Goal: Task Accomplishment & Management: Use online tool/utility

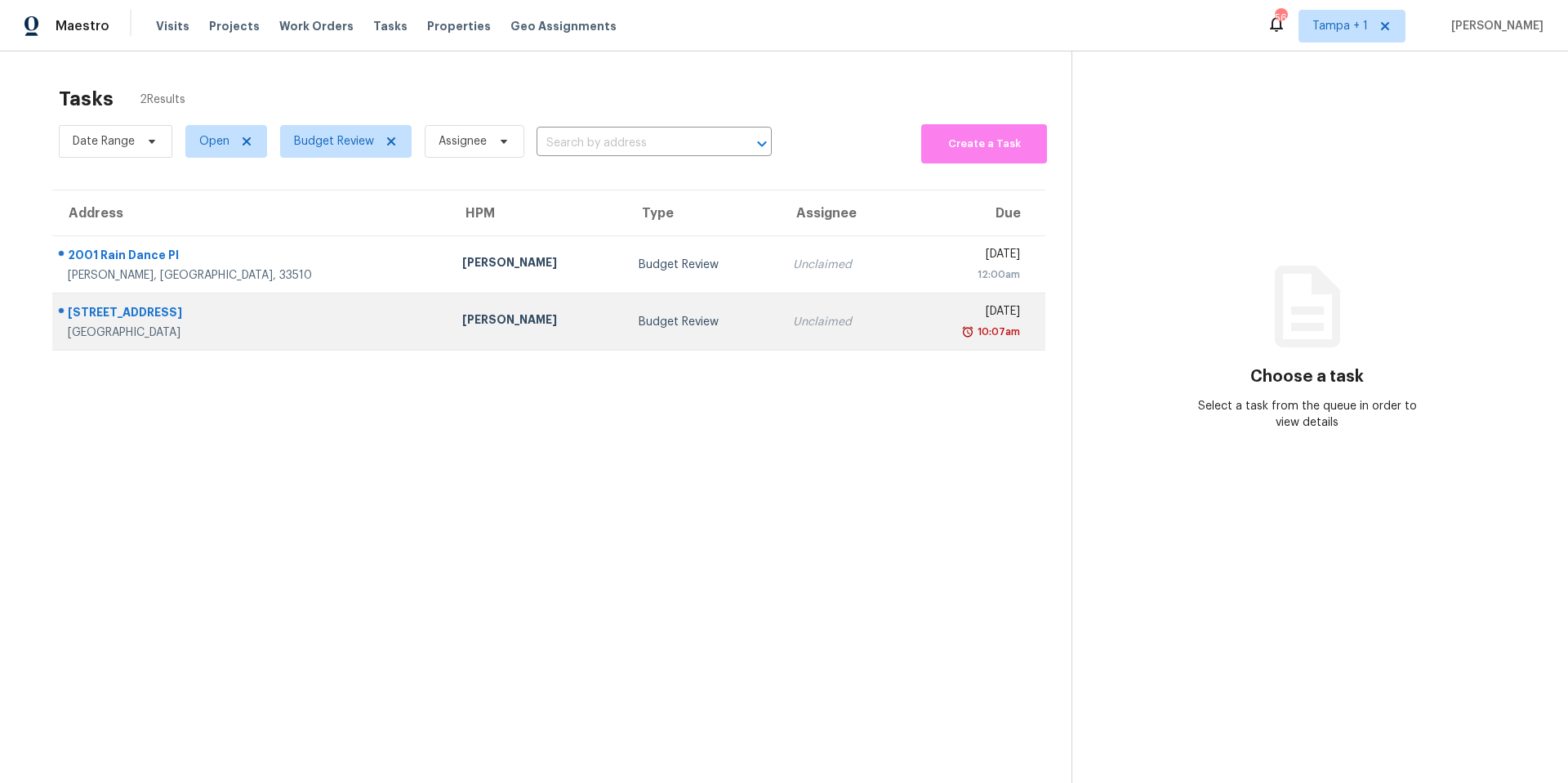
click at [639, 324] on div "Budget Review" at bounding box center [703, 322] width 128 height 17
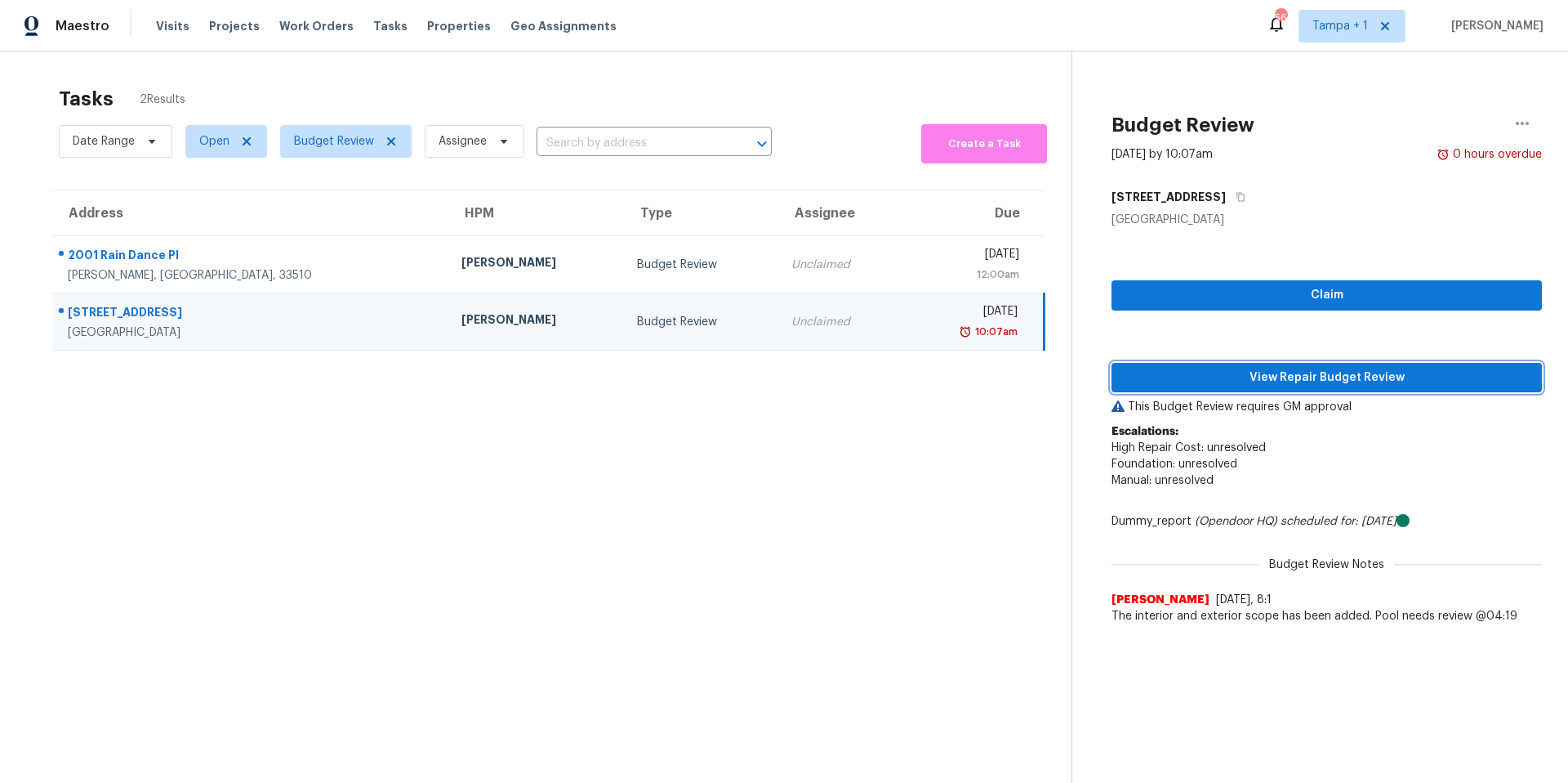
click at [1298, 385] on span "View Repair Budget Review" at bounding box center [1327, 378] width 405 height 20
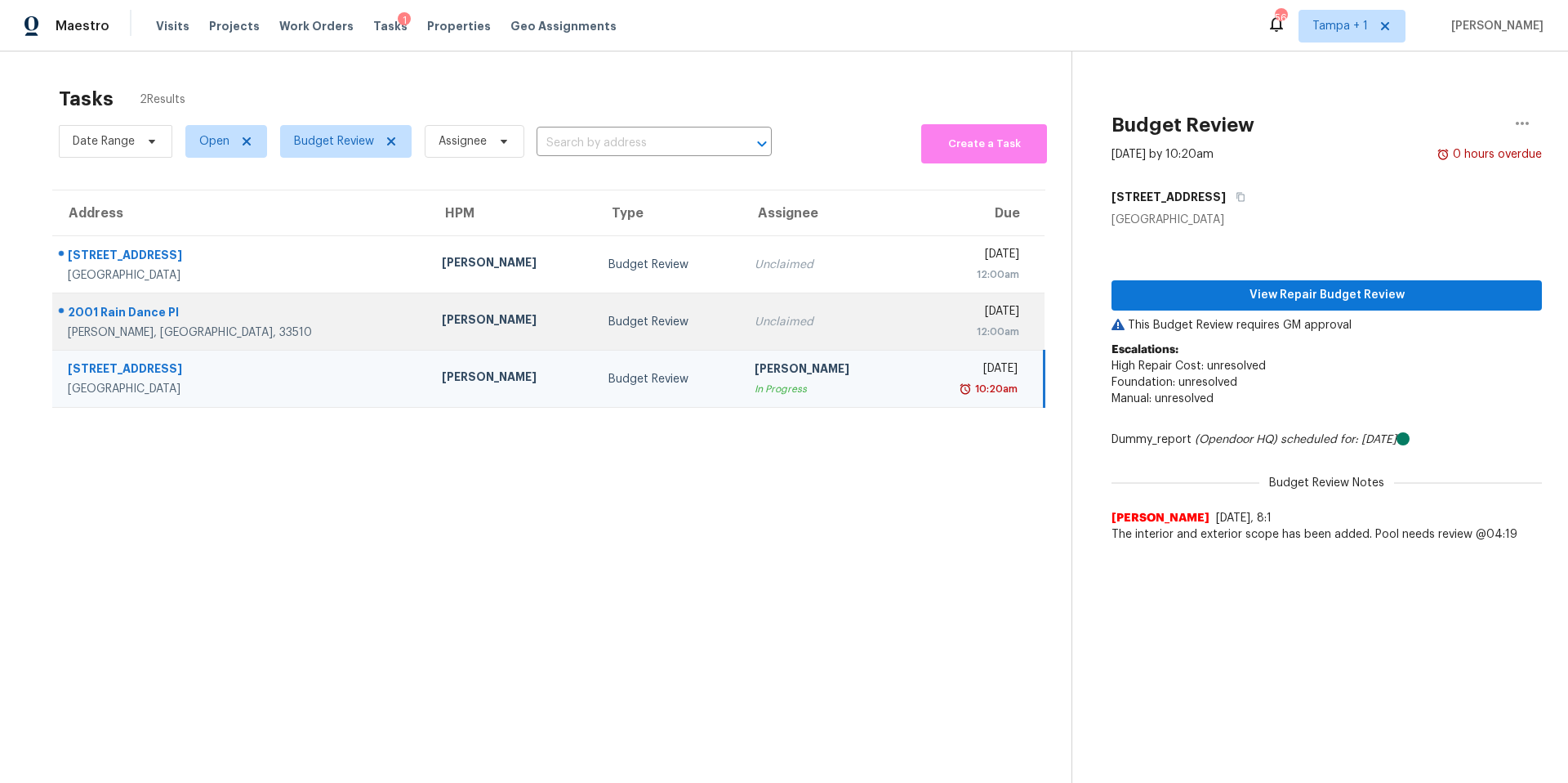
click at [429, 309] on td "[PERSON_NAME]" at bounding box center [512, 322] width 167 height 57
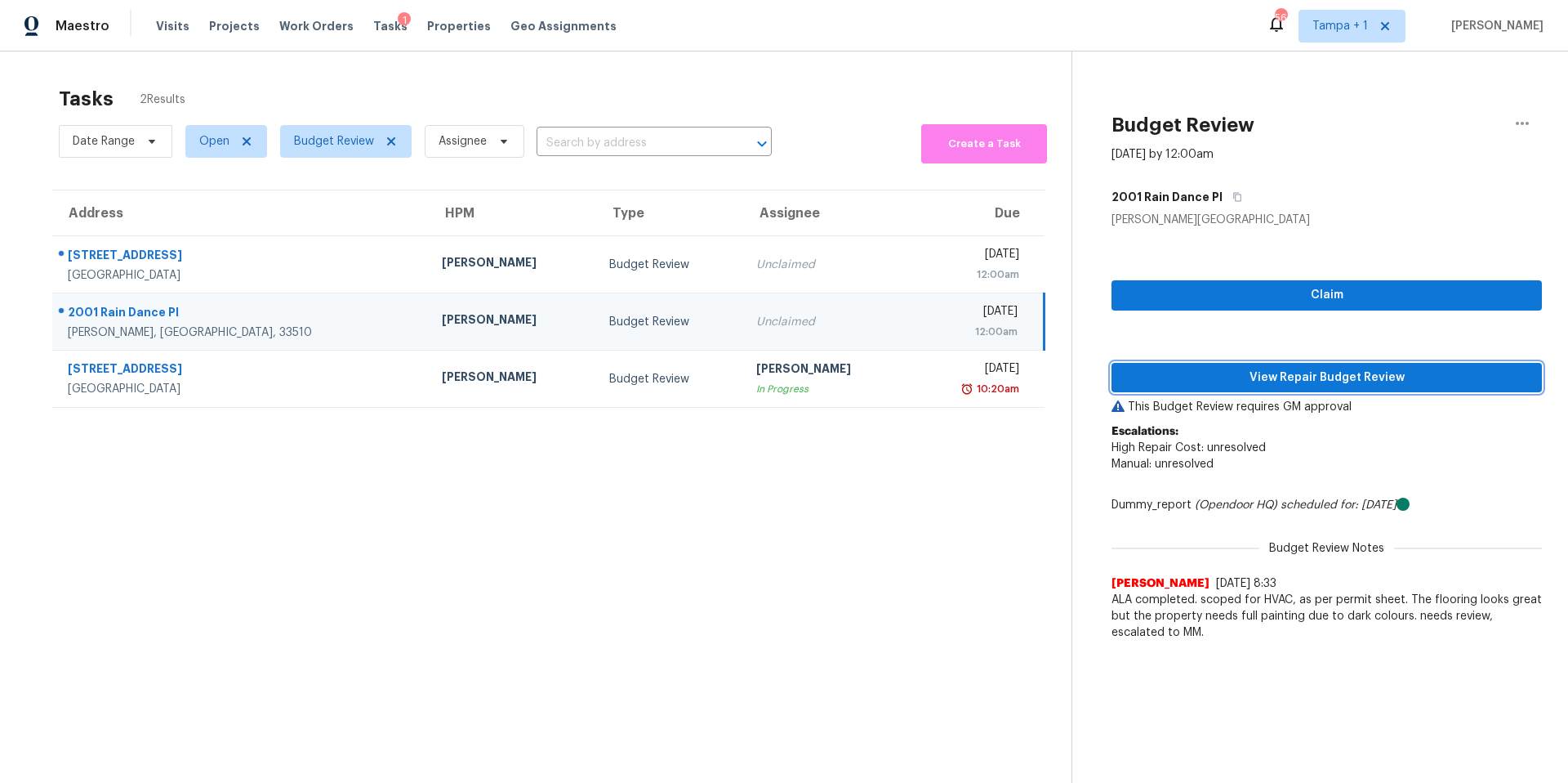
drag, startPoint x: 1240, startPoint y: 373, endPoint x: 1229, endPoint y: 375, distance: 11.2
click at [1240, 373] on span "View Repair Budget Review" at bounding box center [1327, 378] width 405 height 20
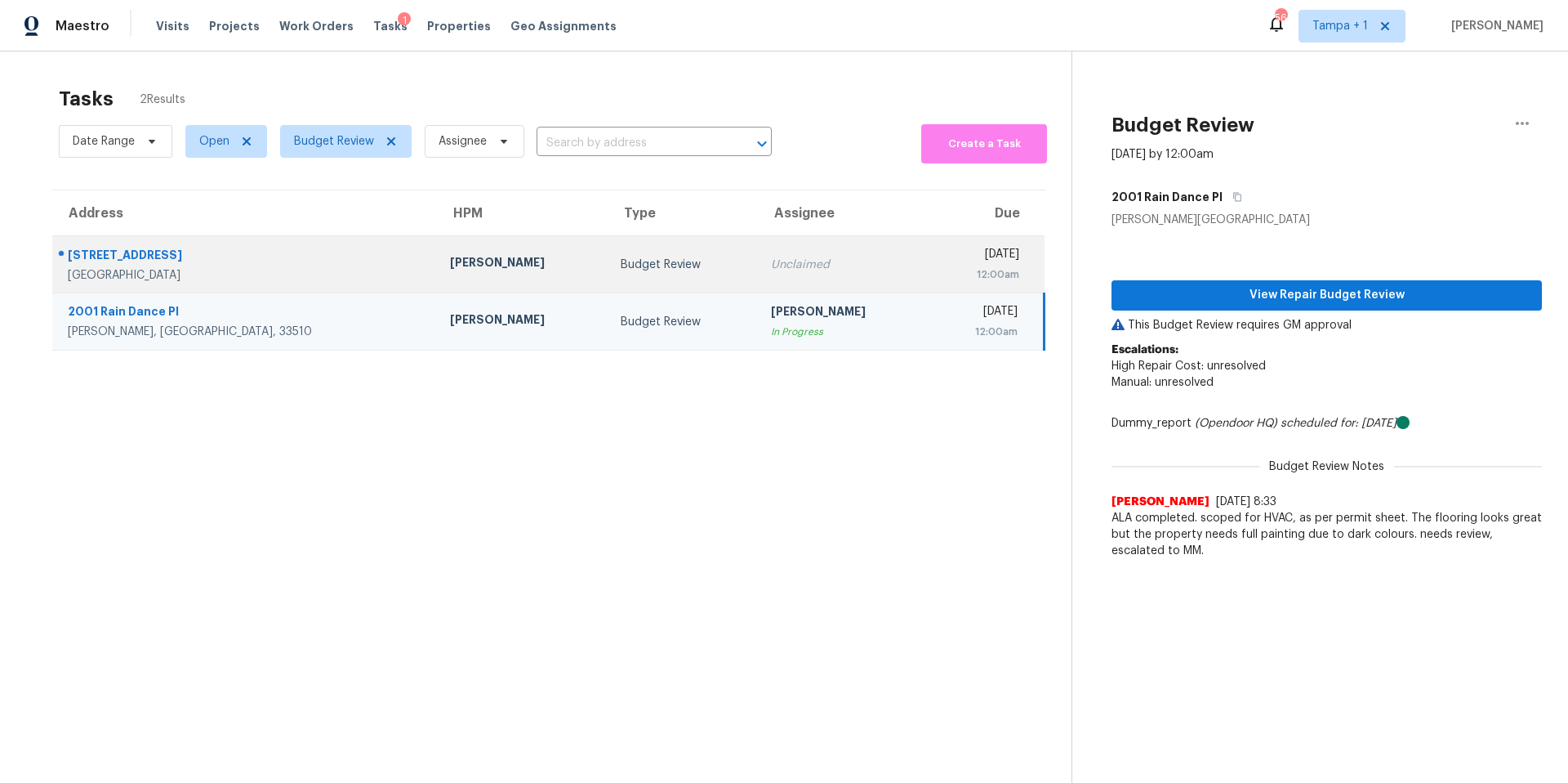
click at [437, 282] on td "[PERSON_NAME]" at bounding box center [522, 265] width 170 height 57
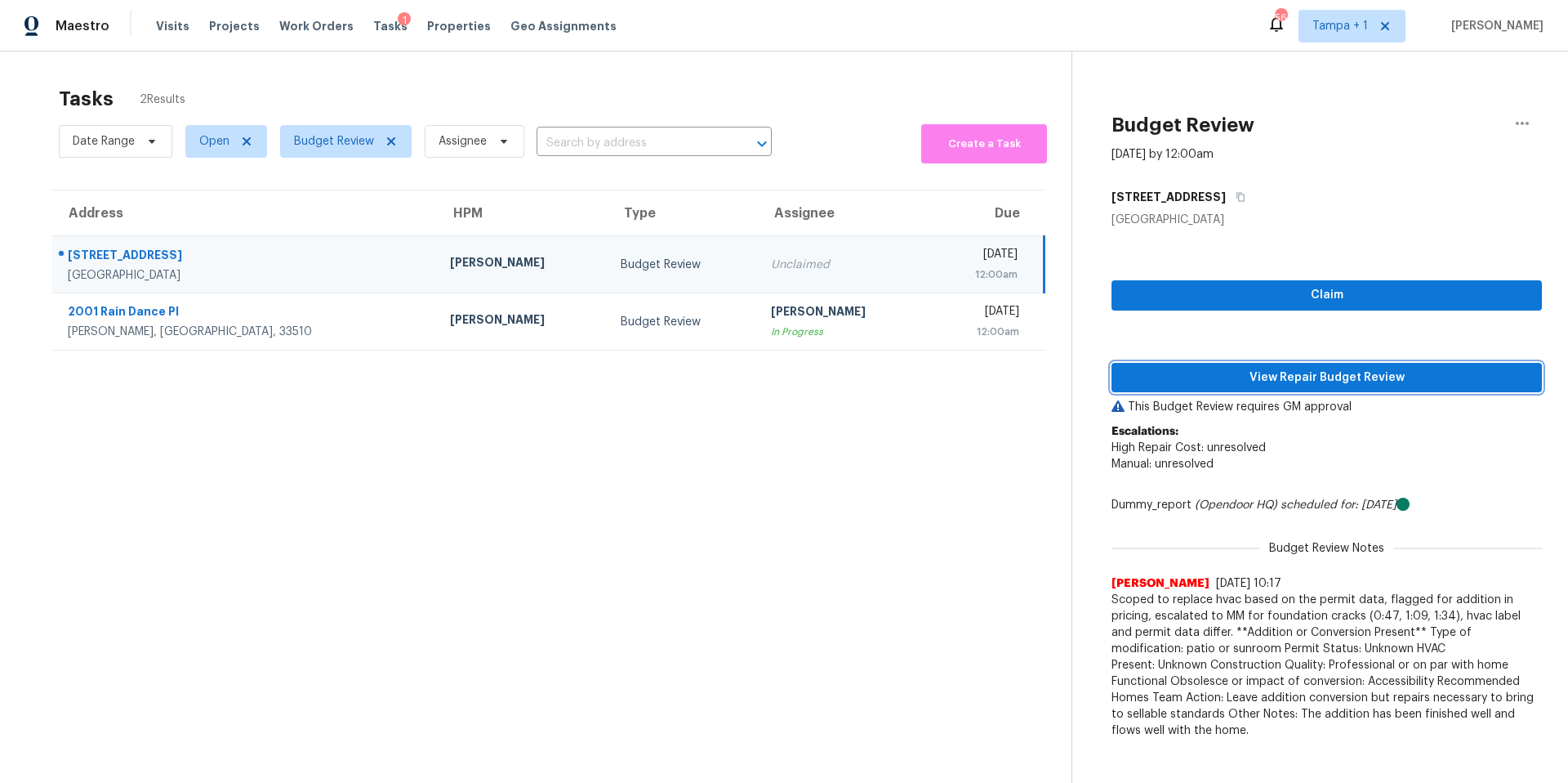
click at [1223, 390] on button "View Repair Budget Review" at bounding box center [1326, 378] width 431 height 31
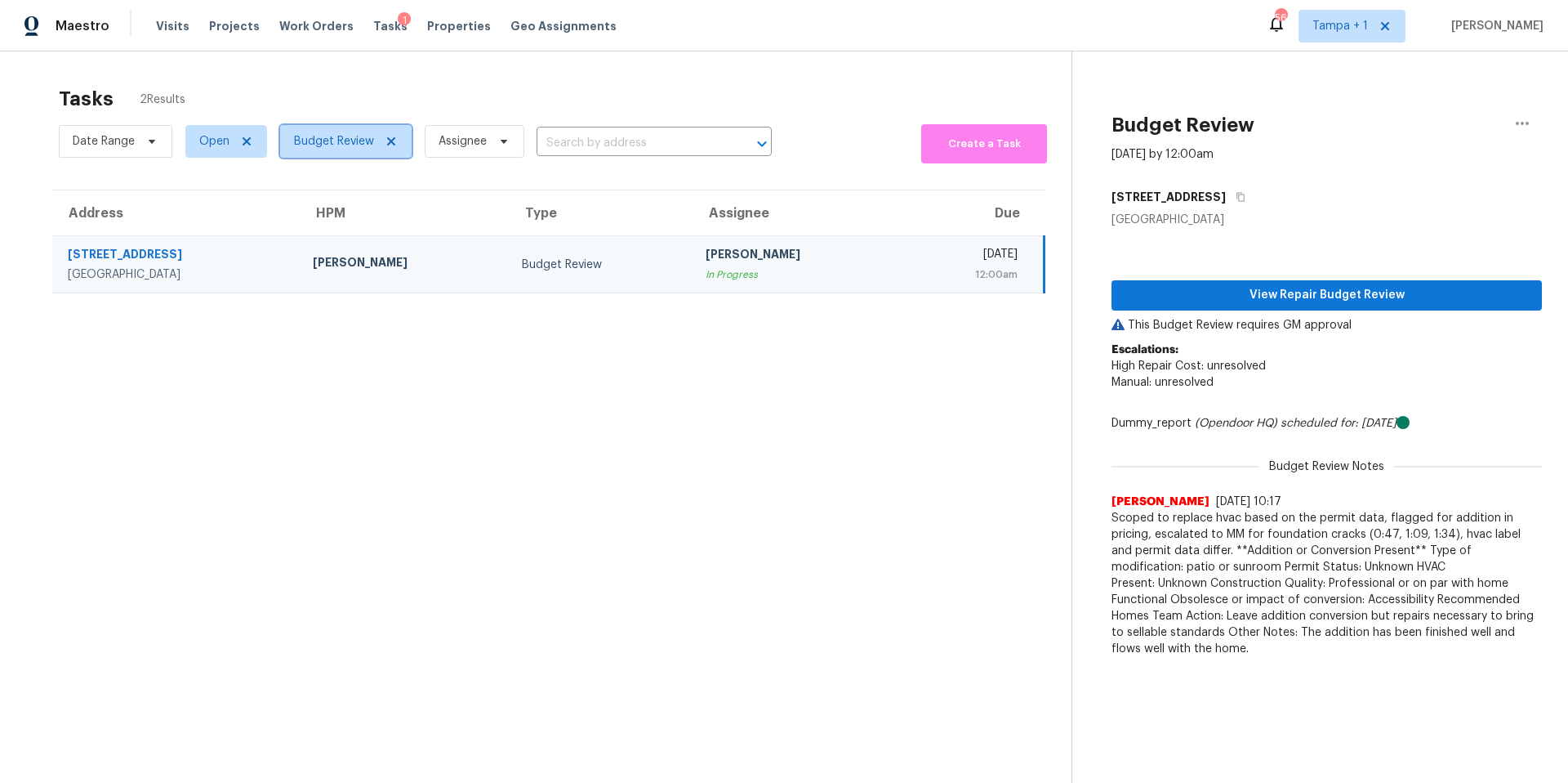
click at [343, 147] on span "Budget Review" at bounding box center [334, 142] width 80 height 17
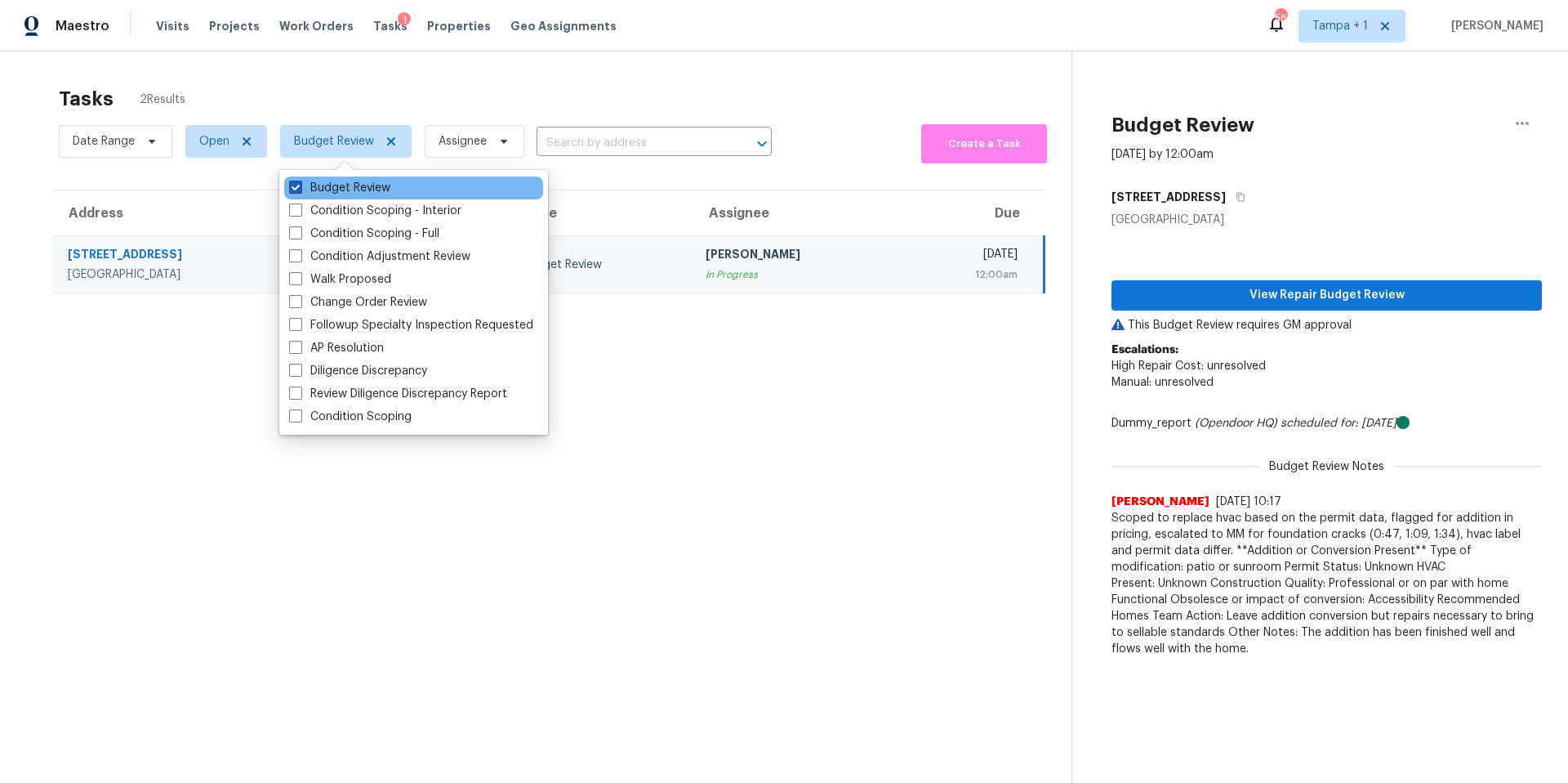
click at [336, 183] on label "Budget Review" at bounding box center [339, 188] width 101 height 17
click at [300, 183] on input "Budget Review" at bounding box center [294, 184] width 10 height 10
checkbox input "false"
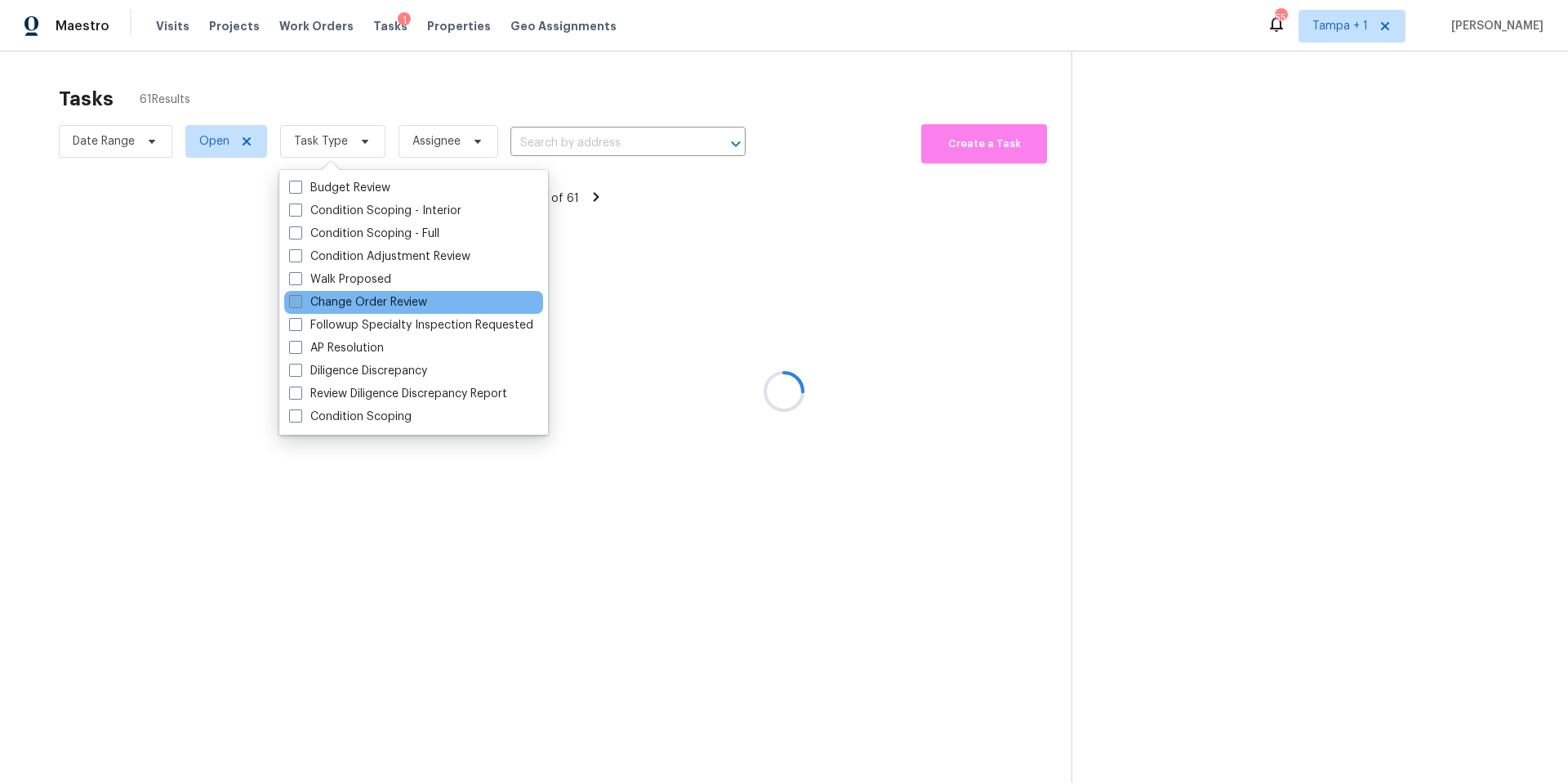
click at [335, 305] on label "Change Order Review" at bounding box center [358, 303] width 138 height 17
click at [300, 305] on input "Change Order Review" at bounding box center [294, 299] width 10 height 10
checkbox input "true"
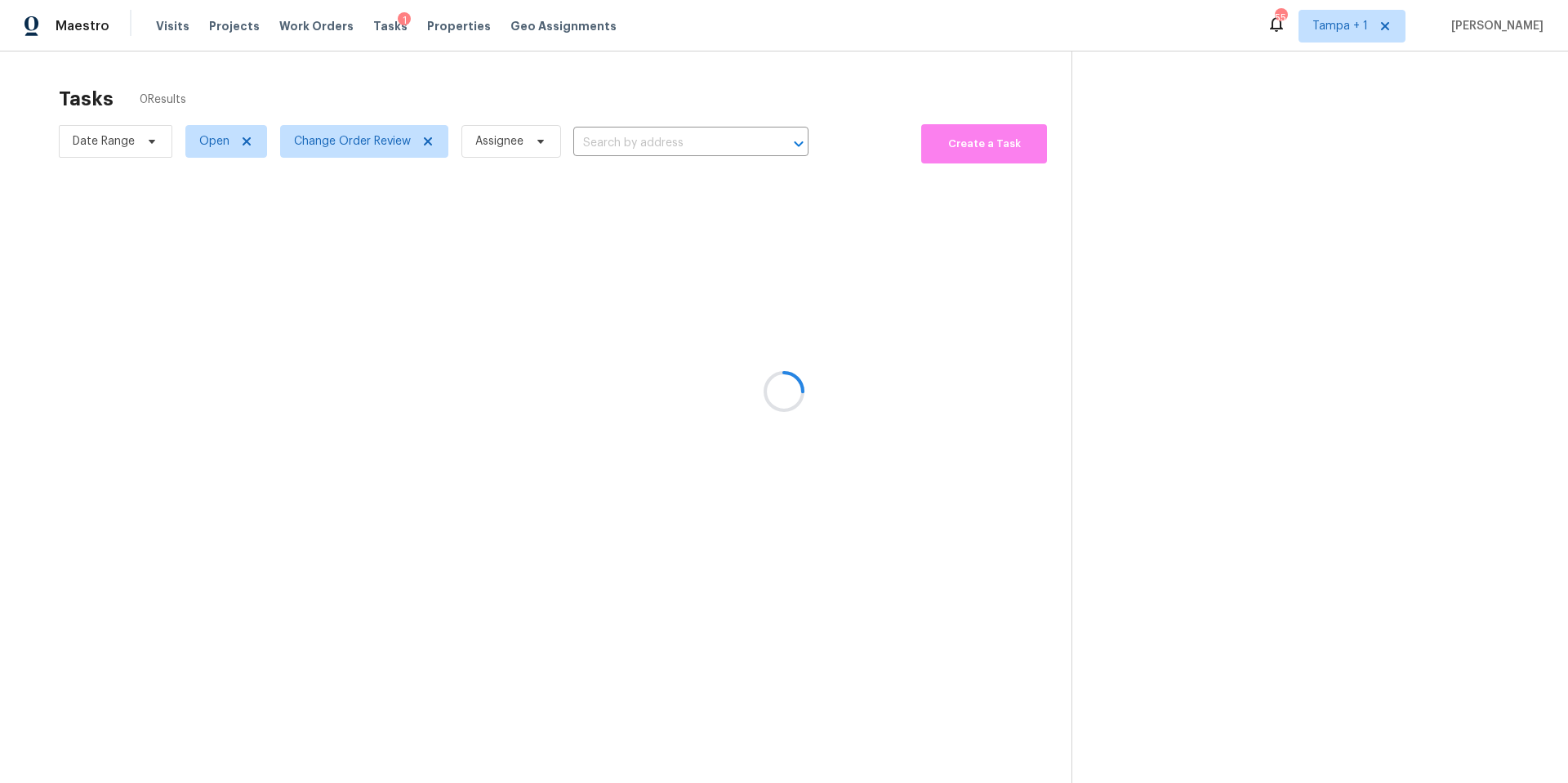
click at [521, 135] on div at bounding box center [784, 391] width 1568 height 783
click at [569, 79] on div at bounding box center [784, 391] width 1568 height 783
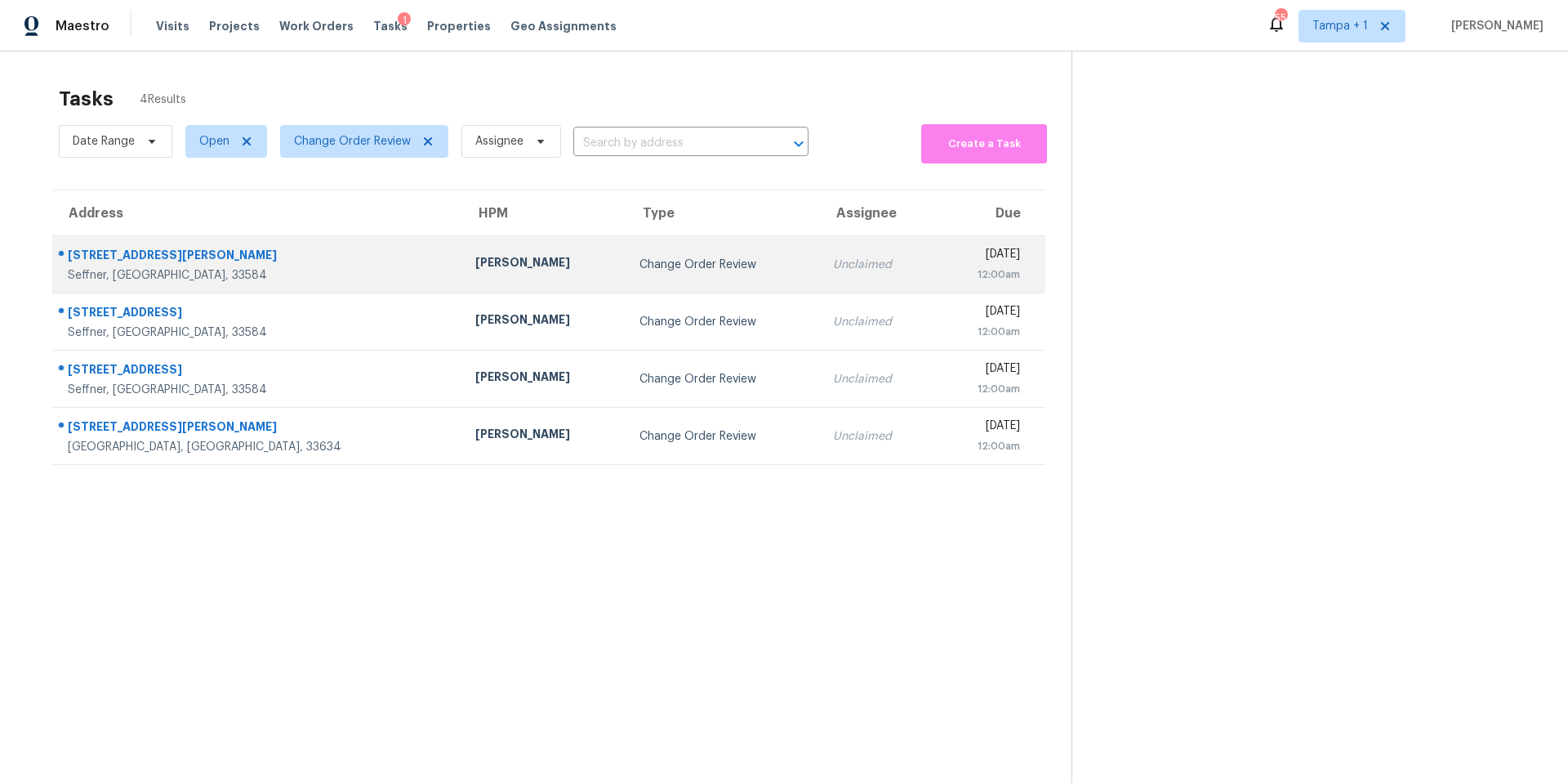
click at [462, 281] on td "[PERSON_NAME]" at bounding box center [544, 265] width 164 height 57
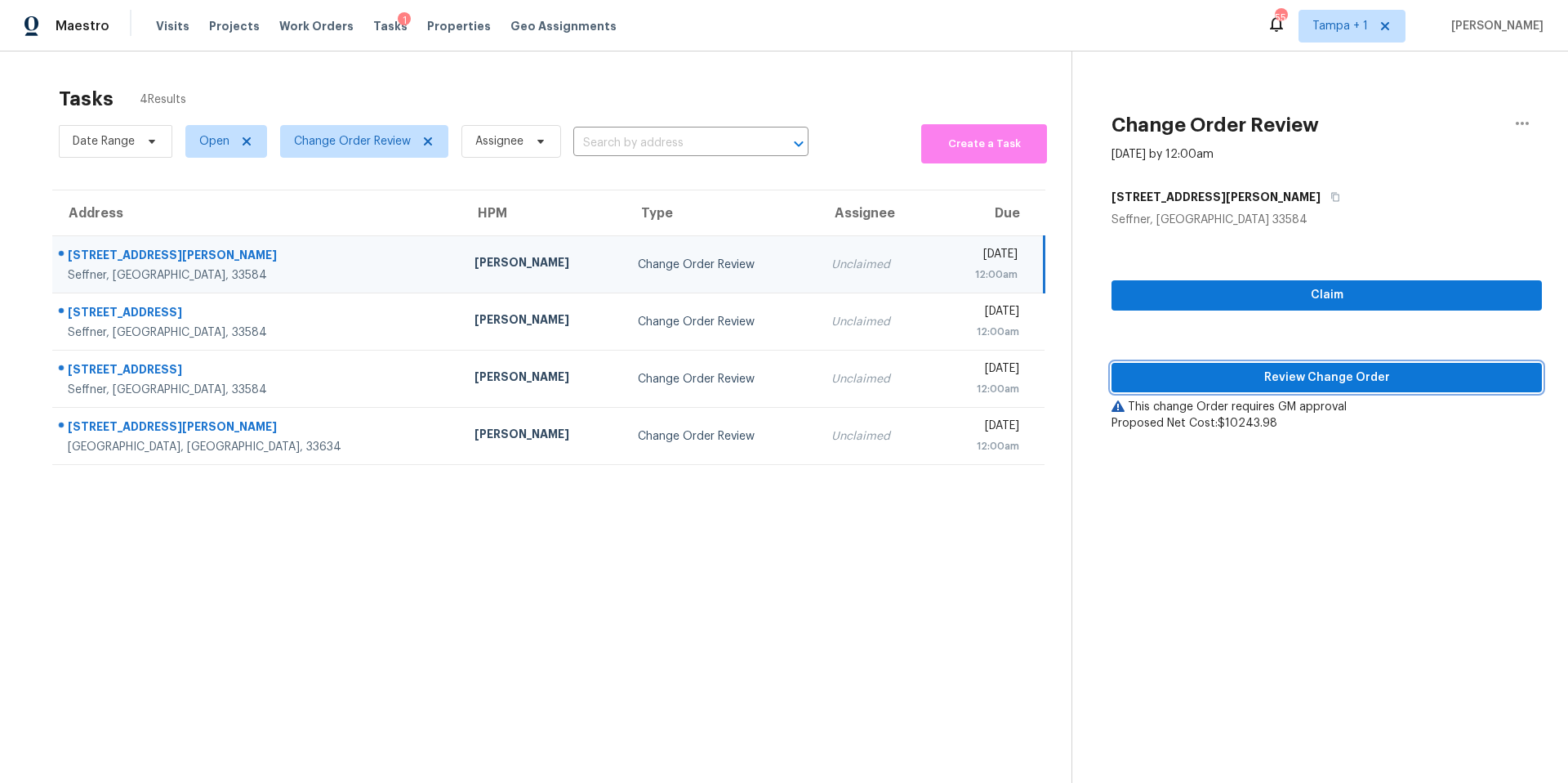
click at [1176, 391] on button "Review Change Order" at bounding box center [1326, 378] width 431 height 31
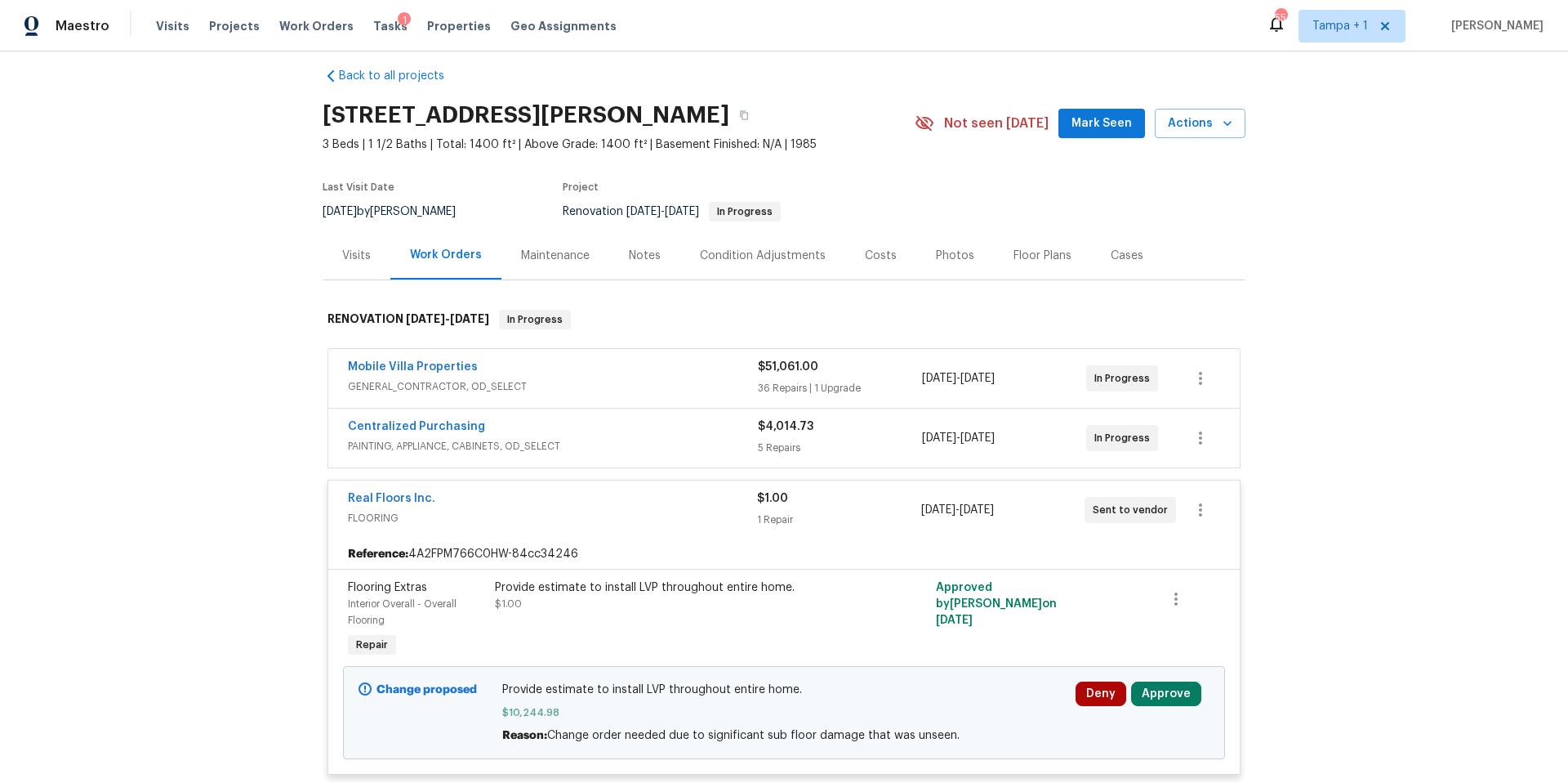
scroll to position [31, 0]
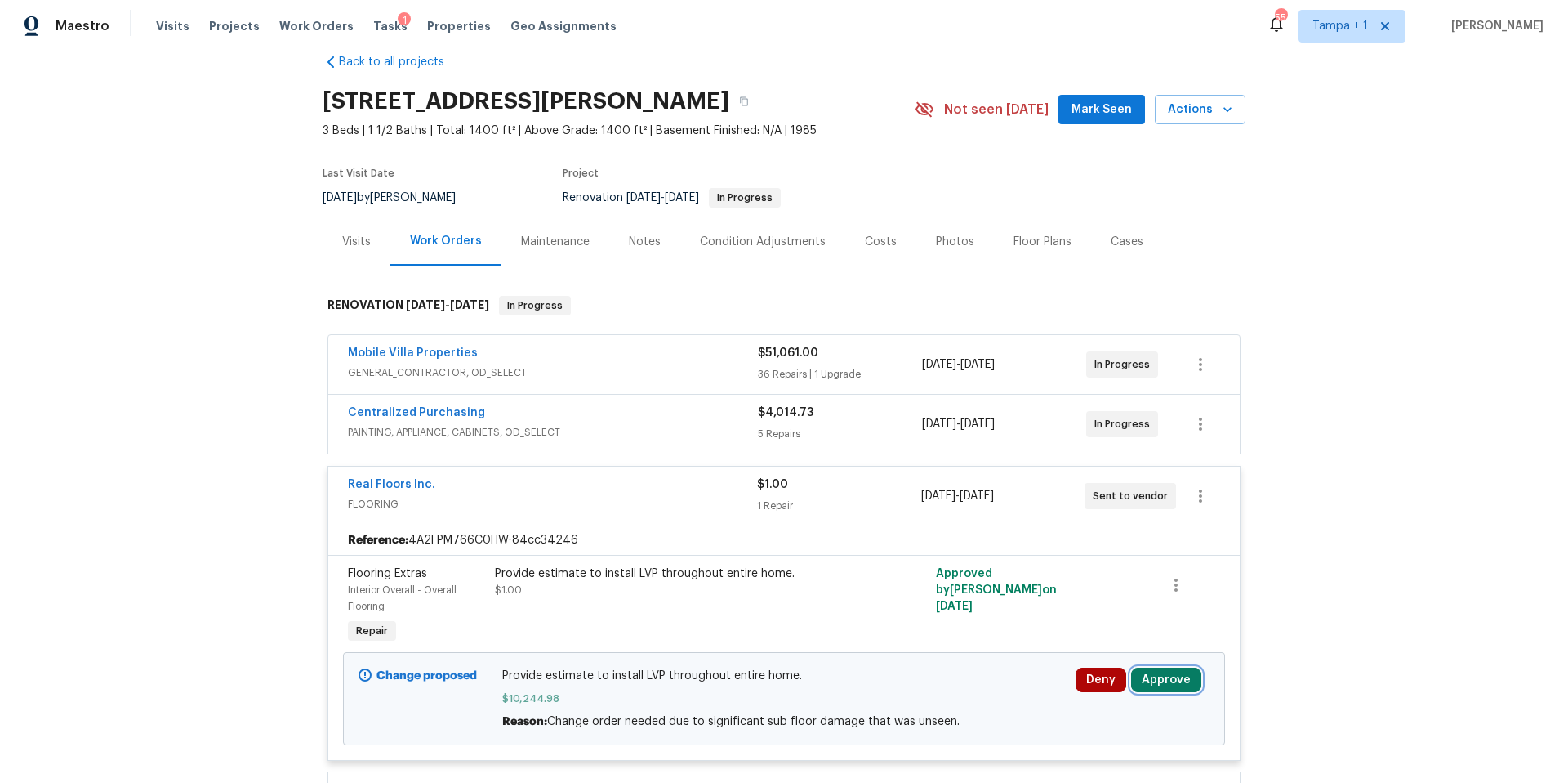
click at [1167, 676] on button "Approve" at bounding box center [1167, 680] width 70 height 24
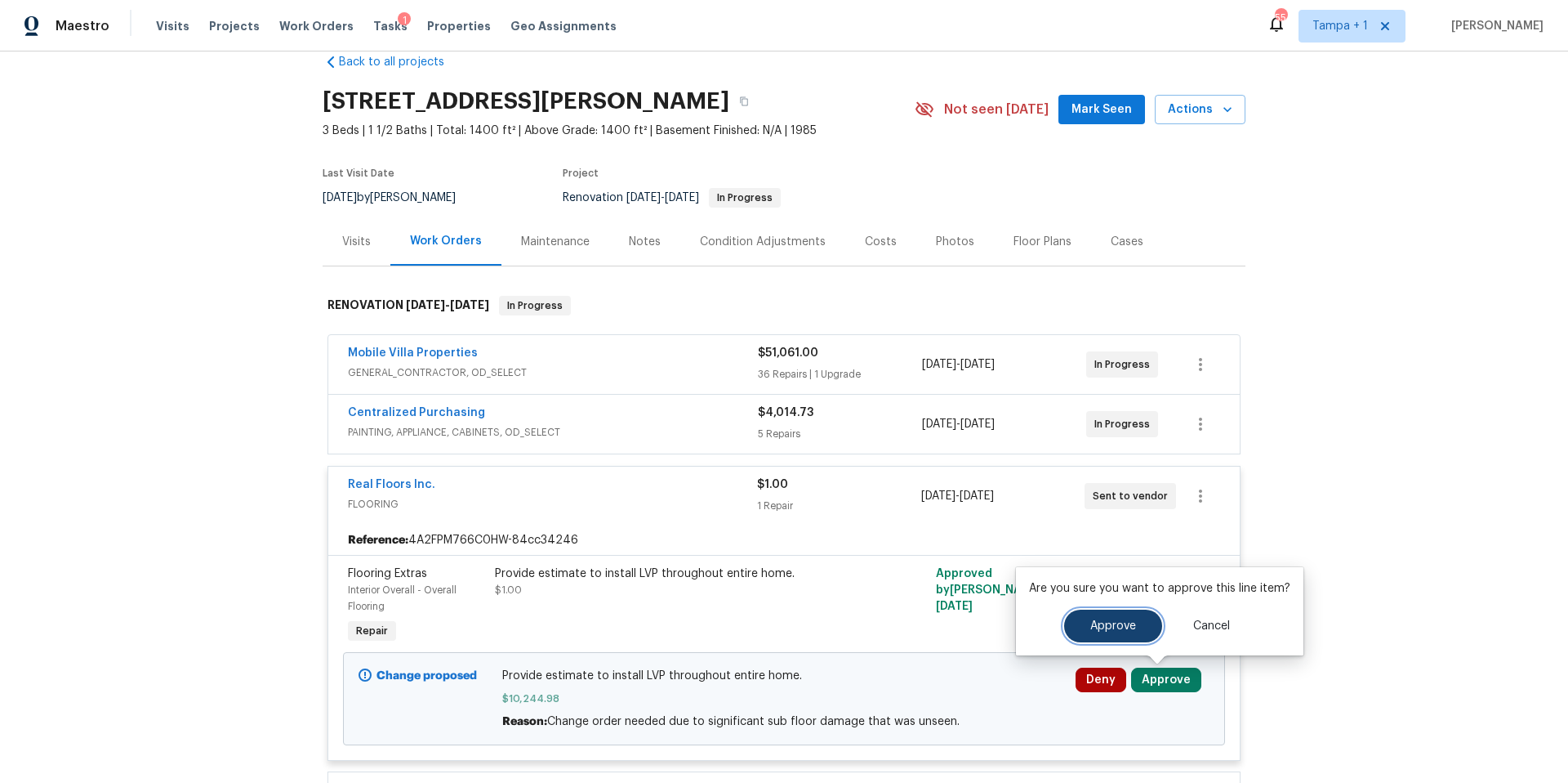
click at [1108, 614] on button "Approve" at bounding box center [1113, 625] width 98 height 32
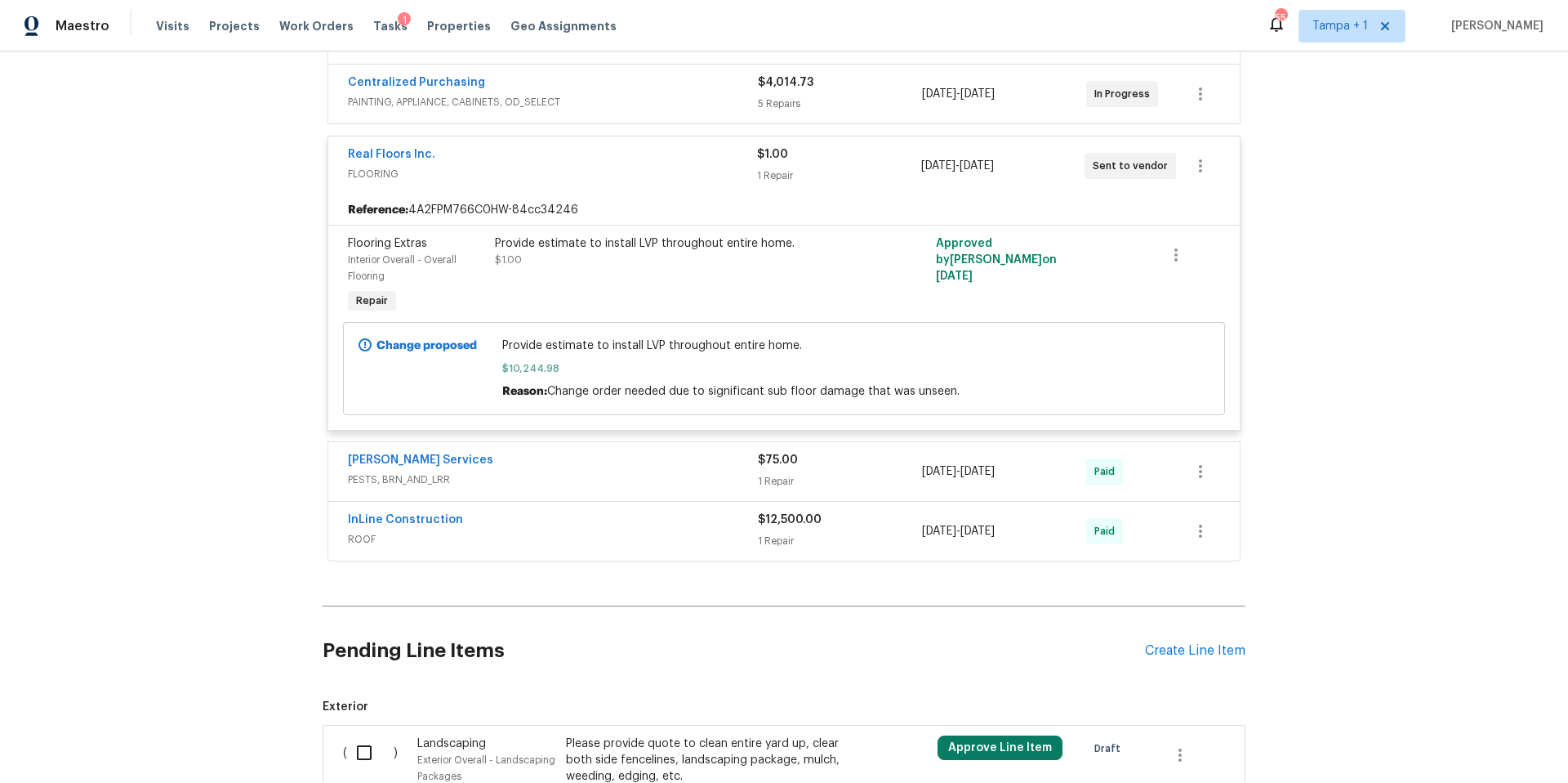
scroll to position [0, 0]
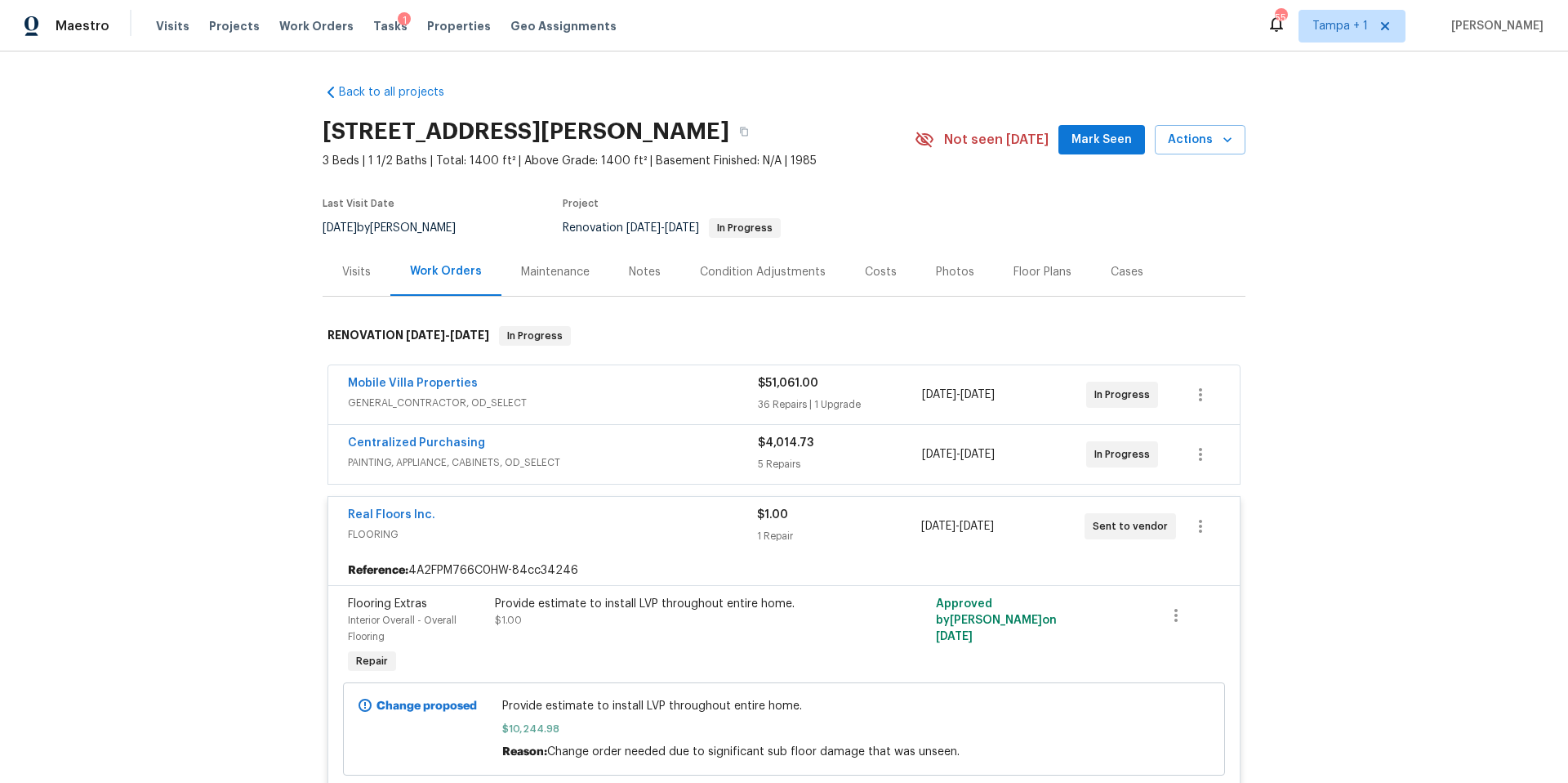
click at [868, 267] on div "Costs" at bounding box center [881, 272] width 31 height 17
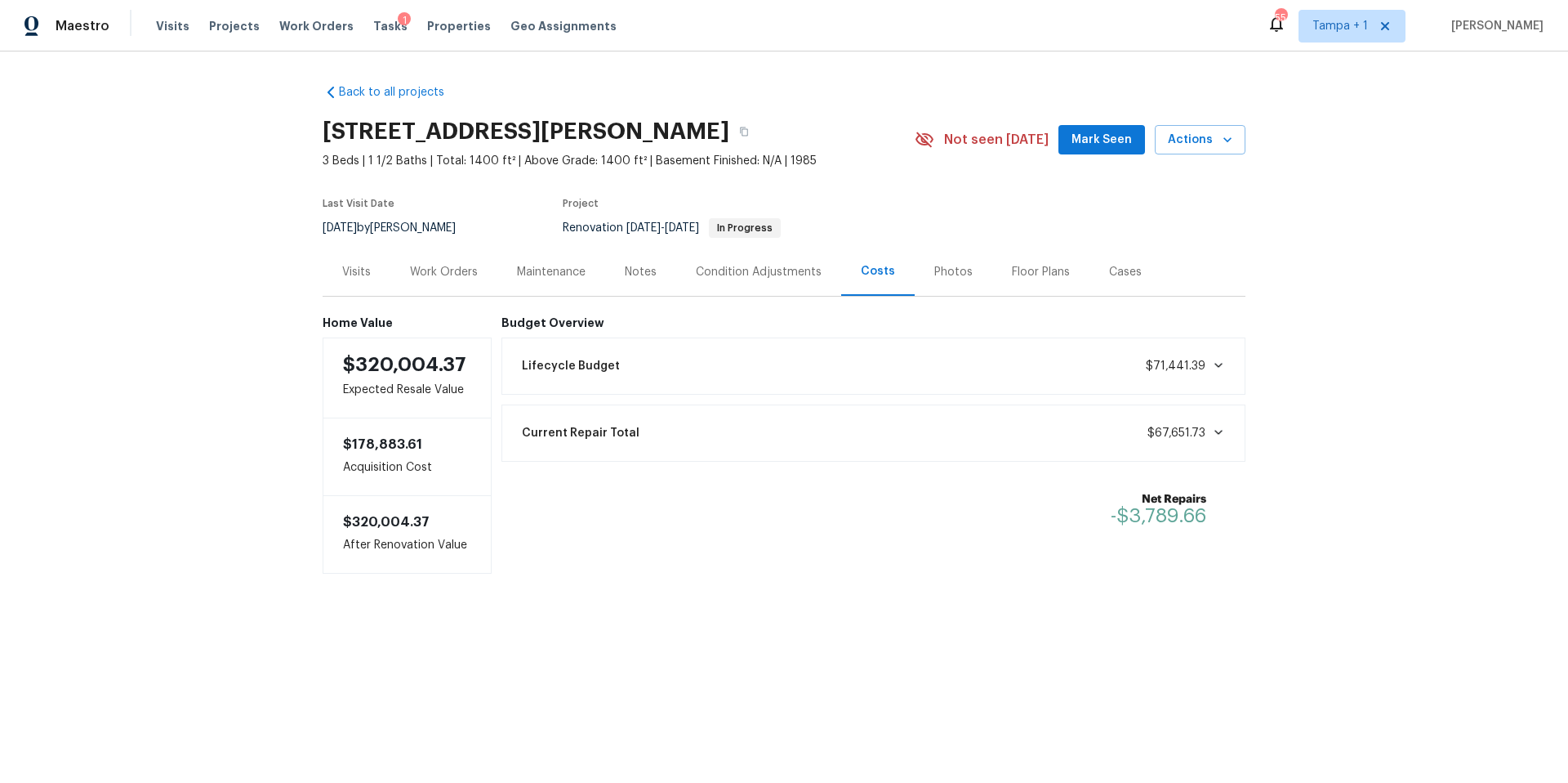
click at [442, 264] on div "Work Orders" at bounding box center [444, 272] width 68 height 17
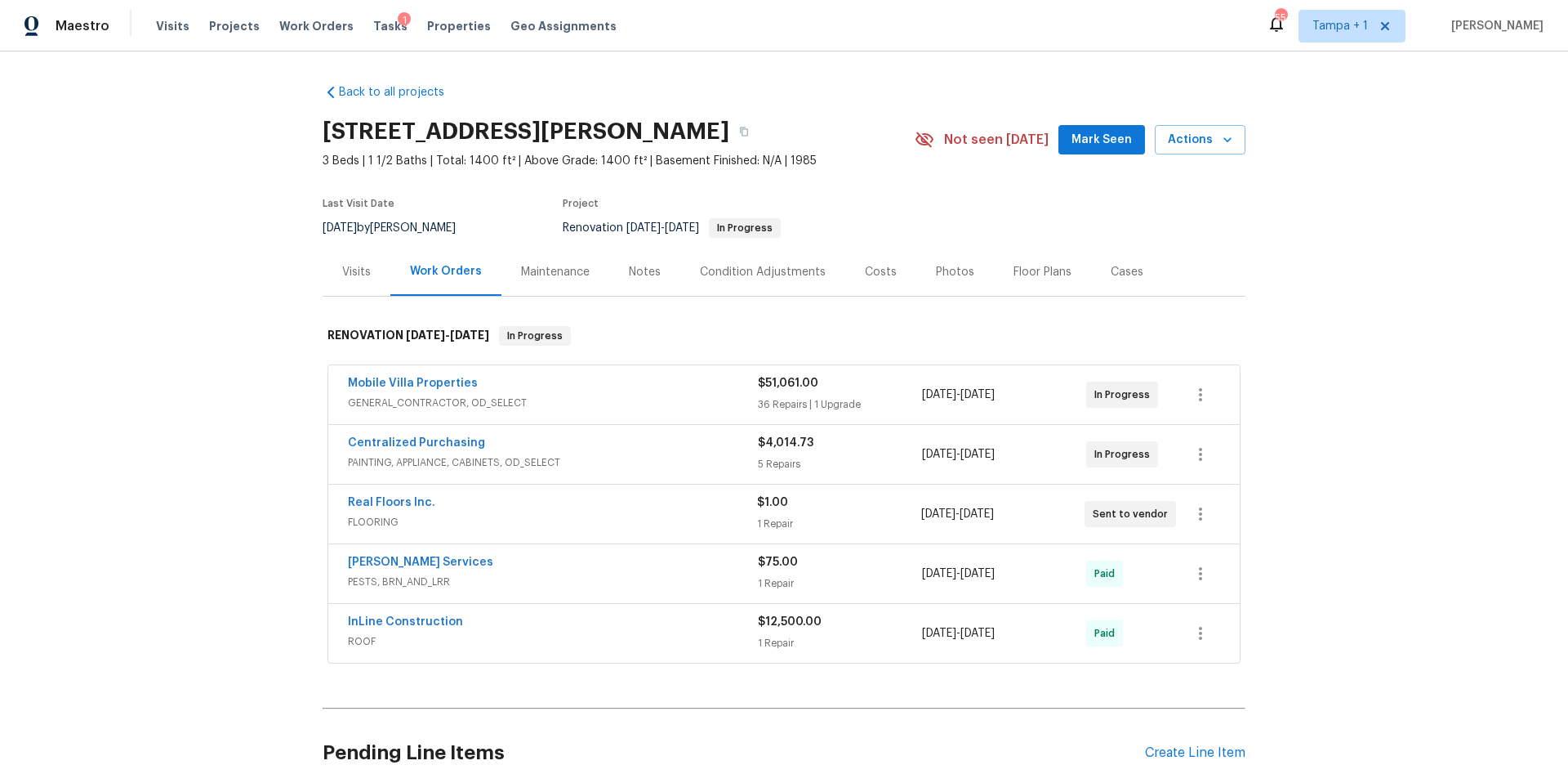
click at [614, 505] on div "Real Floors Inc." at bounding box center [553, 504] width 409 height 19
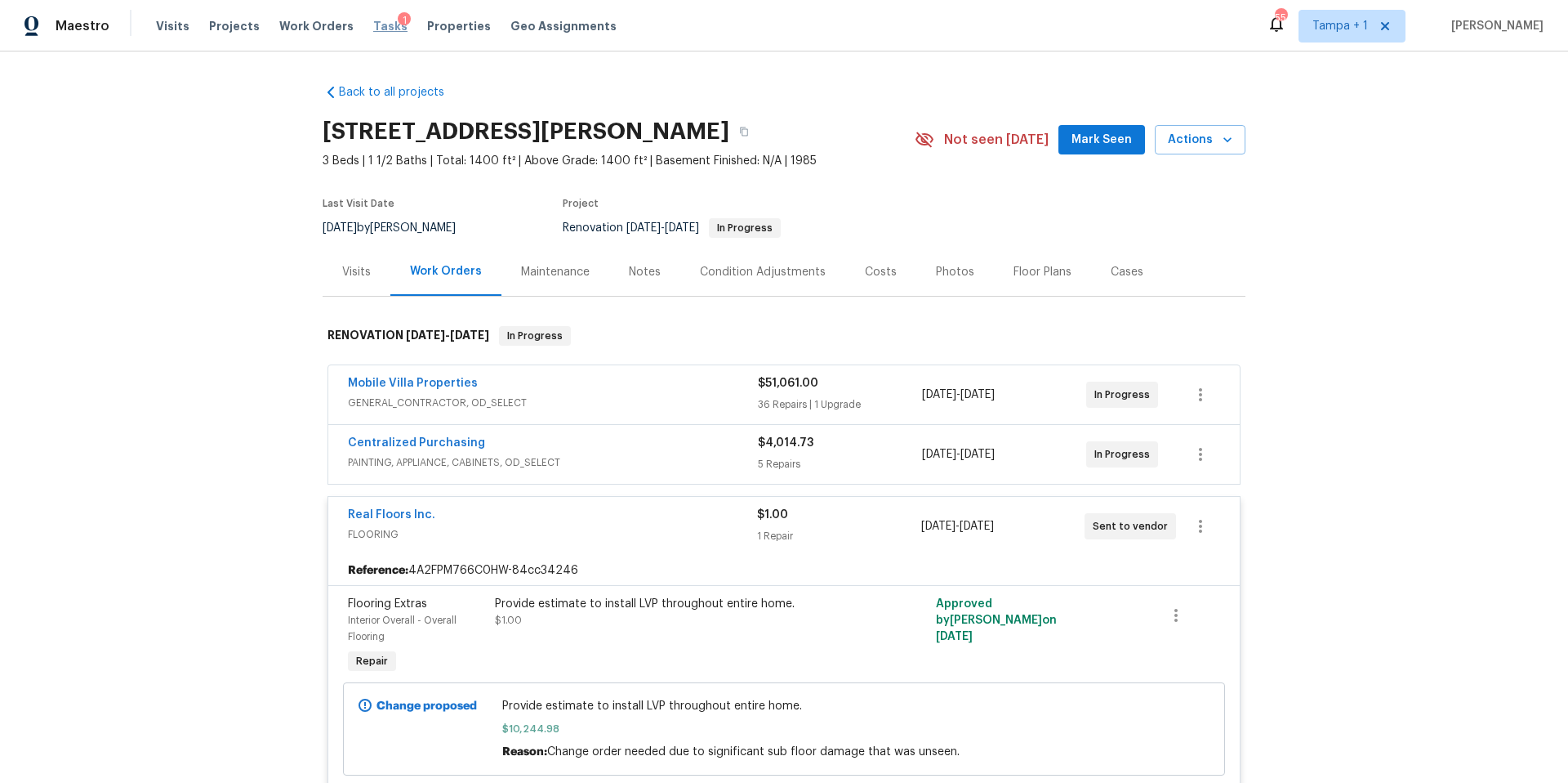
click at [373, 20] on span "Tasks" at bounding box center [390, 26] width 34 height 11
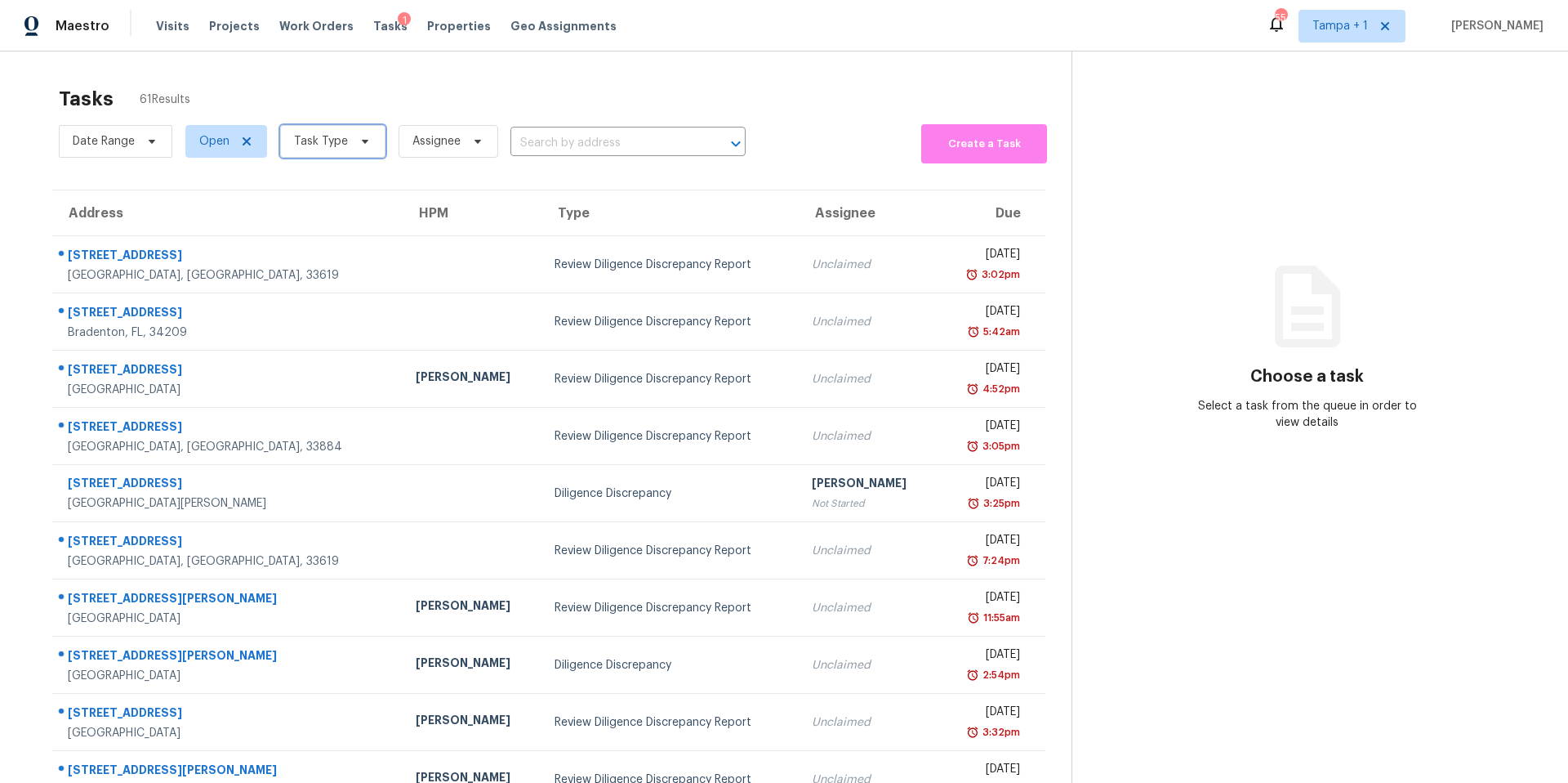
click at [319, 152] on span "Task Type" at bounding box center [333, 141] width 106 height 32
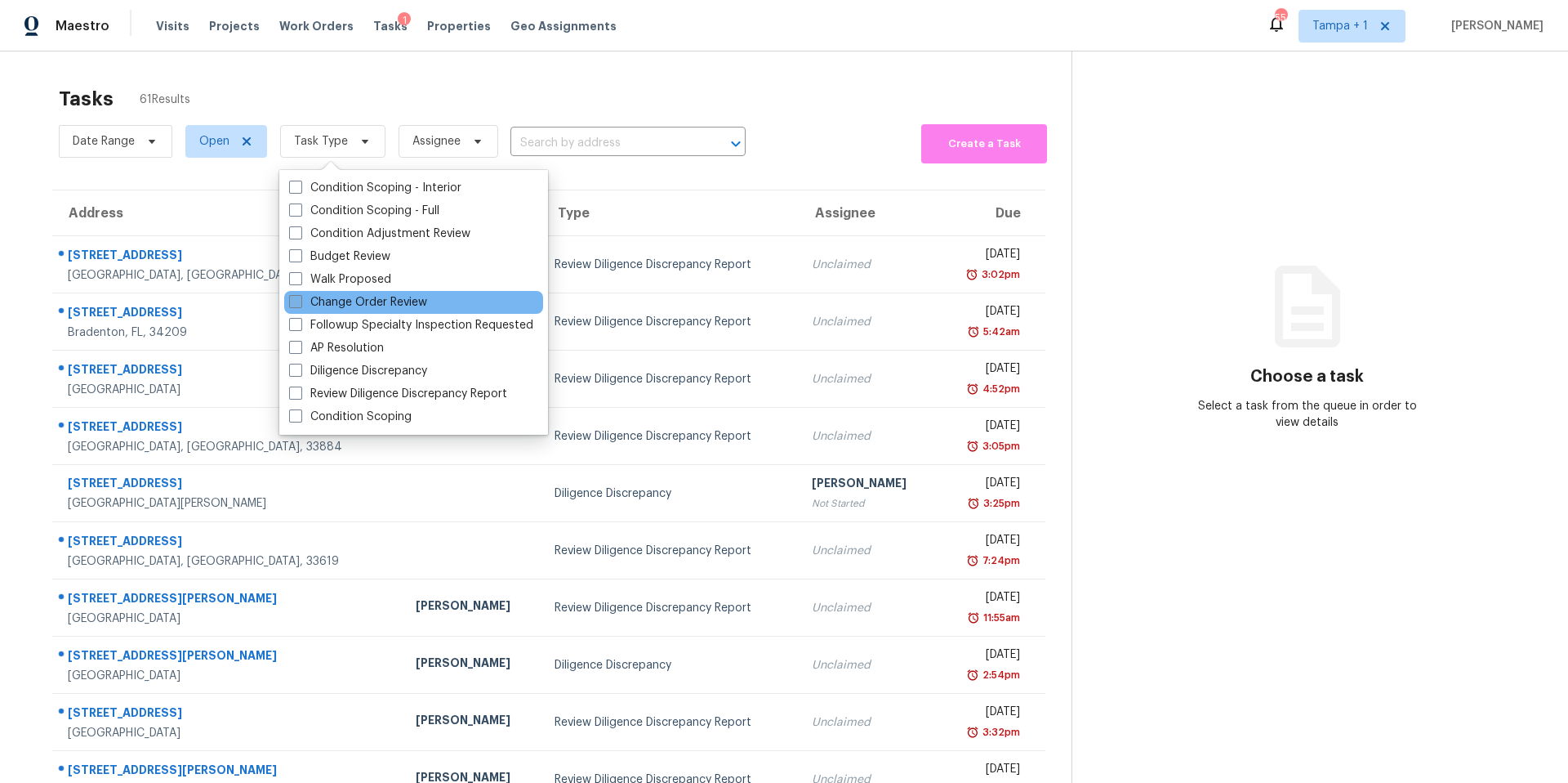
click at [331, 295] on label "Change Order Review" at bounding box center [358, 303] width 138 height 17
click at [300, 295] on input "Change Order Review" at bounding box center [294, 299] width 10 height 10
checkbox input "true"
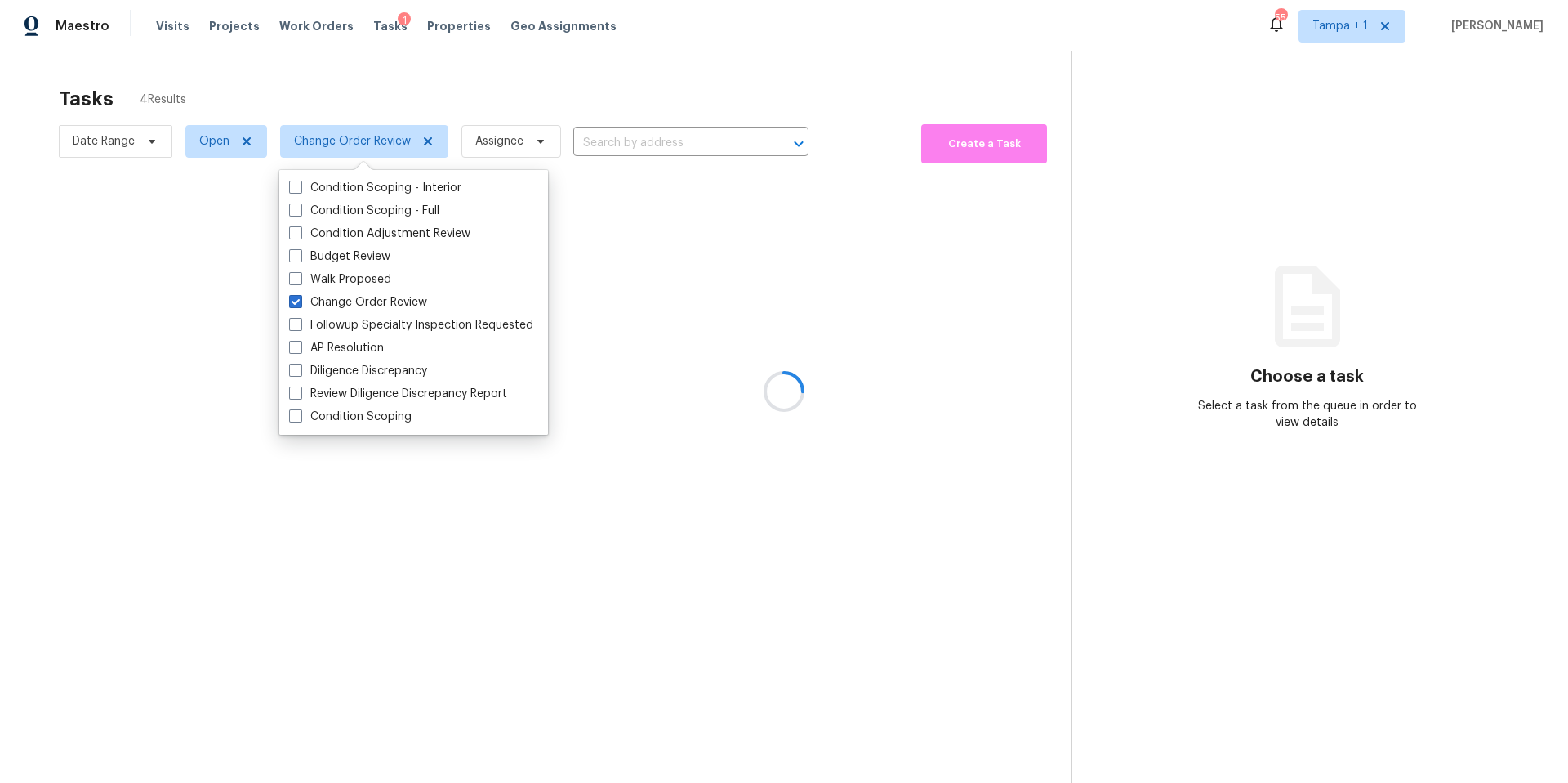
click at [522, 69] on div at bounding box center [784, 391] width 1568 height 783
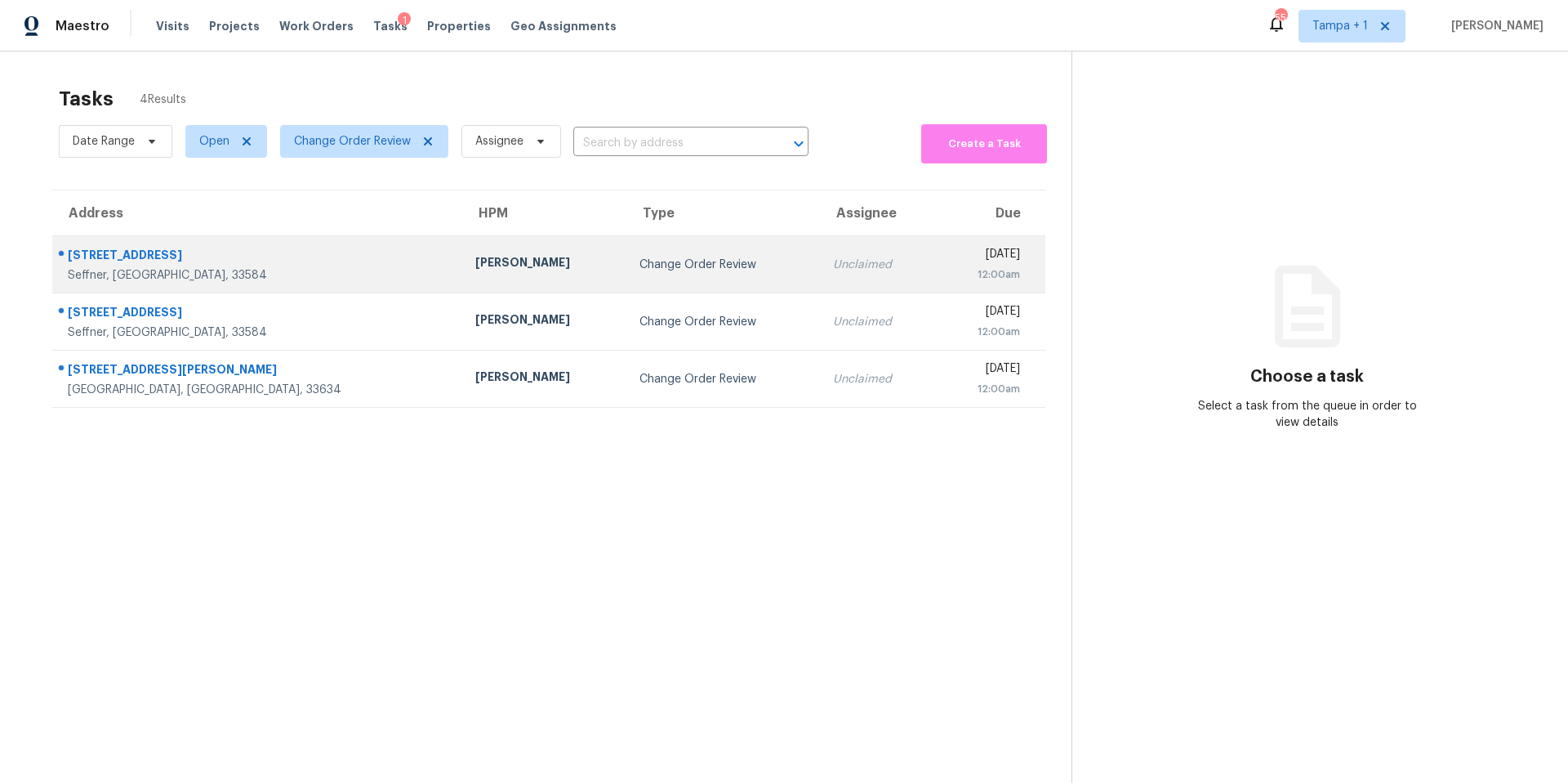
click at [640, 262] on div "Change Order Review" at bounding box center [724, 265] width 169 height 17
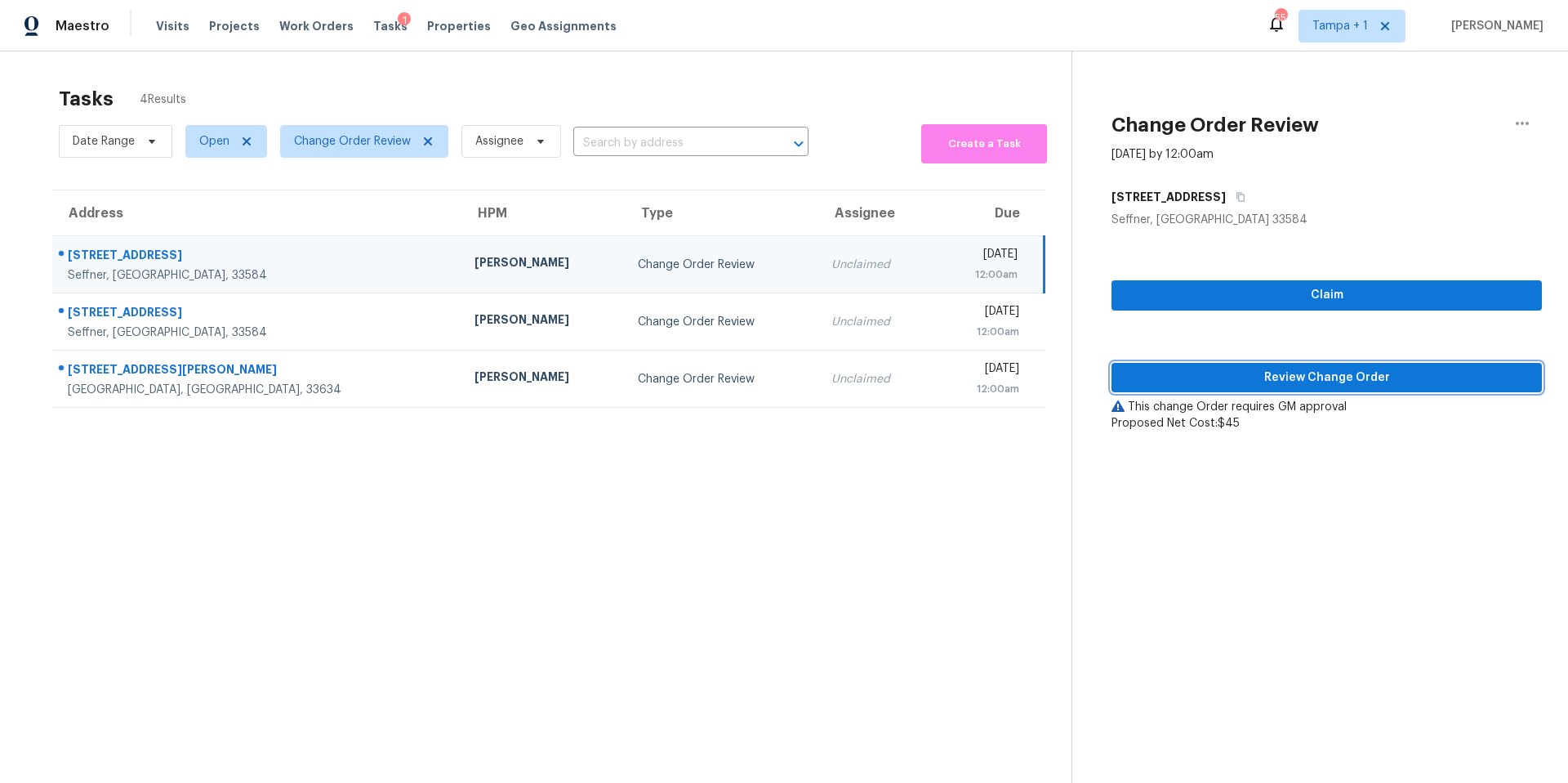
click at [1225, 381] on span "Review Change Order" at bounding box center [1327, 378] width 405 height 20
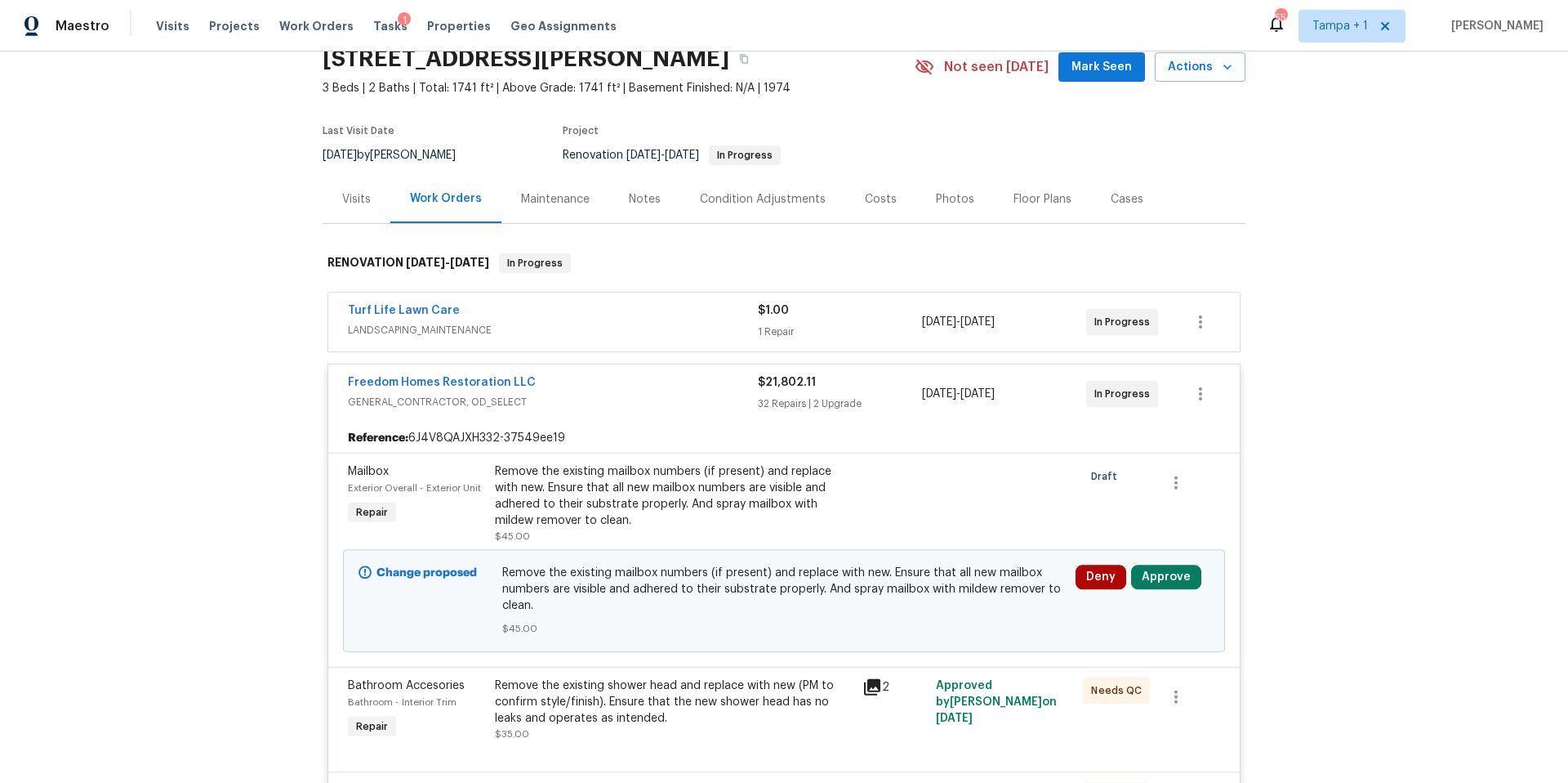
scroll to position [156, 0]
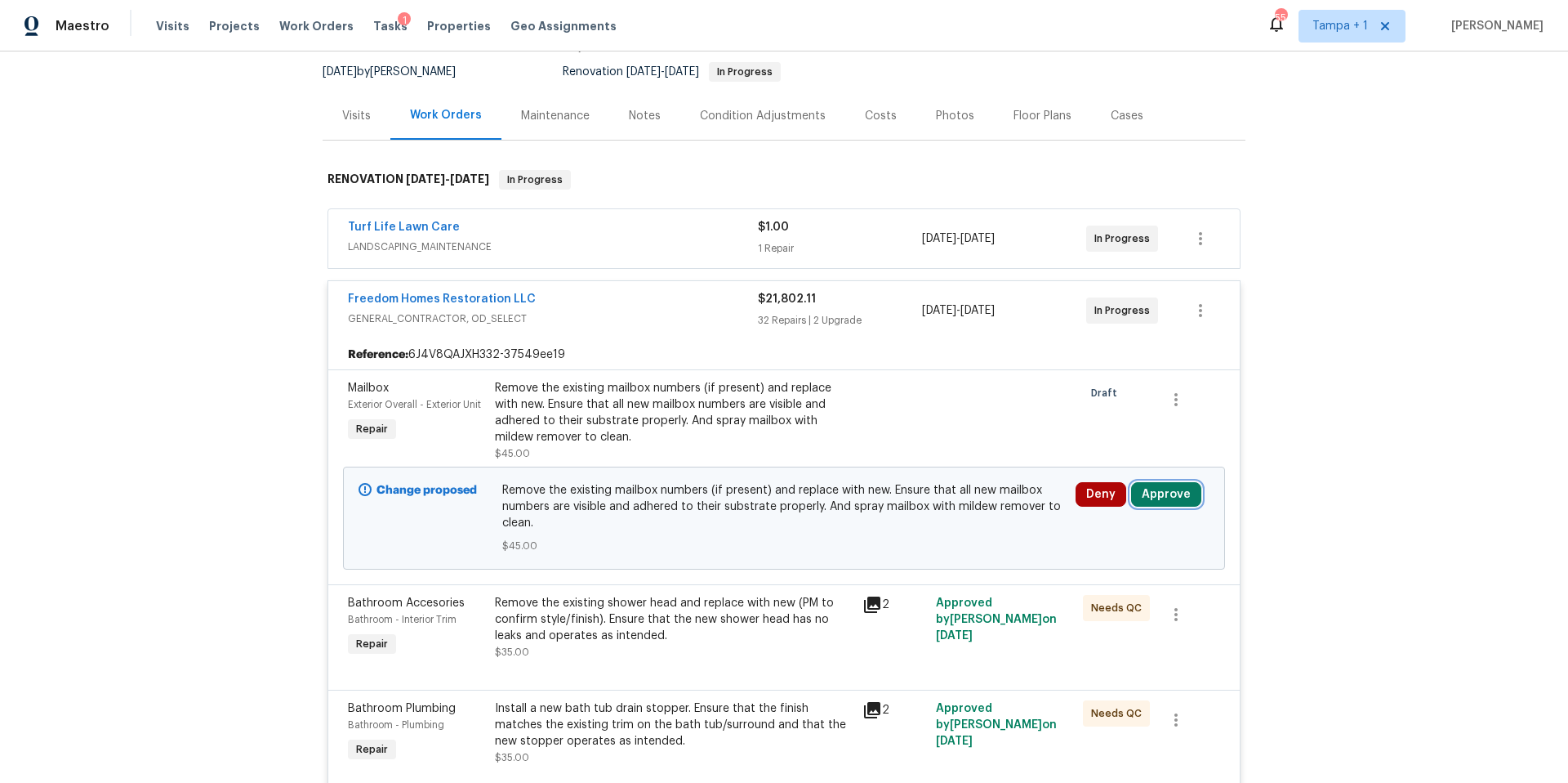
click at [1159, 495] on button "Approve" at bounding box center [1167, 494] width 70 height 24
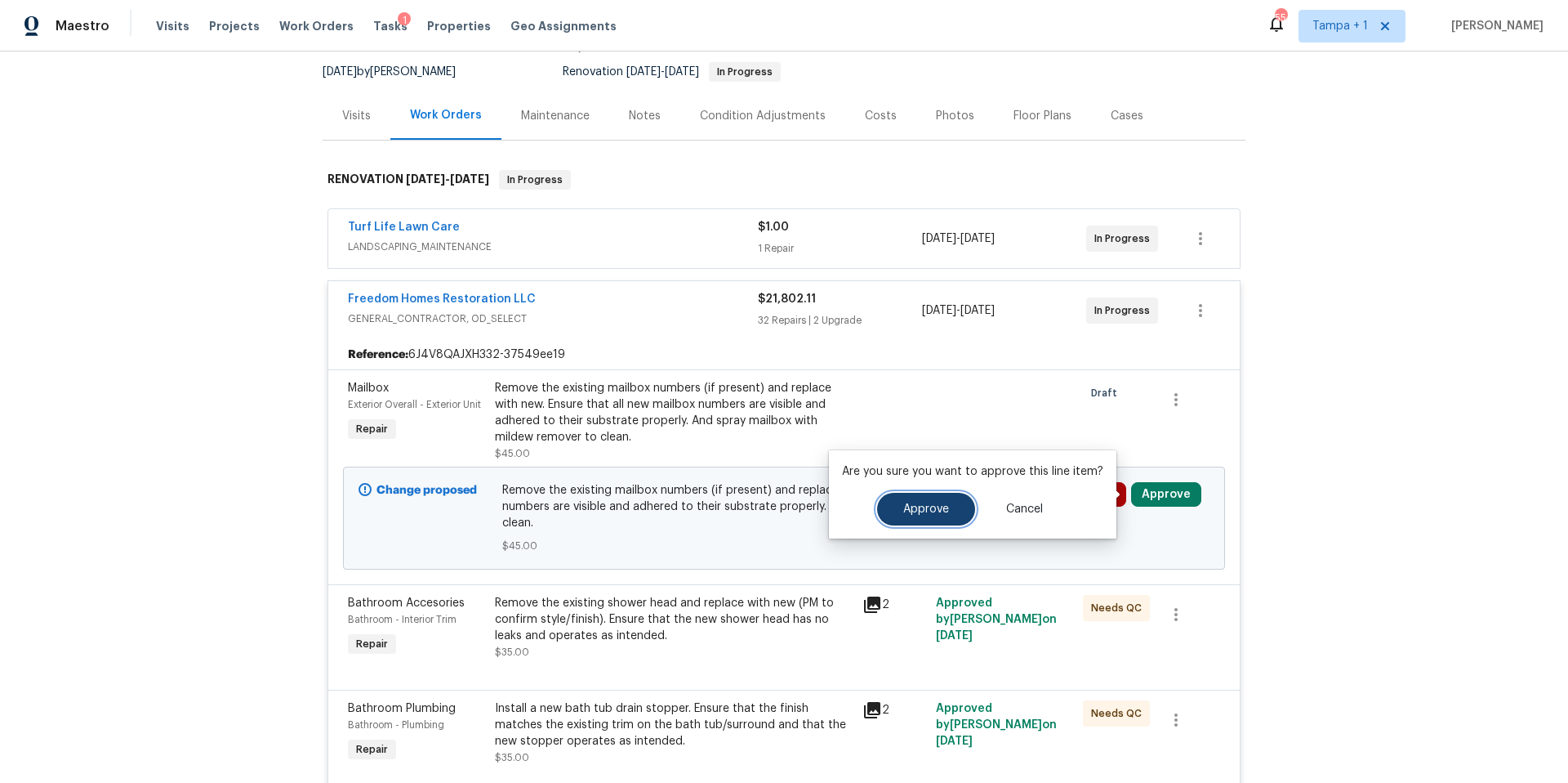
click at [906, 511] on span "Approve" at bounding box center [926, 509] width 45 height 12
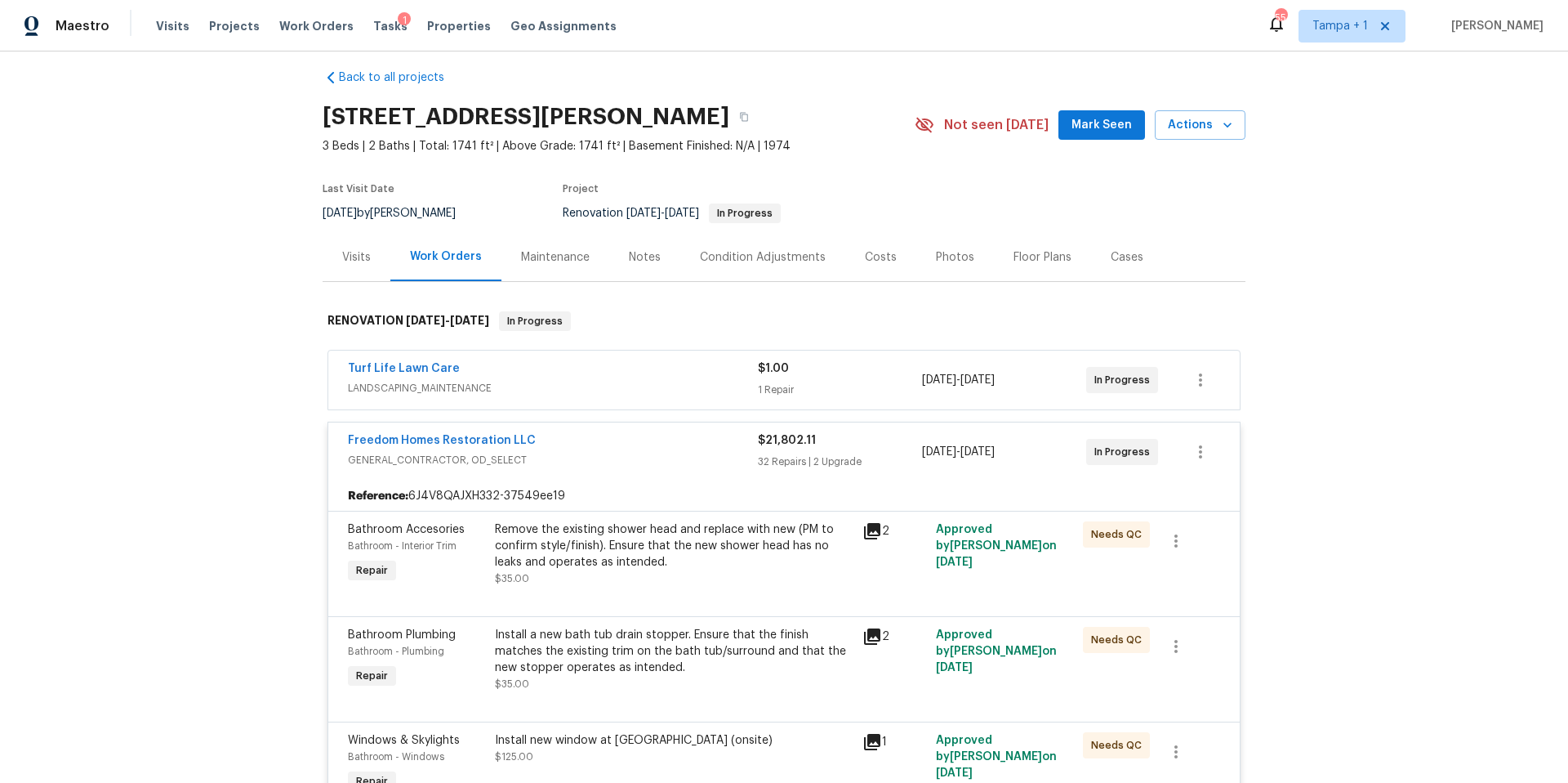
scroll to position [0, 0]
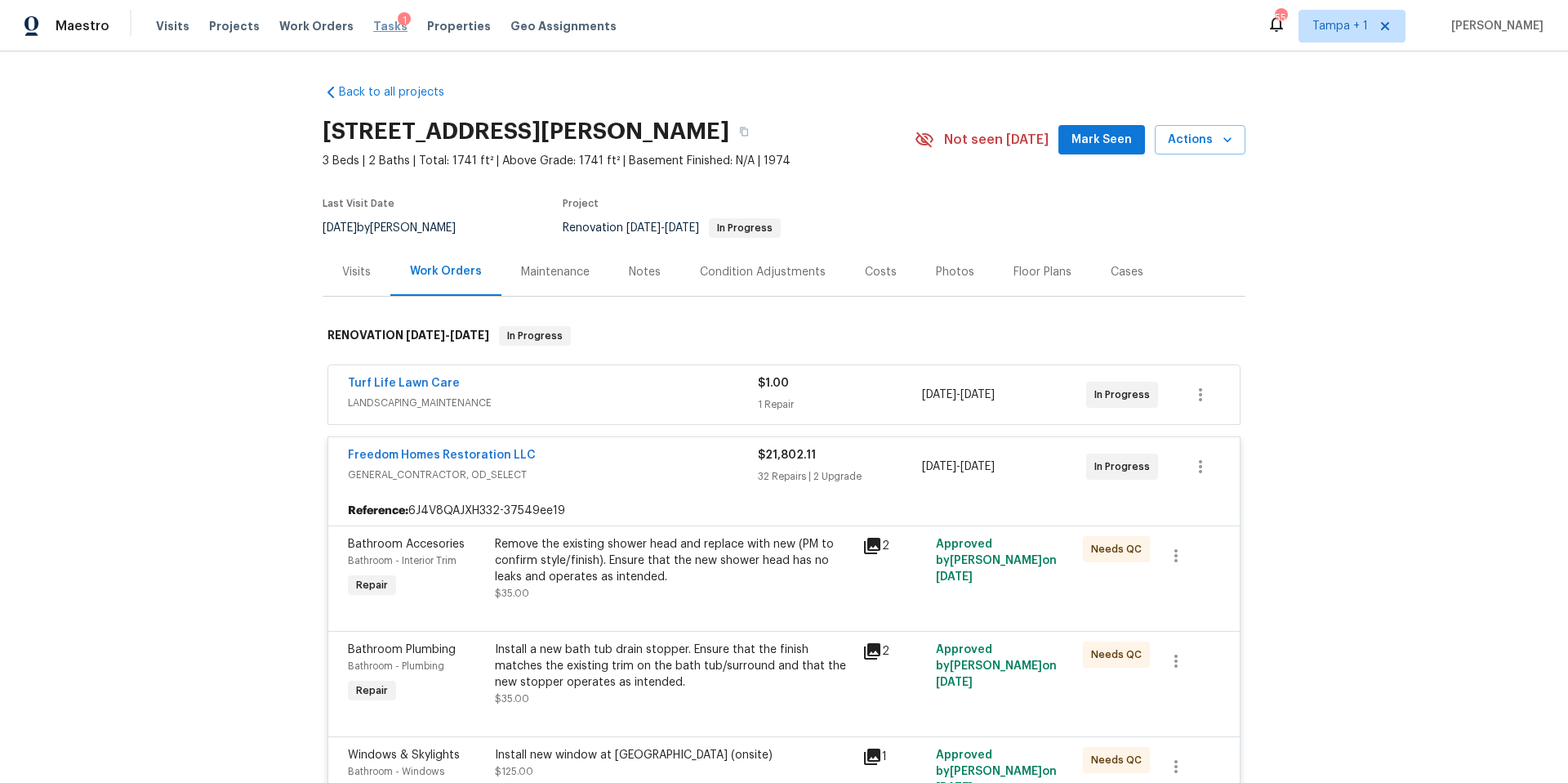
click at [373, 31] on span "Tasks" at bounding box center [390, 26] width 34 height 11
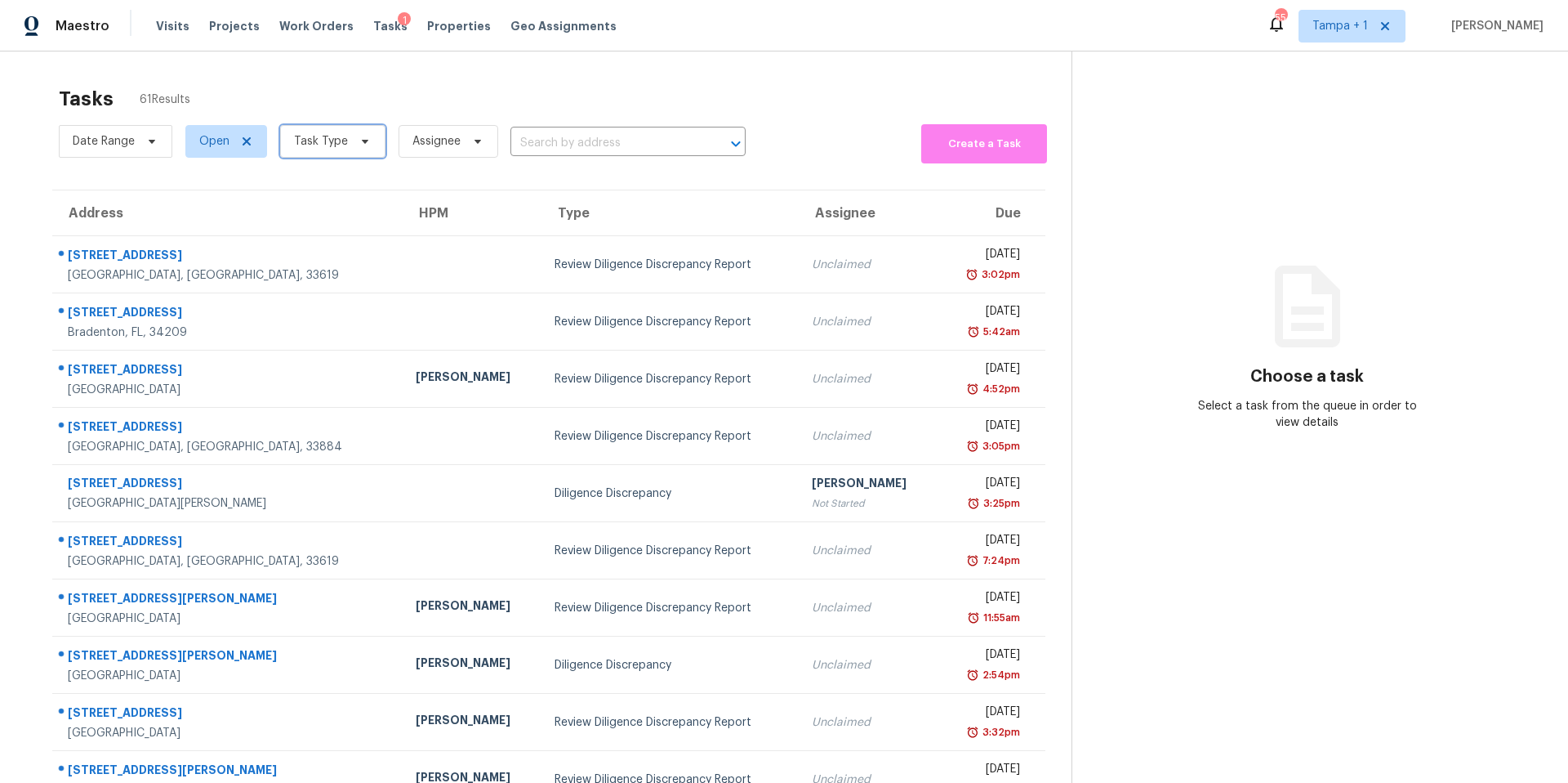
click at [329, 143] on span "Task Type" at bounding box center [321, 142] width 54 height 17
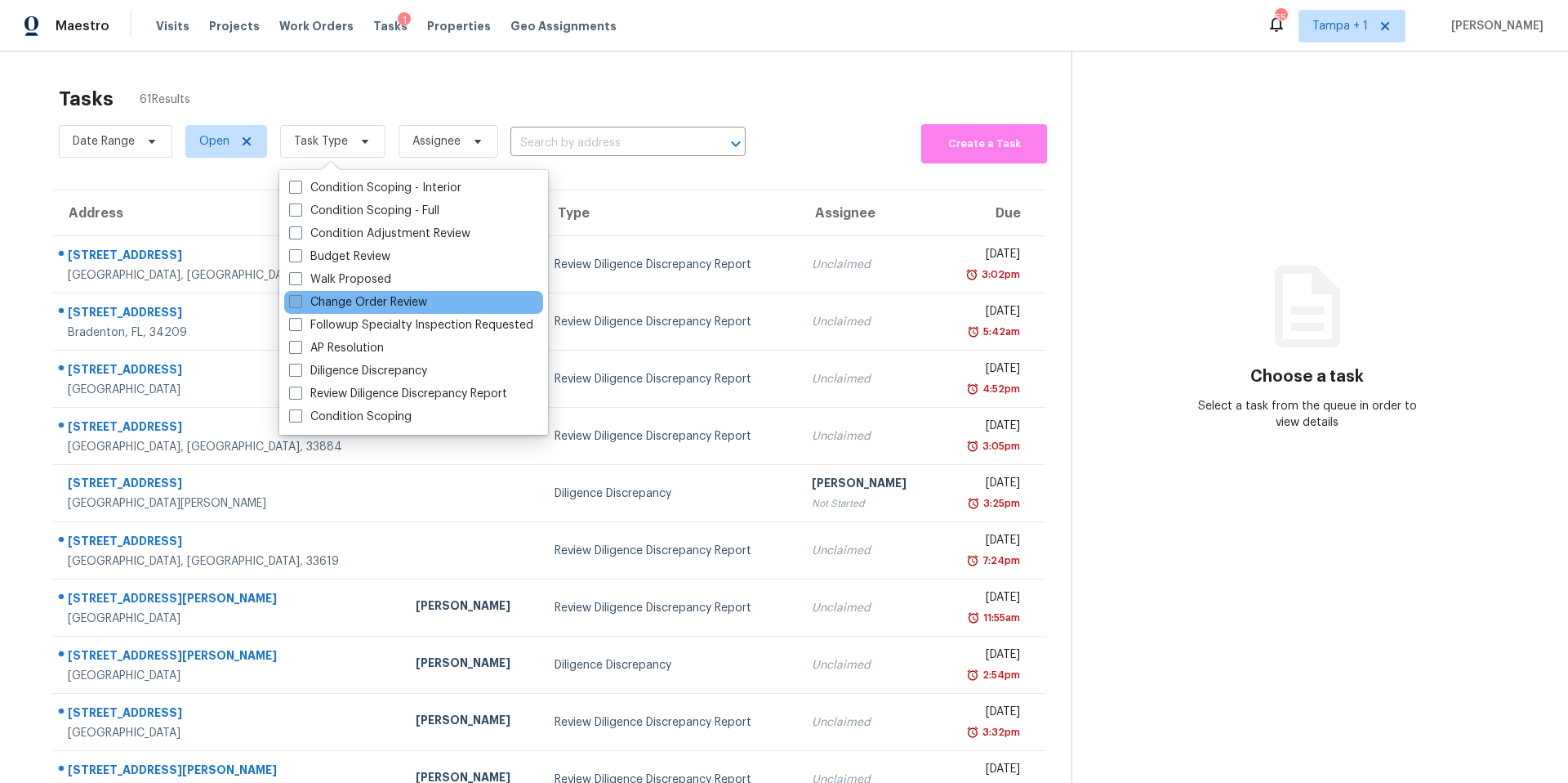
click at [329, 303] on label "Change Order Review" at bounding box center [358, 303] width 138 height 17
click at [300, 303] on input "Change Order Review" at bounding box center [294, 299] width 10 height 10
checkbox input "true"
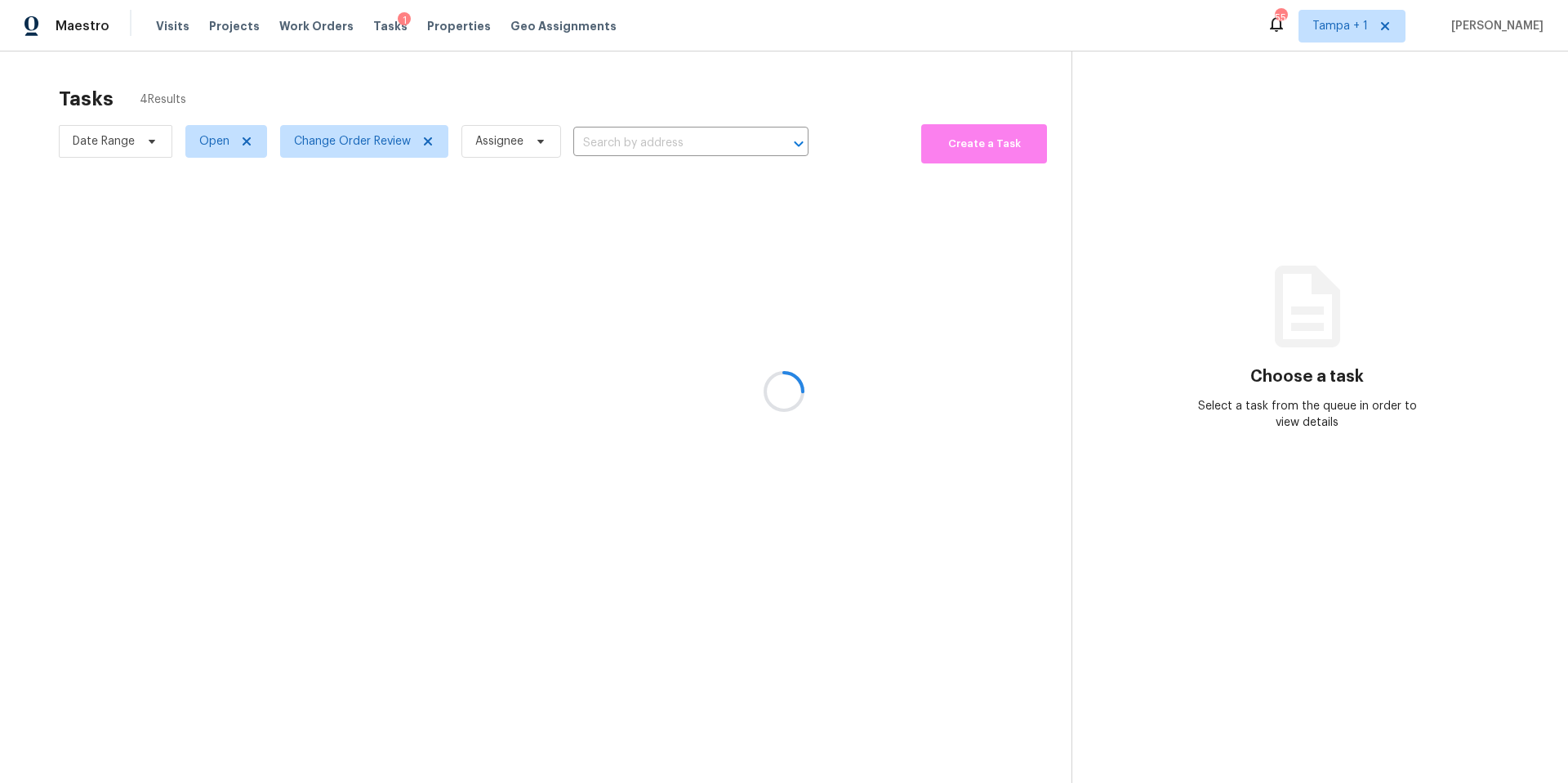
click at [546, 105] on div at bounding box center [784, 391] width 1568 height 783
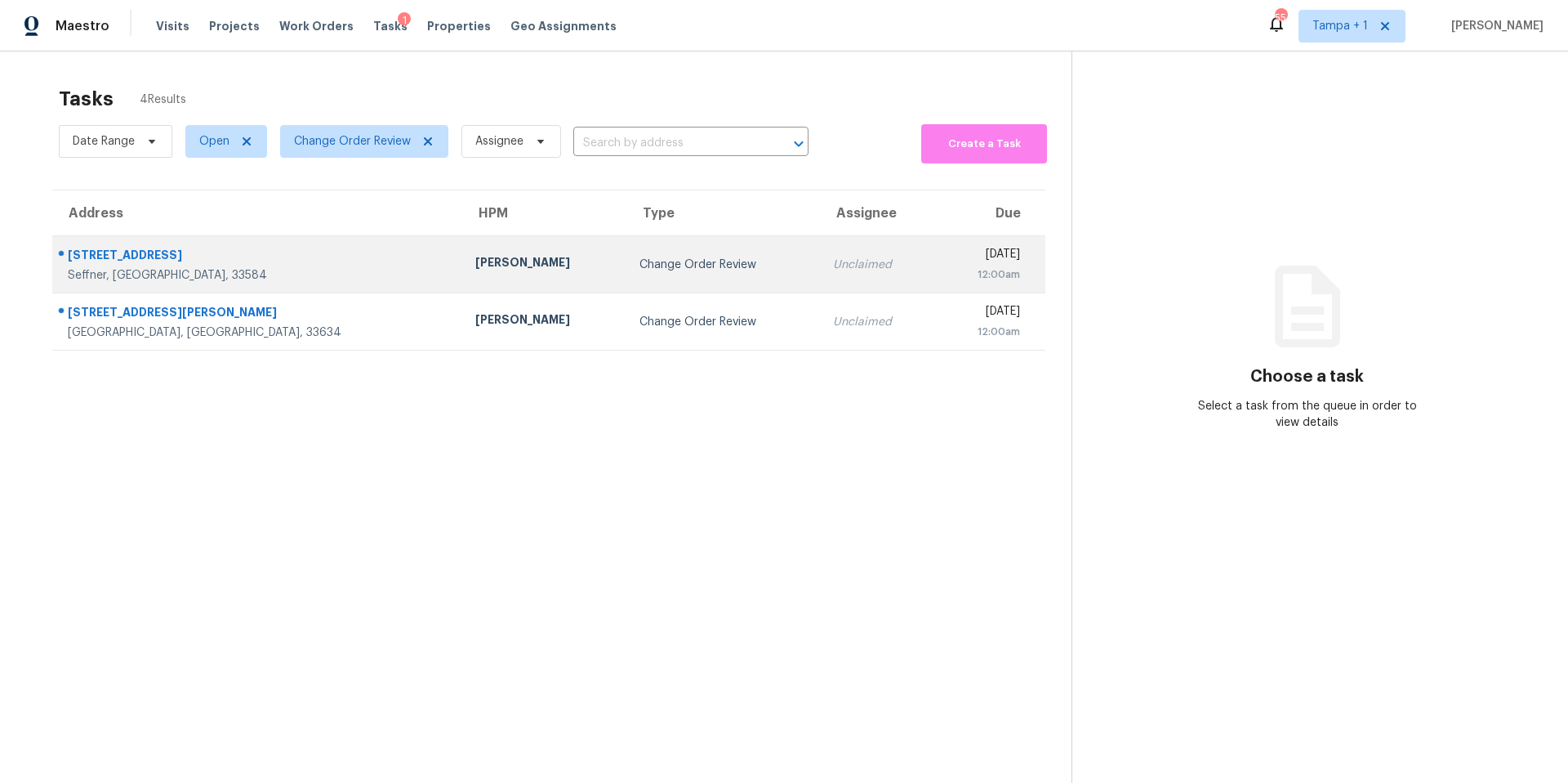
click at [475, 273] on div "[PERSON_NAME]" at bounding box center [544, 264] width 138 height 20
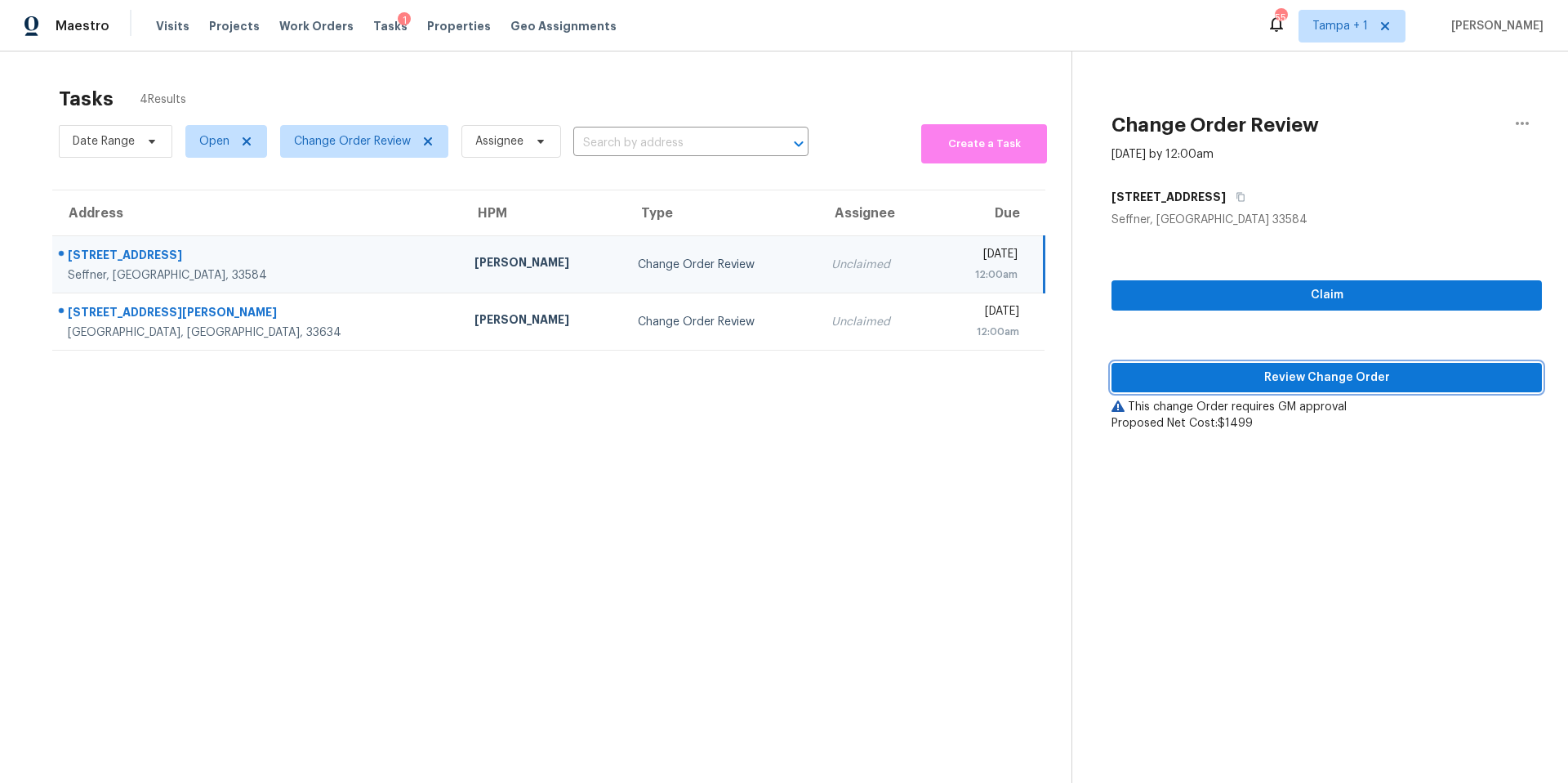
click at [1211, 372] on span "Review Change Order" at bounding box center [1327, 378] width 405 height 20
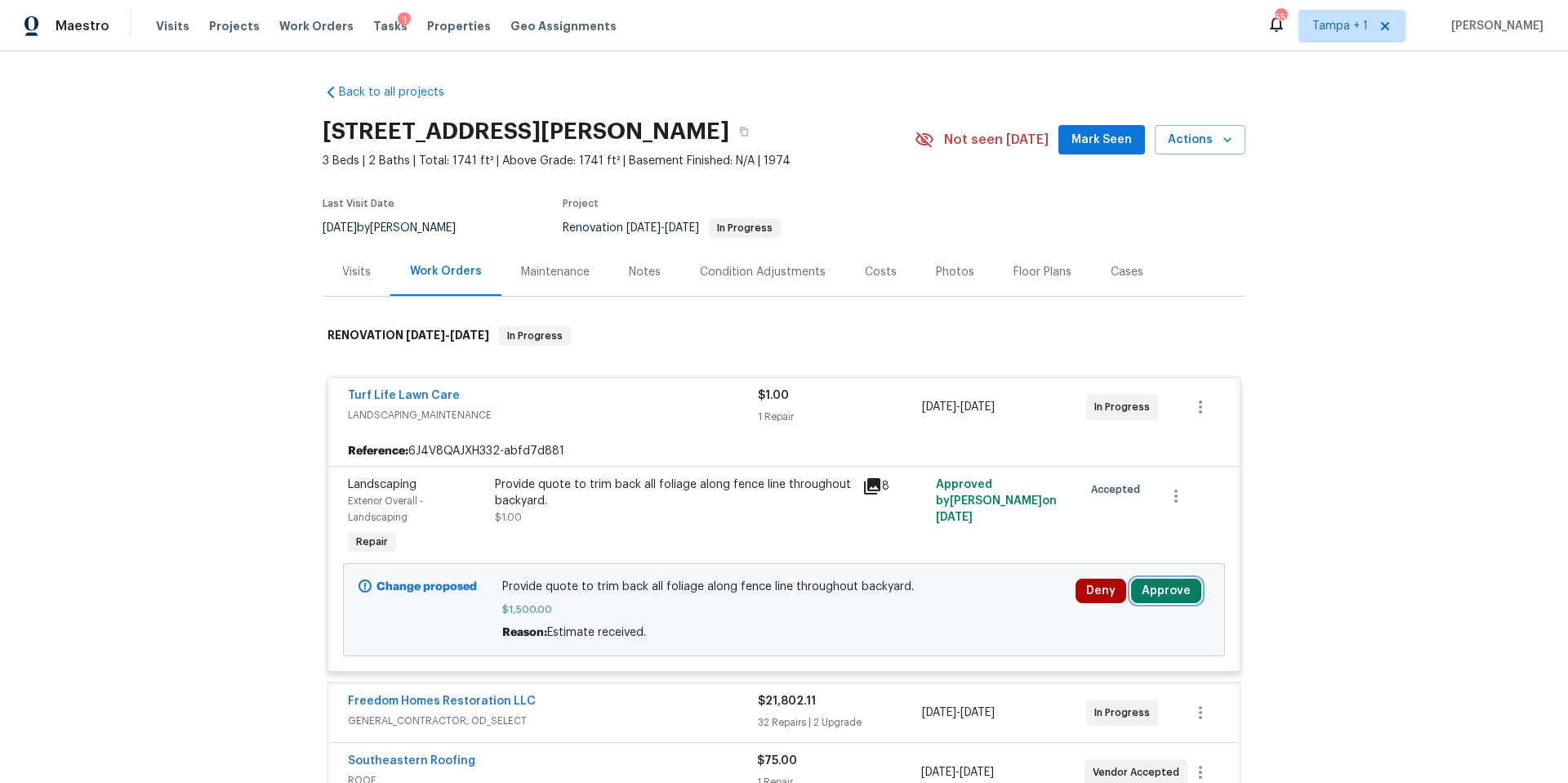
click at [1157, 588] on button "Approve" at bounding box center [1167, 590] width 70 height 24
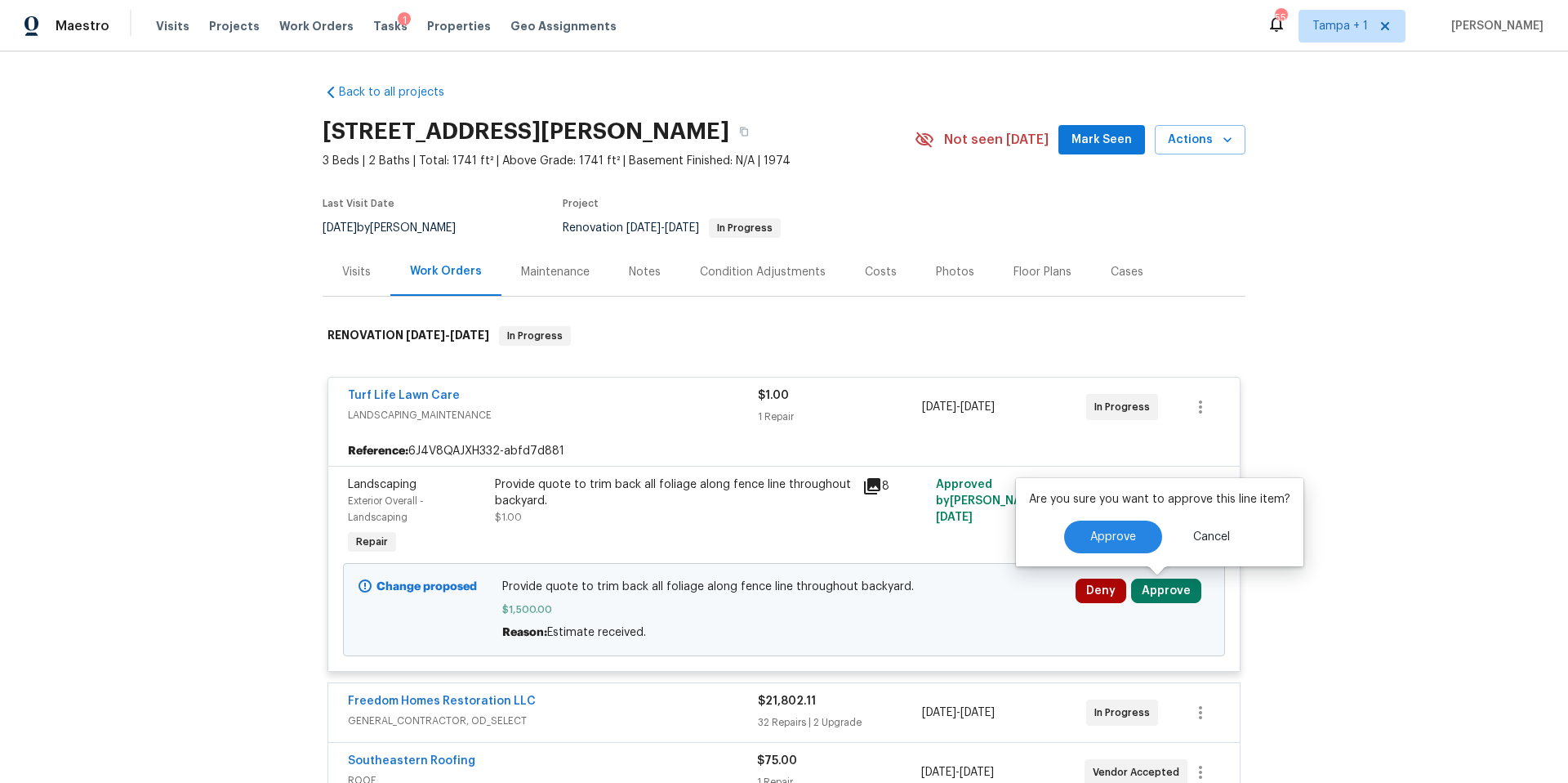
click at [1123, 564] on div "Are you sure you want to approve this line item? Approve Cancel" at bounding box center [1160, 522] width 287 height 88
click at [1106, 529] on button "Approve" at bounding box center [1113, 537] width 98 height 32
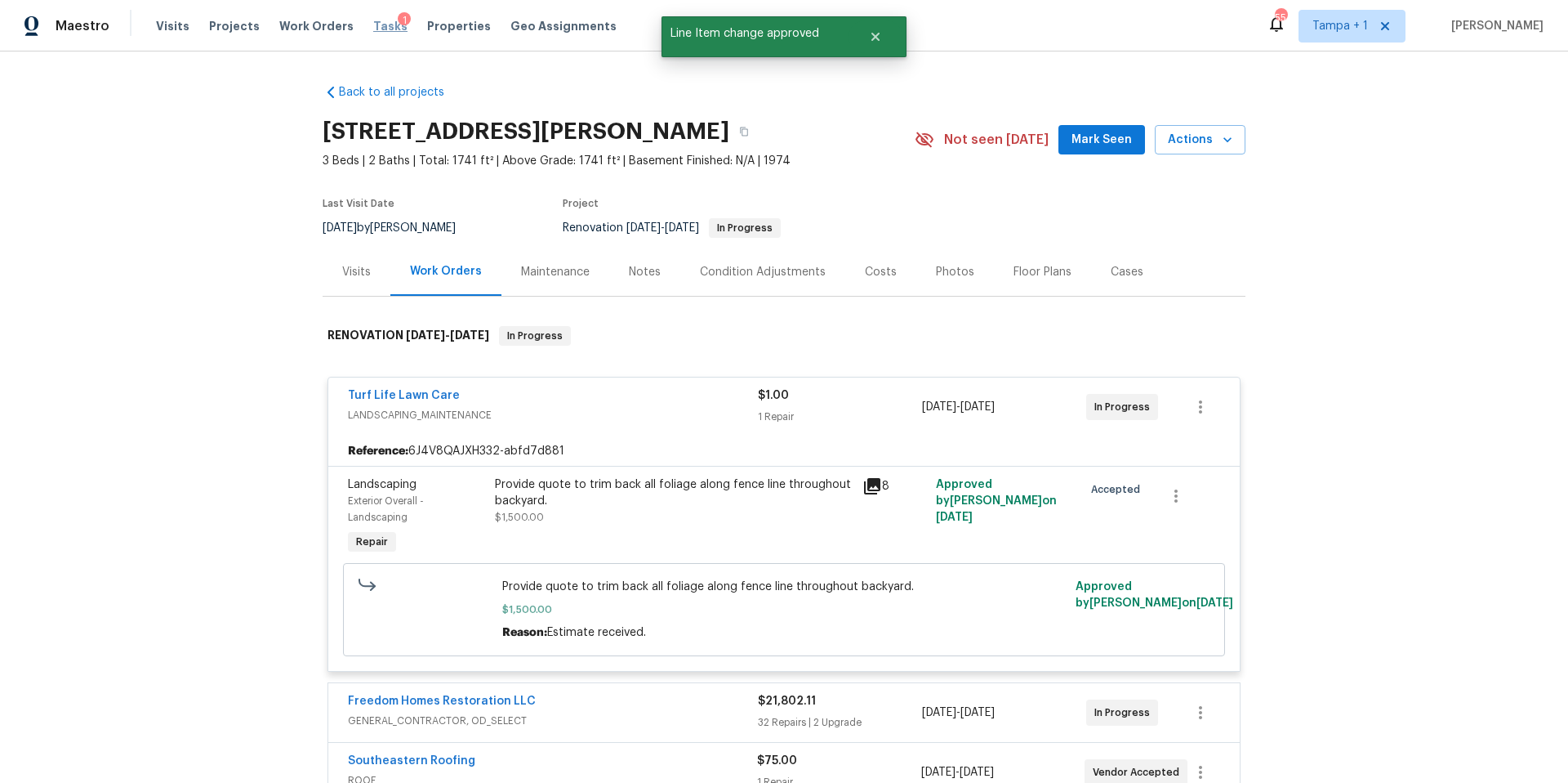
click at [373, 28] on span "Tasks" at bounding box center [390, 26] width 34 height 11
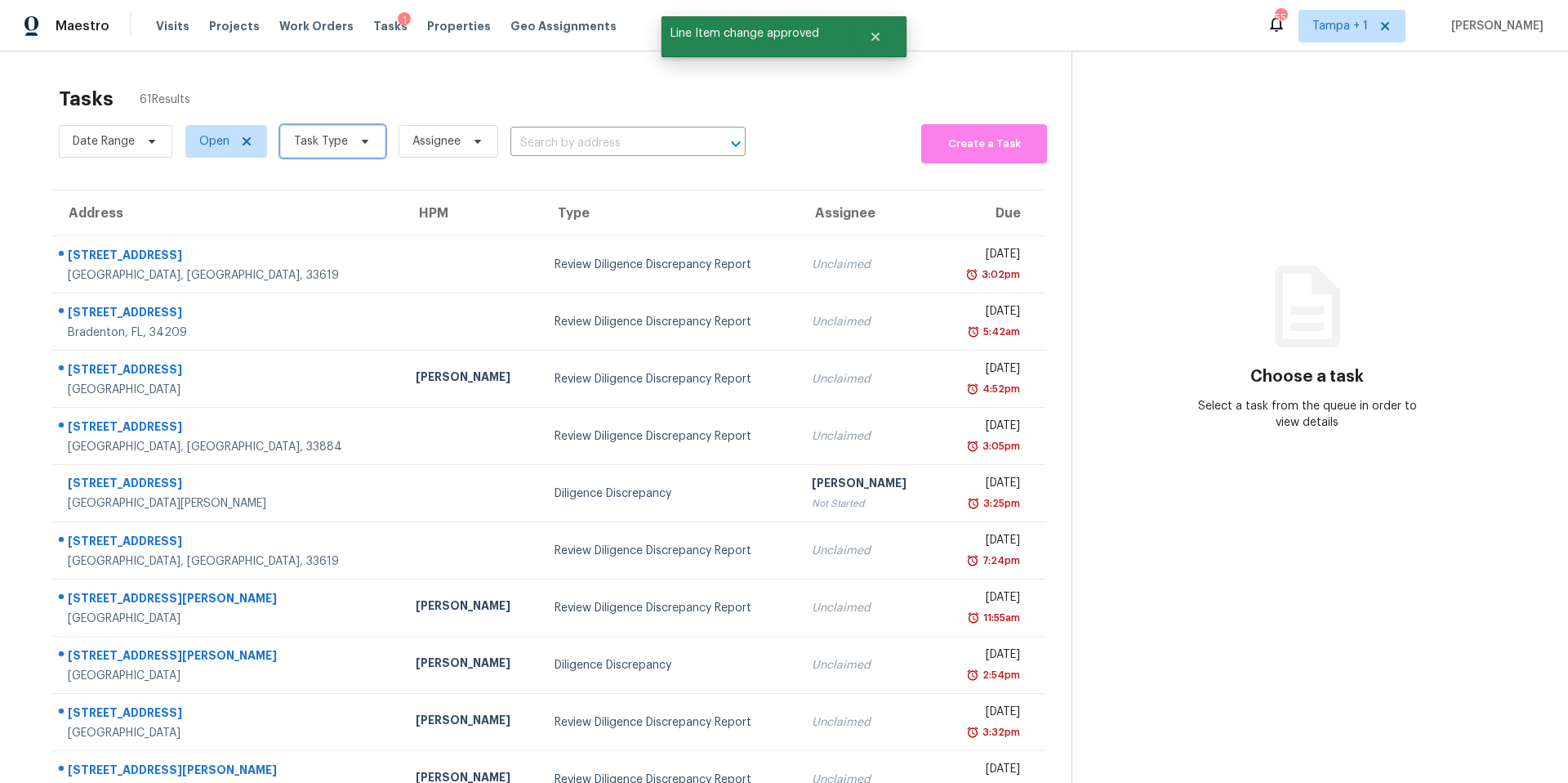
click at [320, 138] on span "Task Type" at bounding box center [321, 142] width 54 height 17
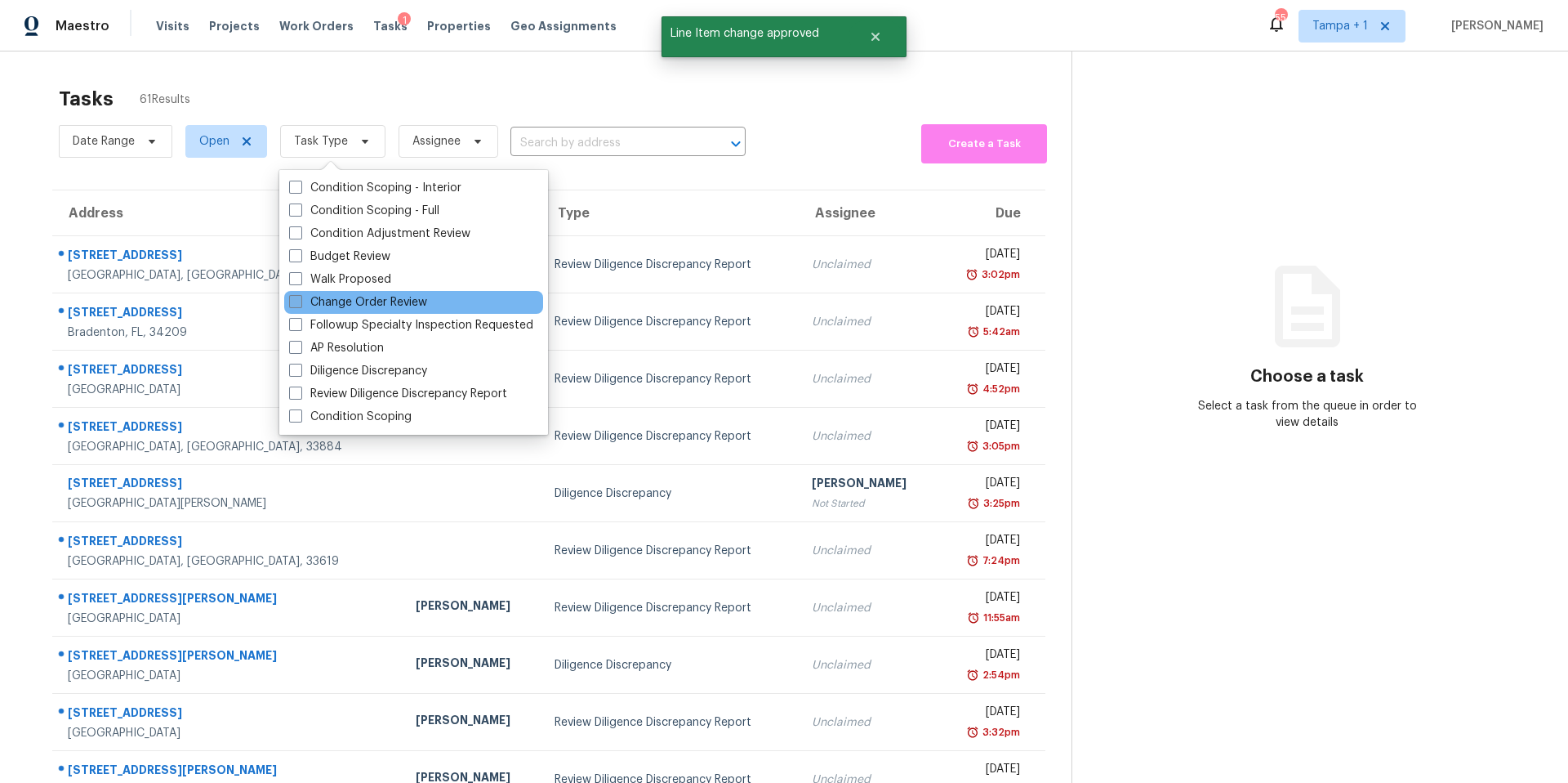
click at [332, 296] on label "Change Order Review" at bounding box center [358, 303] width 138 height 17
click at [300, 296] on input "Change Order Review" at bounding box center [294, 299] width 10 height 10
checkbox input "true"
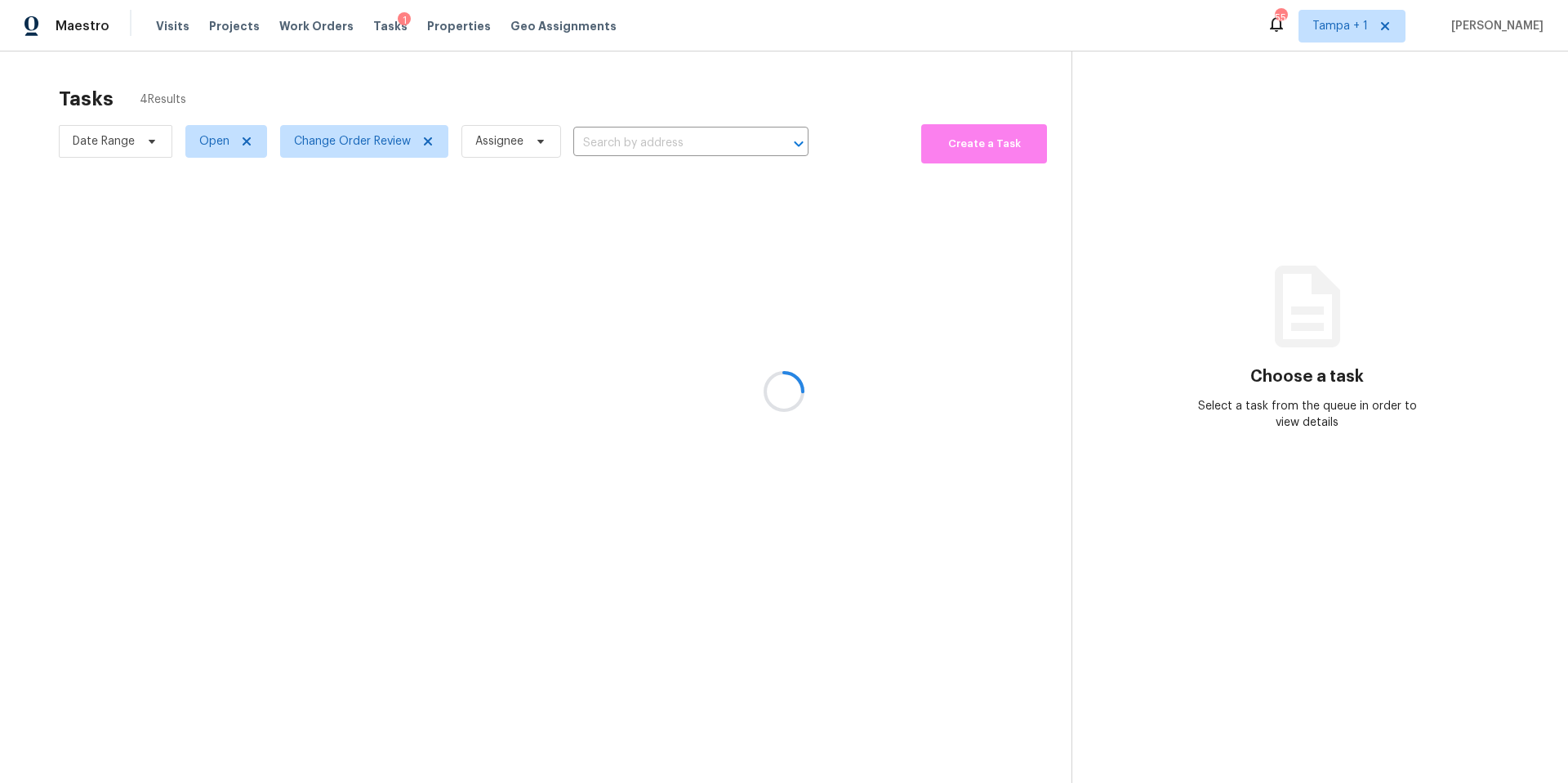
click at [431, 134] on div at bounding box center [784, 391] width 1568 height 783
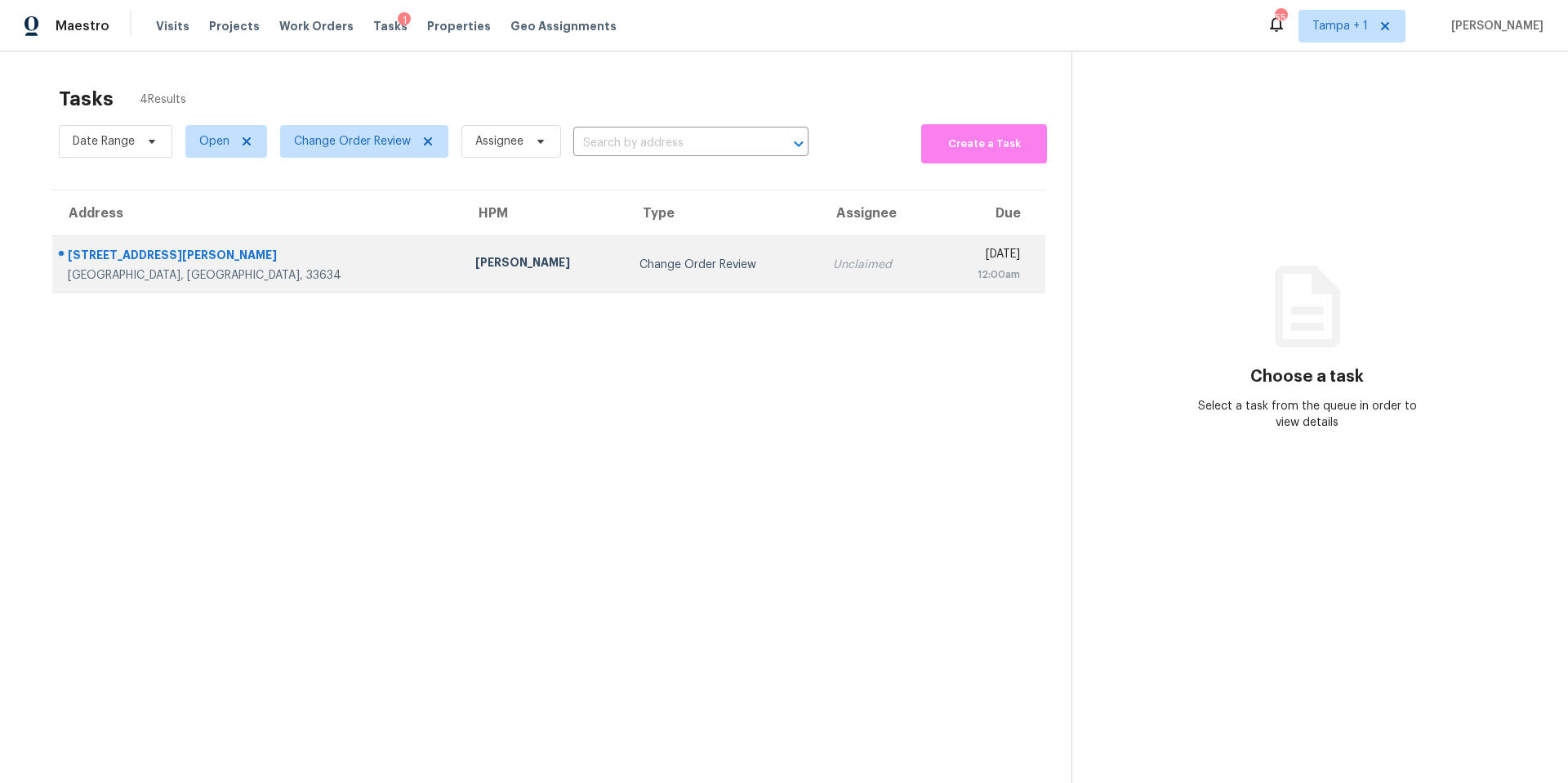
click at [462, 276] on td "[PERSON_NAME]" at bounding box center [544, 265] width 164 height 57
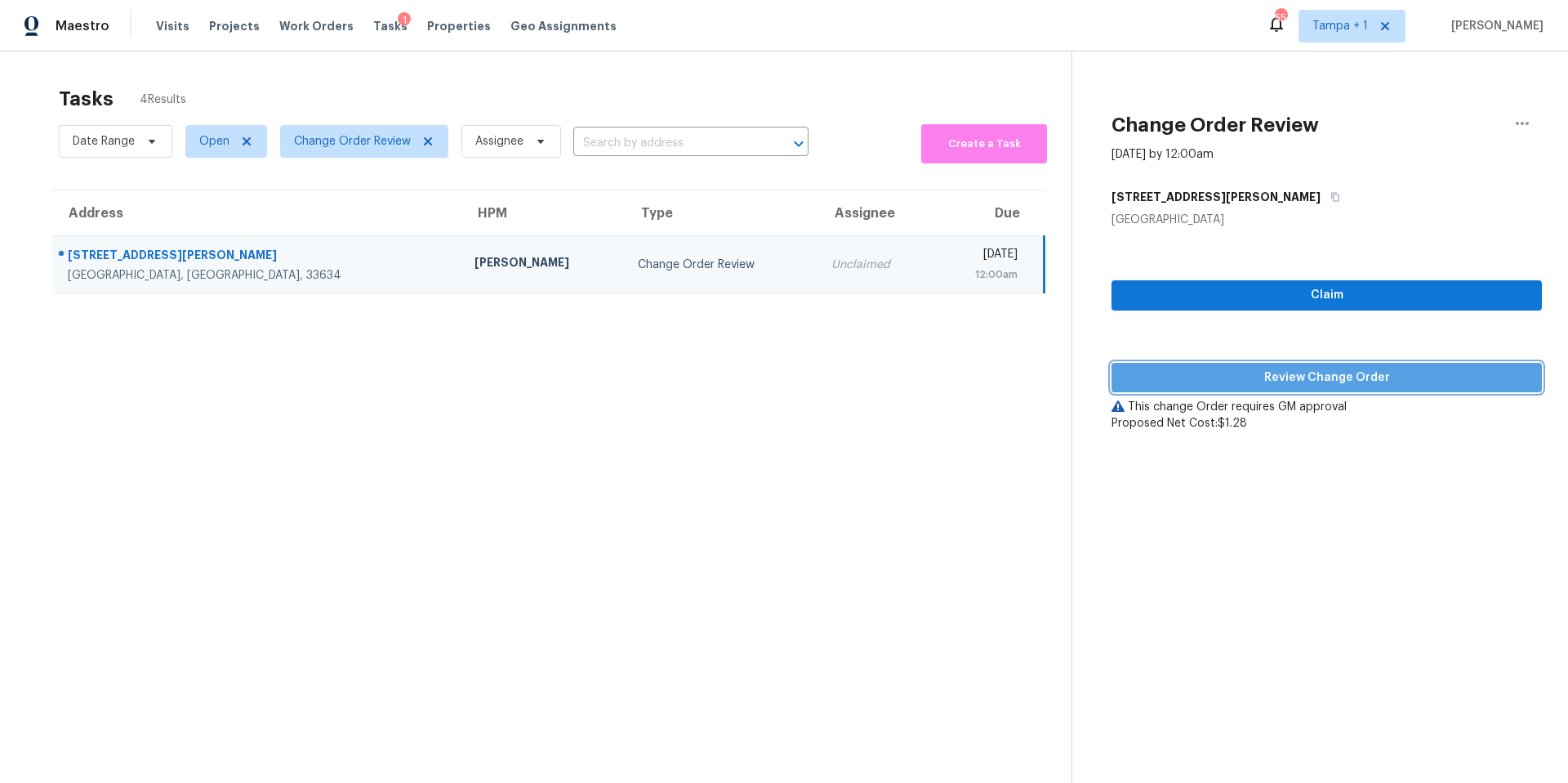
click at [1271, 377] on span "Review Change Order" at bounding box center [1327, 378] width 405 height 20
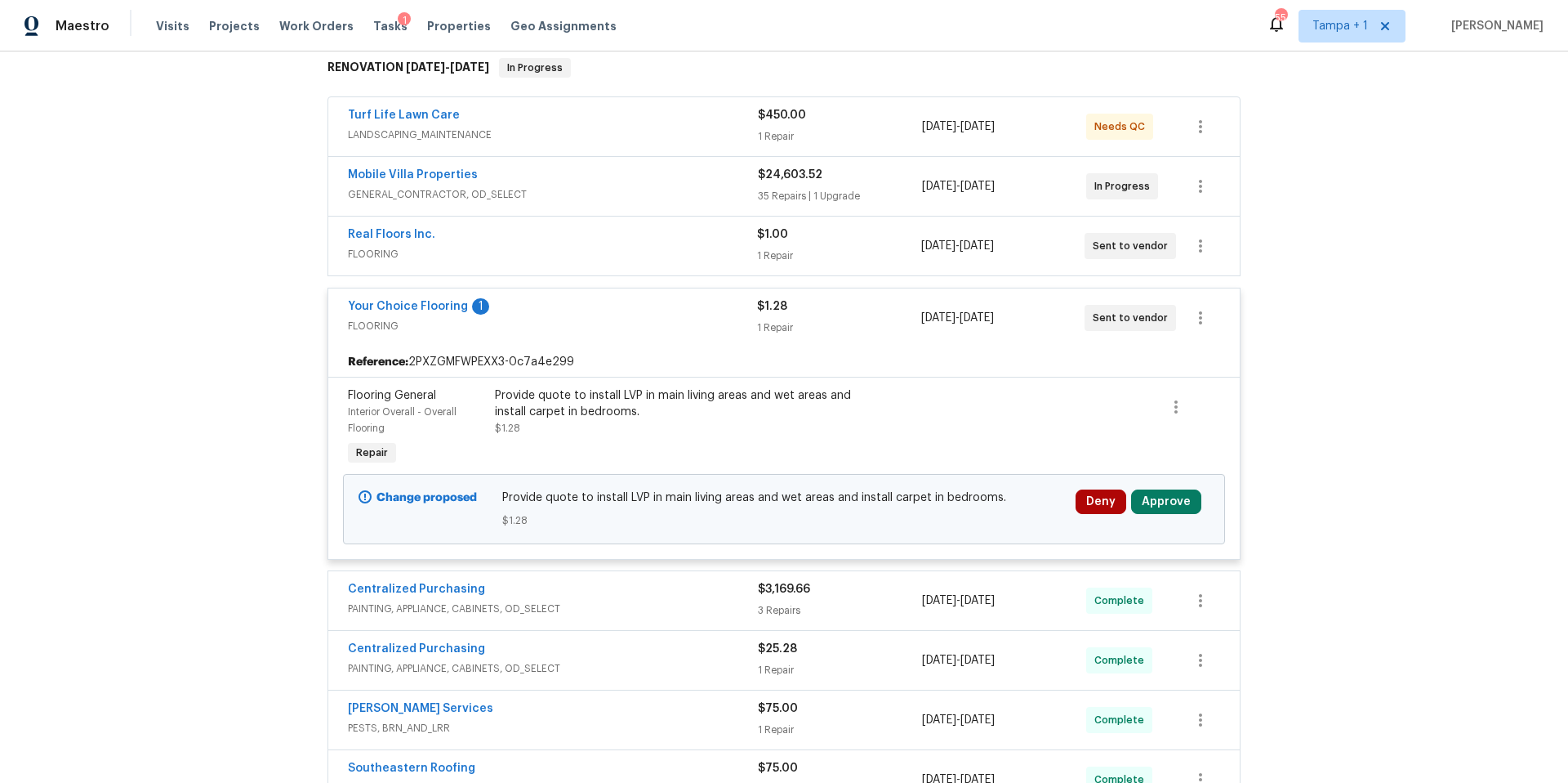
scroll to position [553, 0]
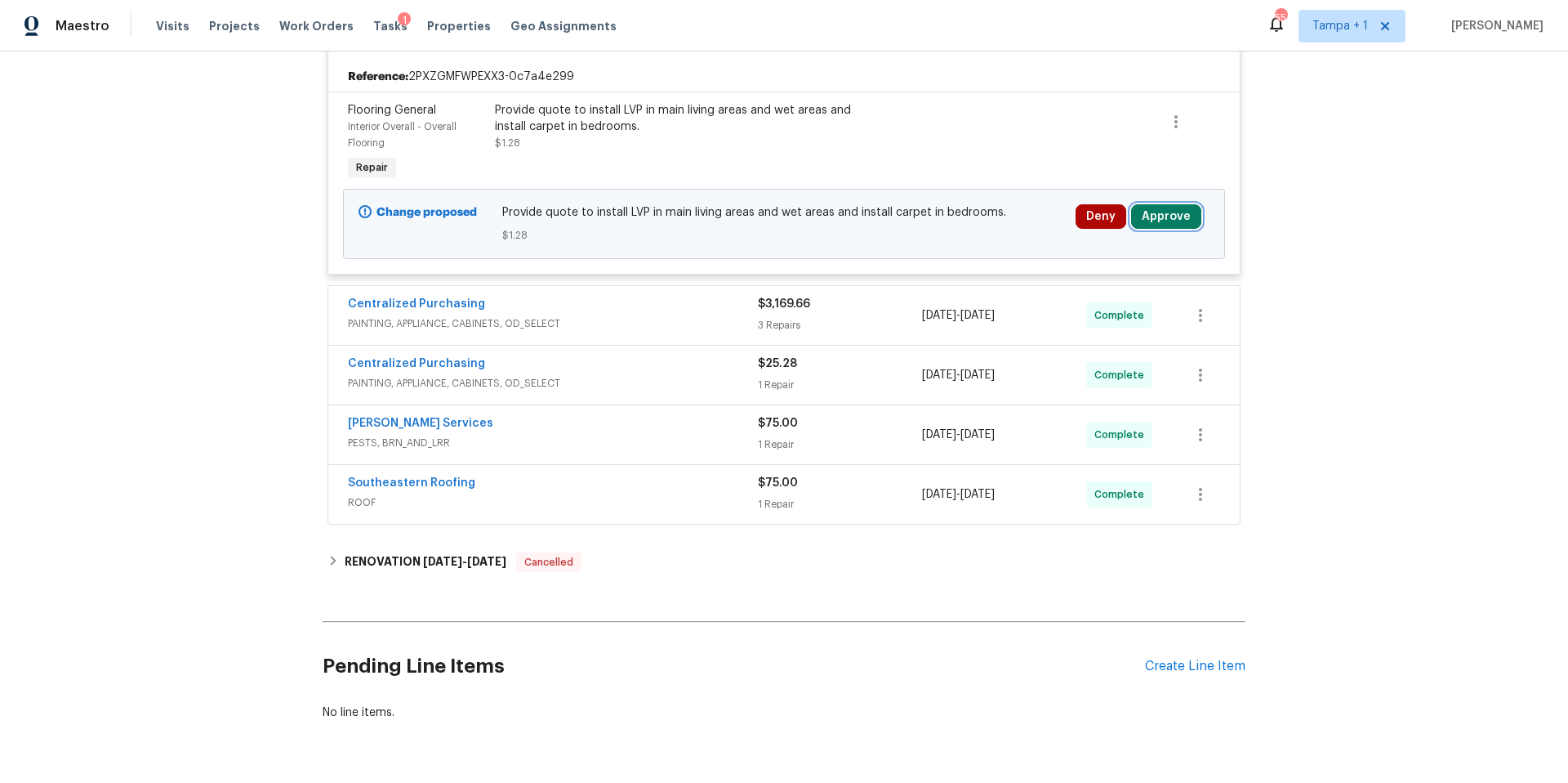
click at [1176, 220] on button "Approve" at bounding box center [1167, 217] width 70 height 24
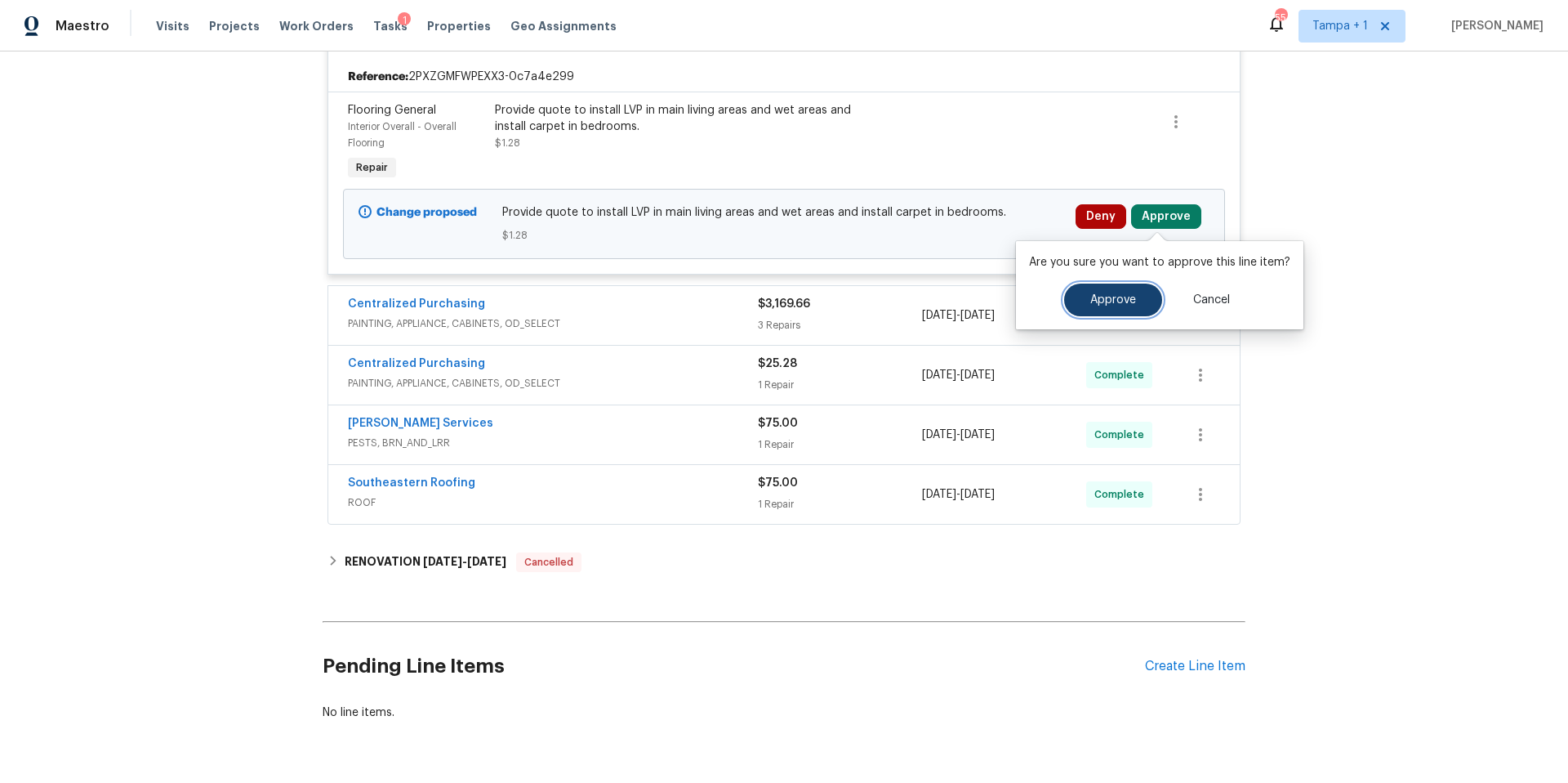
click at [1139, 301] on button "Approve" at bounding box center [1113, 299] width 98 height 32
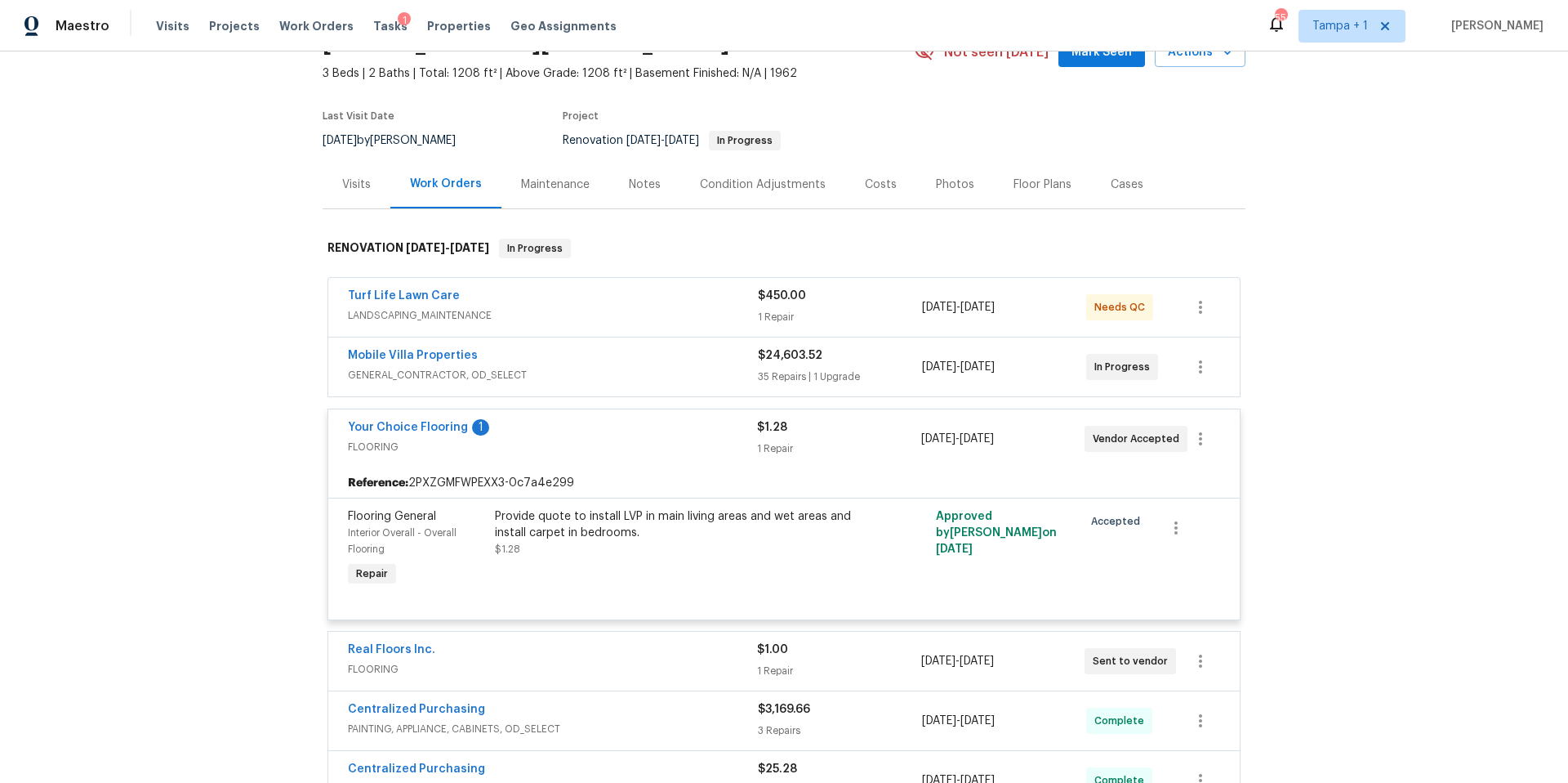
scroll to position [0, 0]
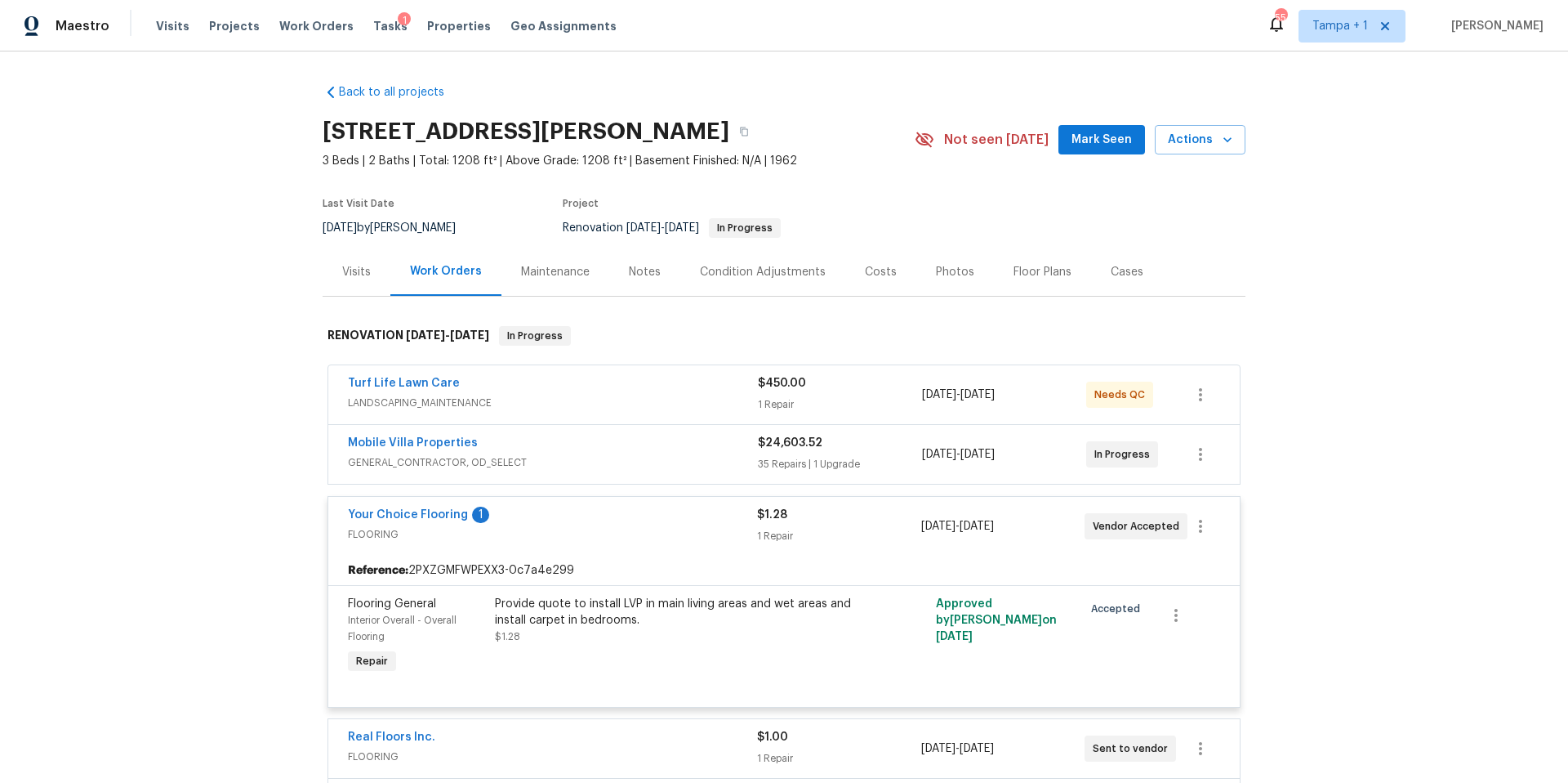
click at [884, 266] on div "Costs" at bounding box center [881, 272] width 71 height 48
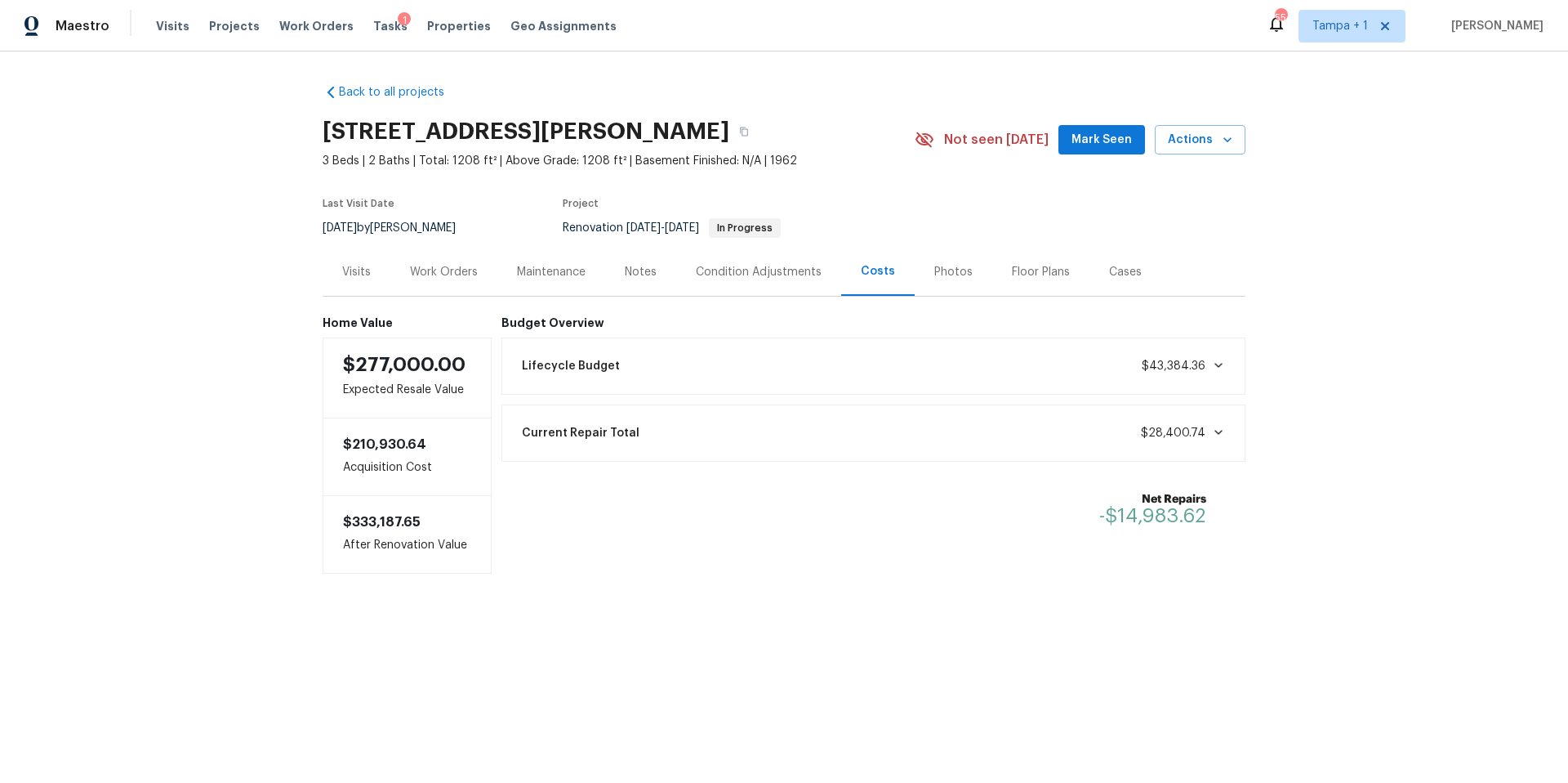
click at [429, 274] on div "Work Orders" at bounding box center [444, 272] width 68 height 17
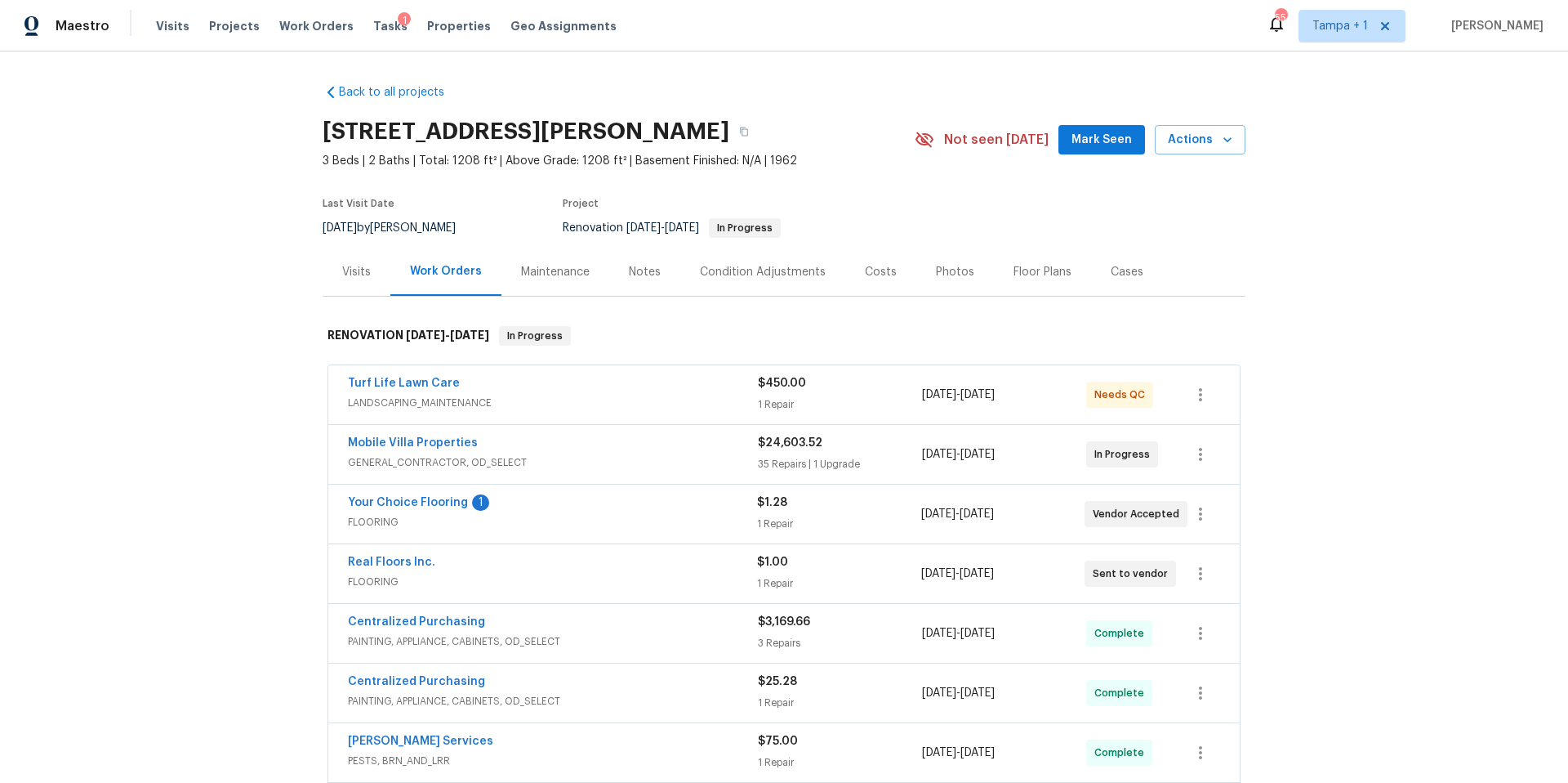
click at [368, 15] on div "Visits Projects Work Orders Tasks 1 Properties Geo Assignments" at bounding box center [395, 26] width 481 height 32
click at [373, 24] on span "Tasks" at bounding box center [390, 26] width 34 height 11
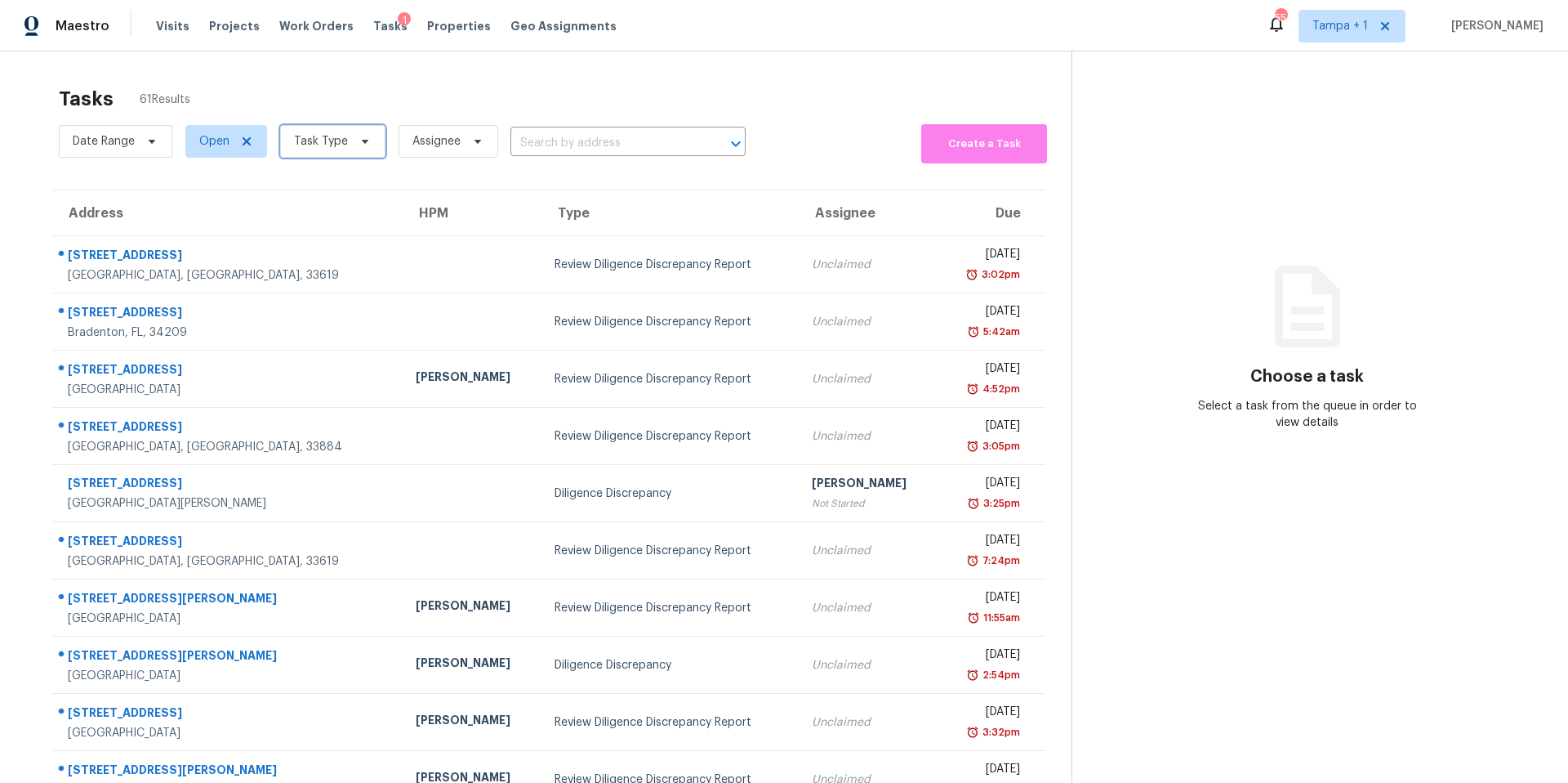
click at [327, 147] on span "Task Type" at bounding box center [321, 142] width 54 height 17
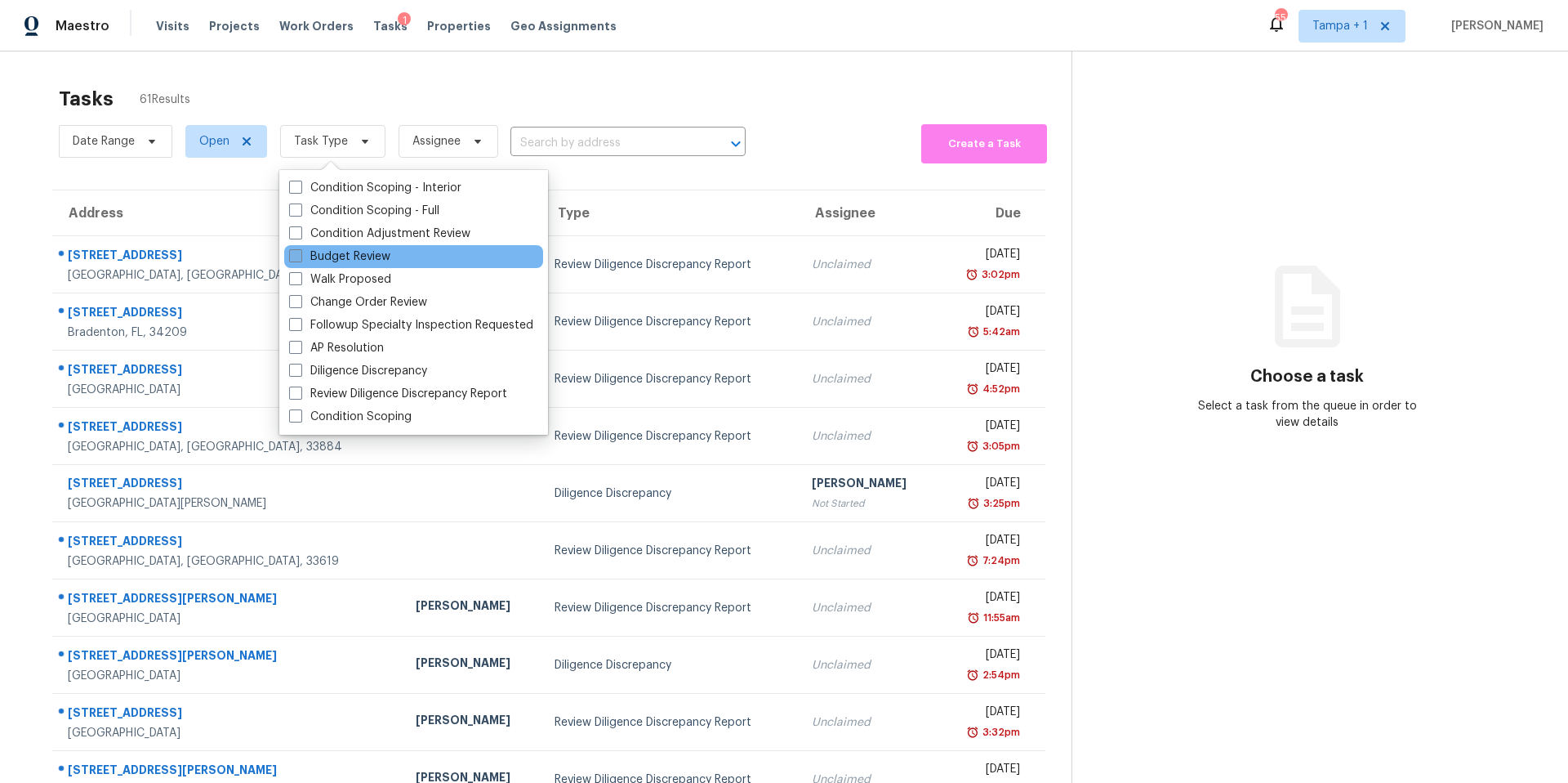
click at [326, 251] on label "Budget Review" at bounding box center [339, 257] width 101 height 17
click at [300, 251] on input "Budget Review" at bounding box center [294, 253] width 10 height 10
checkbox input "true"
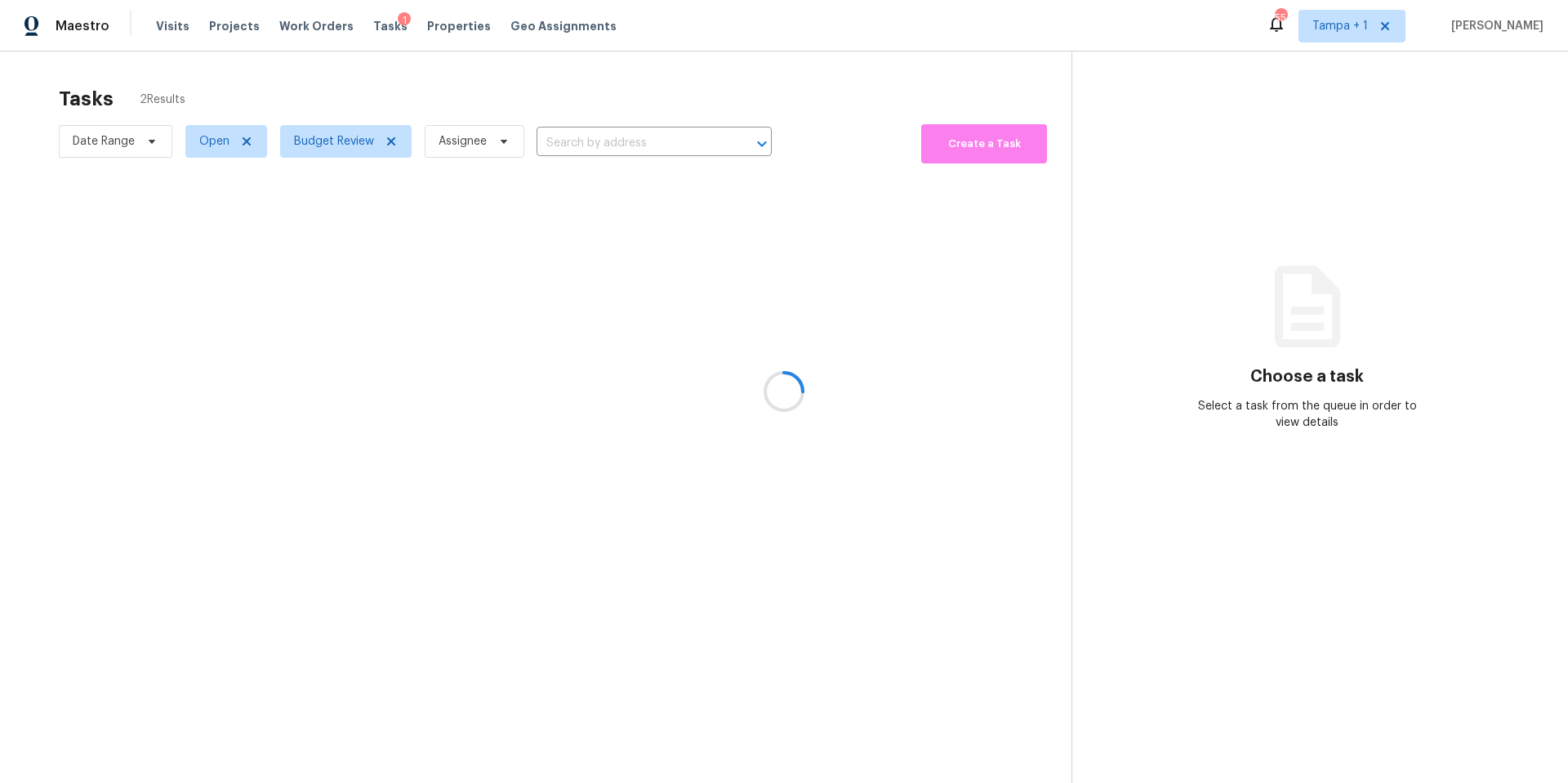
click at [533, 90] on div at bounding box center [784, 391] width 1568 height 783
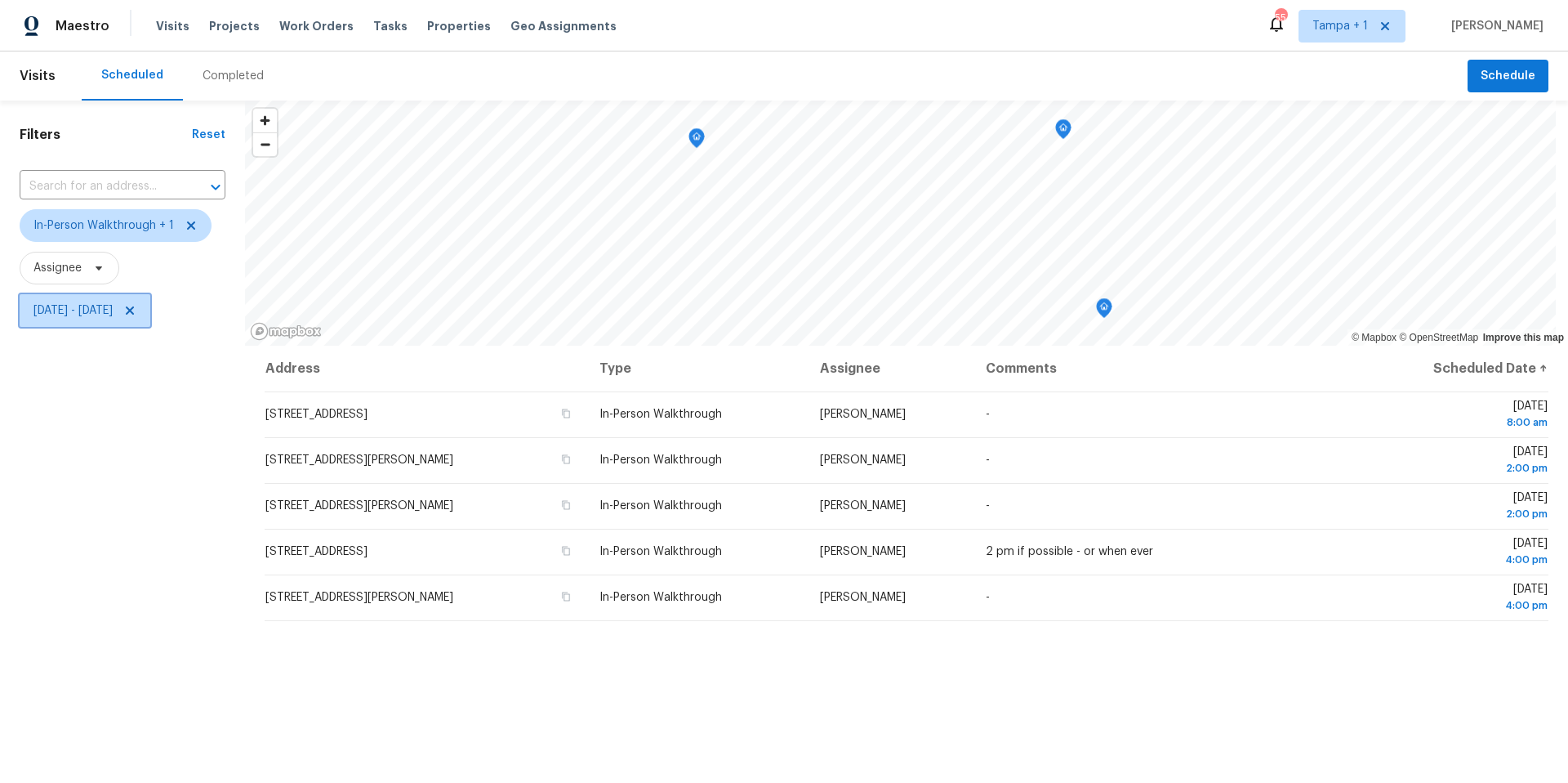
click at [87, 314] on span "[DATE] - [DATE]" at bounding box center [73, 310] width 80 height 17
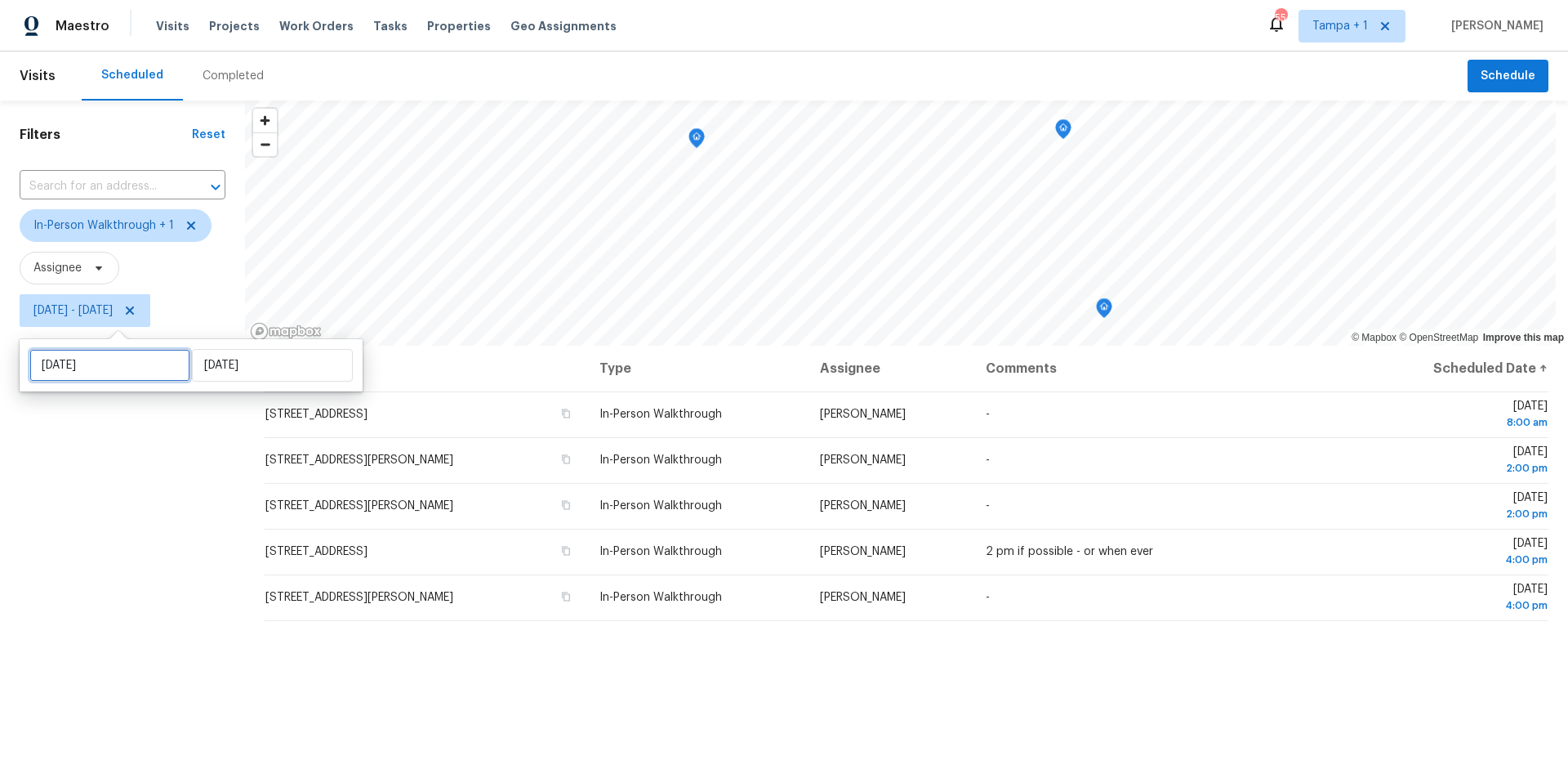
click at [101, 360] on input "[DATE]" at bounding box center [110, 365] width 161 height 32
select select "8"
select select "2025"
select select "9"
select select "2025"
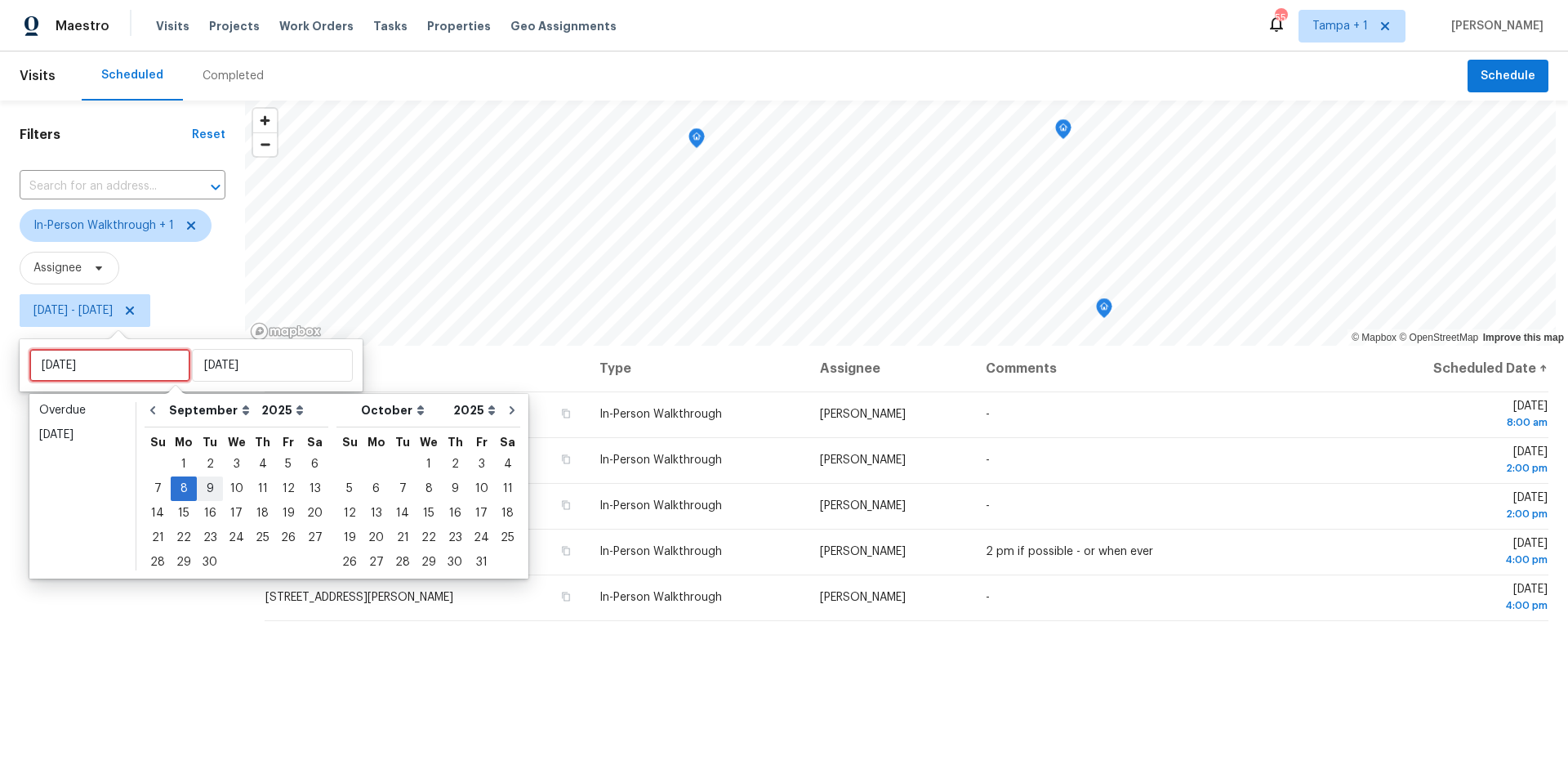
type input "[DATE]"
click at [209, 487] on div "9" at bounding box center [210, 488] width 26 height 23
type input "[DATE]"
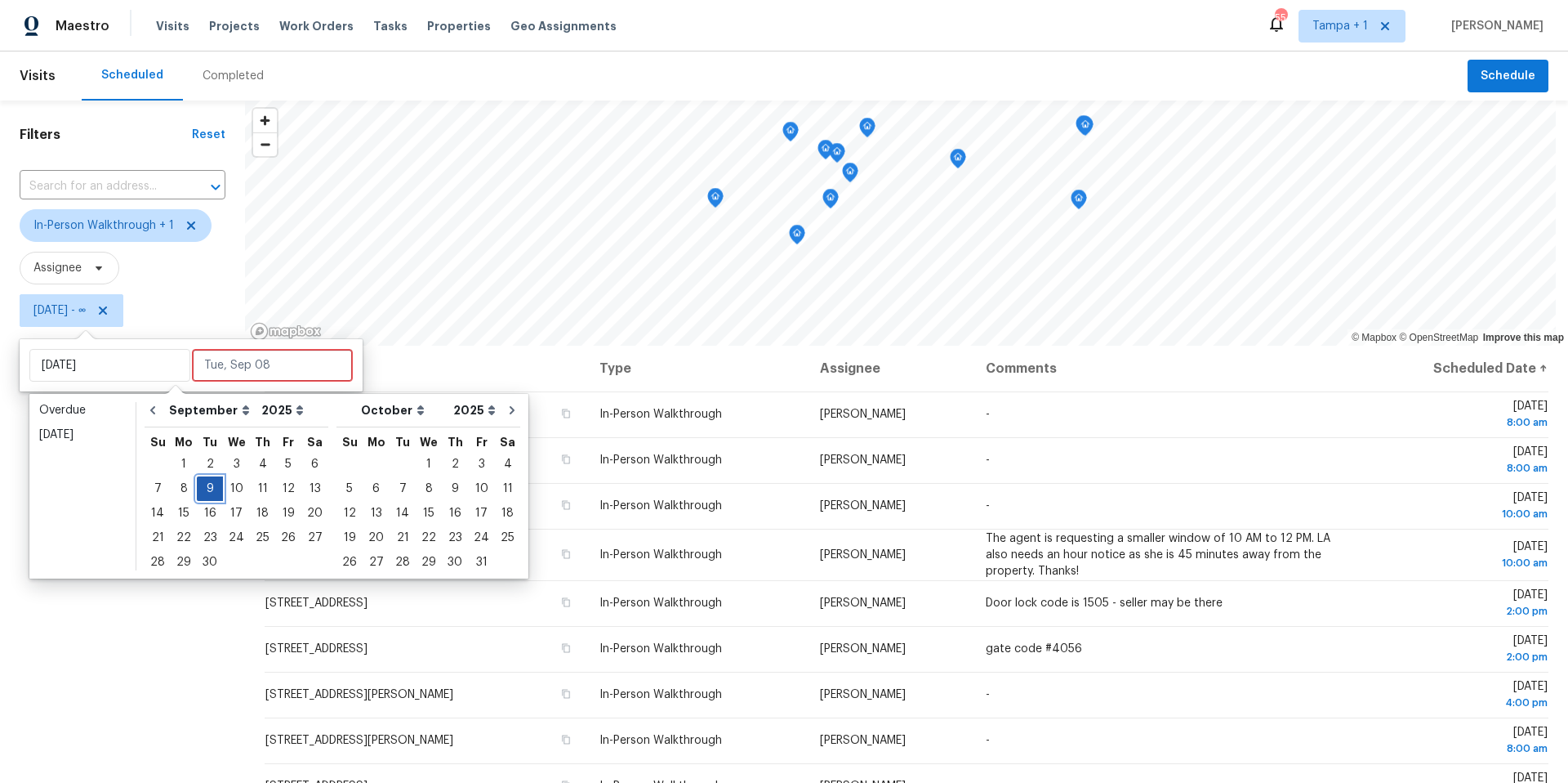
click at [209, 487] on div "9" at bounding box center [210, 488] width 26 height 23
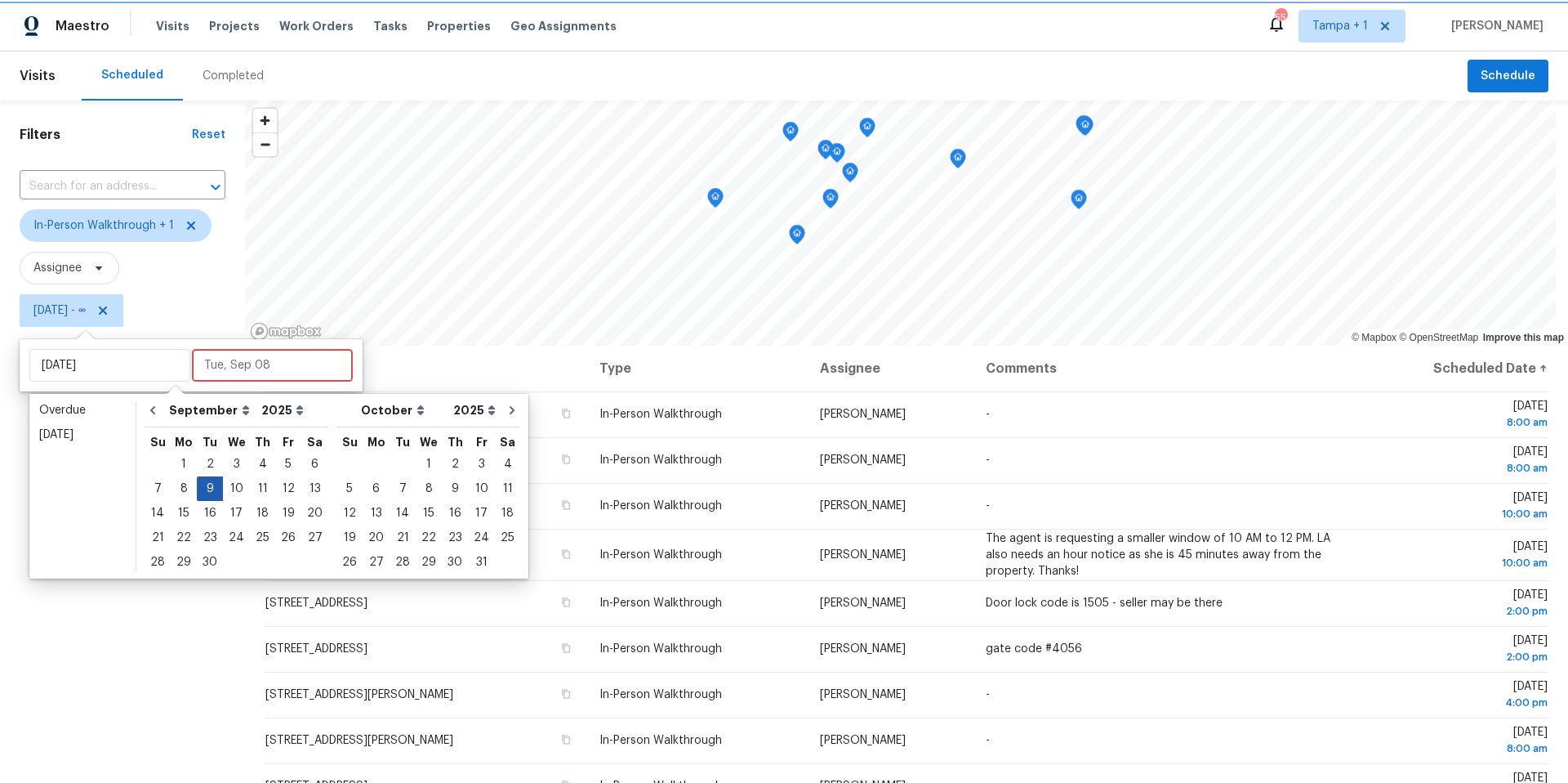
type input "[DATE]"
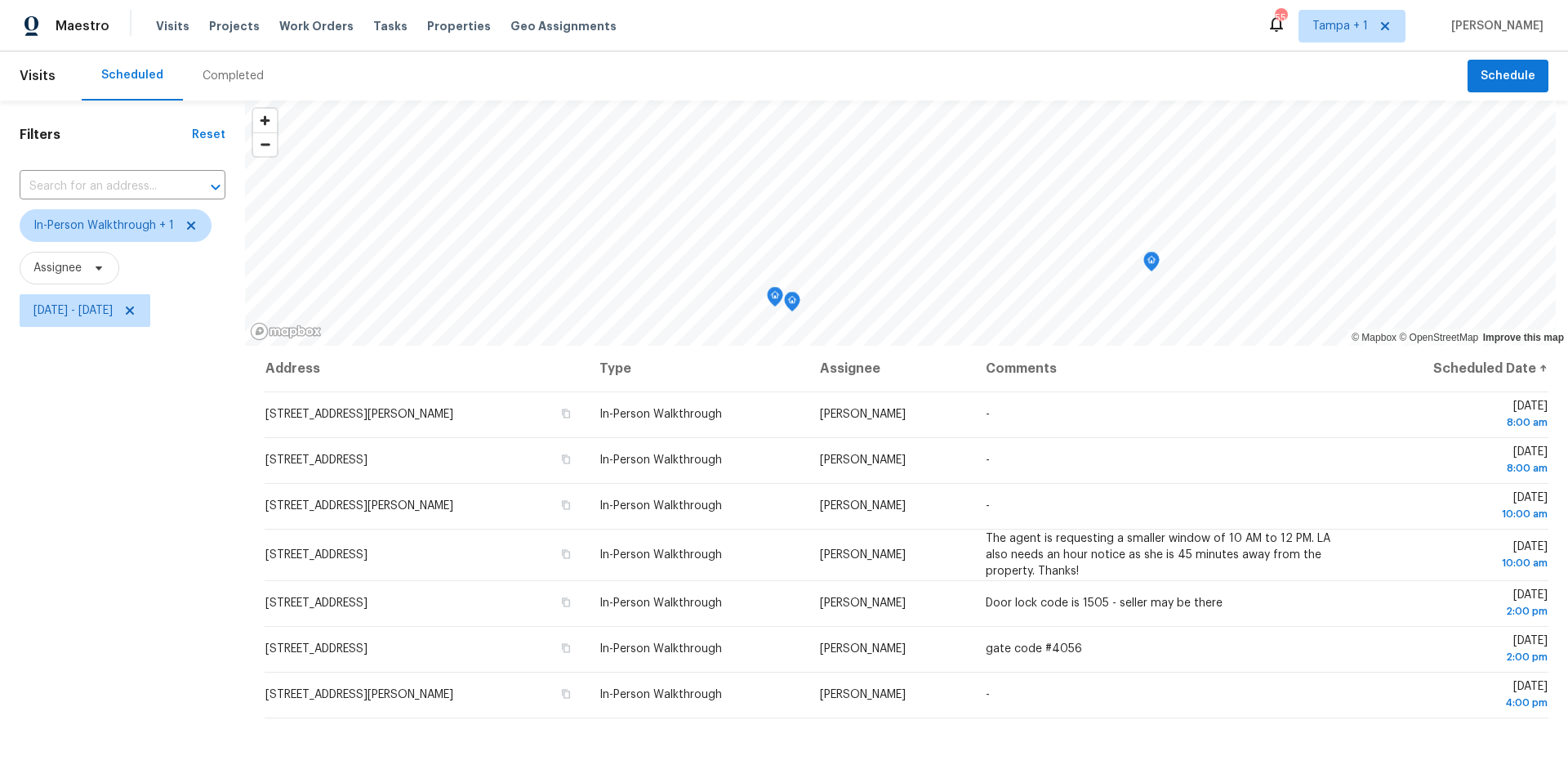
click at [101, 476] on div "Filters Reset ​ In-Person Walkthrough + 1 Assignee [DATE] - [DATE]" at bounding box center [122, 536] width 245 height 871
